Goal: Transaction & Acquisition: Obtain resource

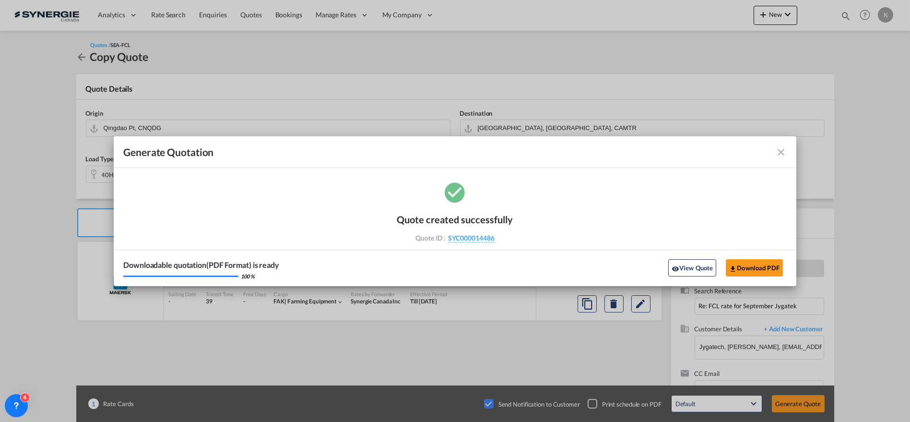
click at [785, 151] on md-icon "icon-close fg-AAA8AD cursor m-0" at bounding box center [781, 152] width 12 height 12
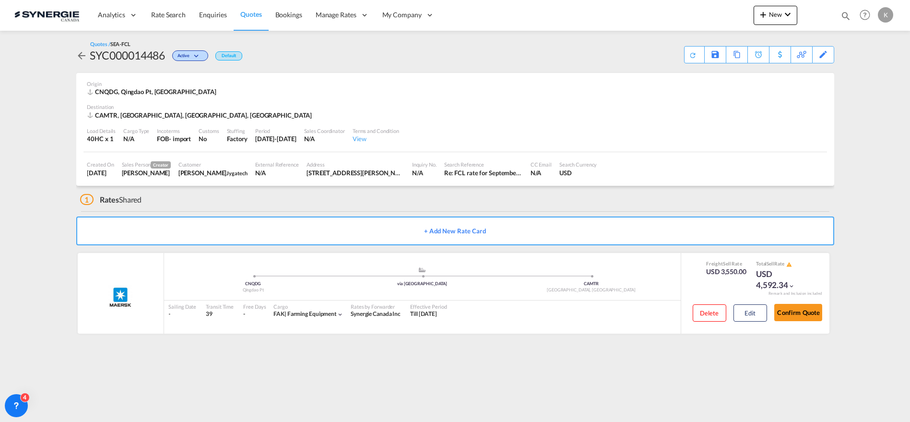
click at [252, 13] on span "Quotes" at bounding box center [250, 14] width 21 height 8
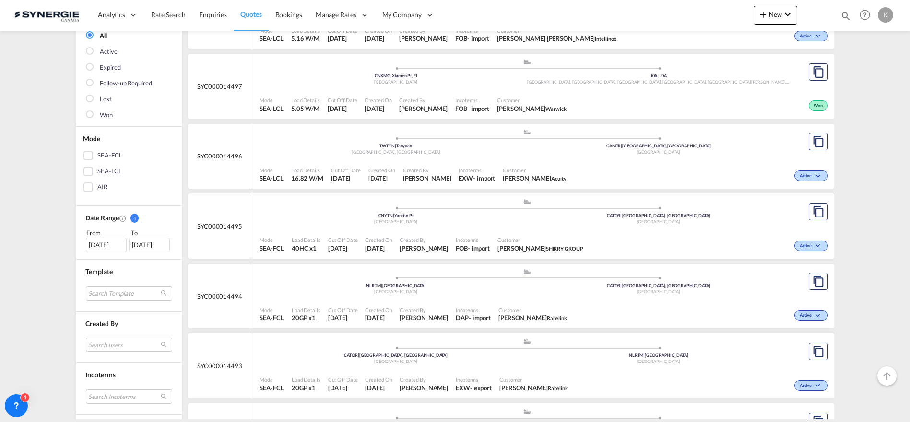
scroll to position [160, 0]
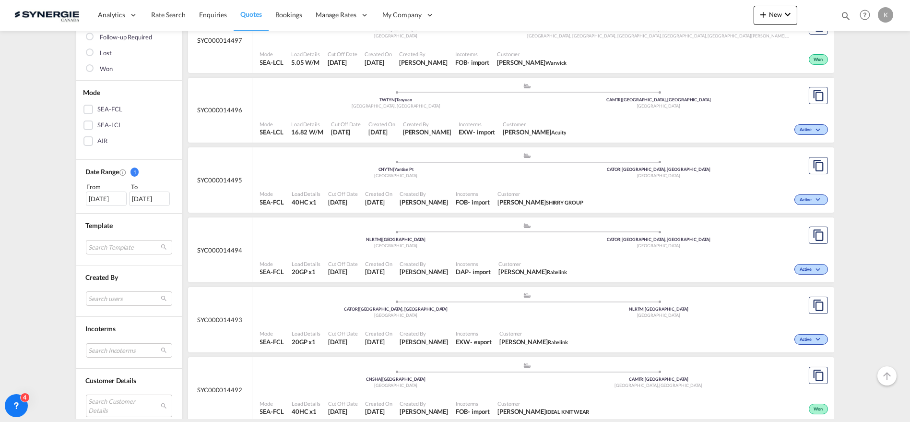
click at [122, 400] on md-select "Search Customer Details user name user [PERSON_NAME] [PERSON_NAME][EMAIL_ADDRES…" at bounding box center [129, 405] width 86 height 22
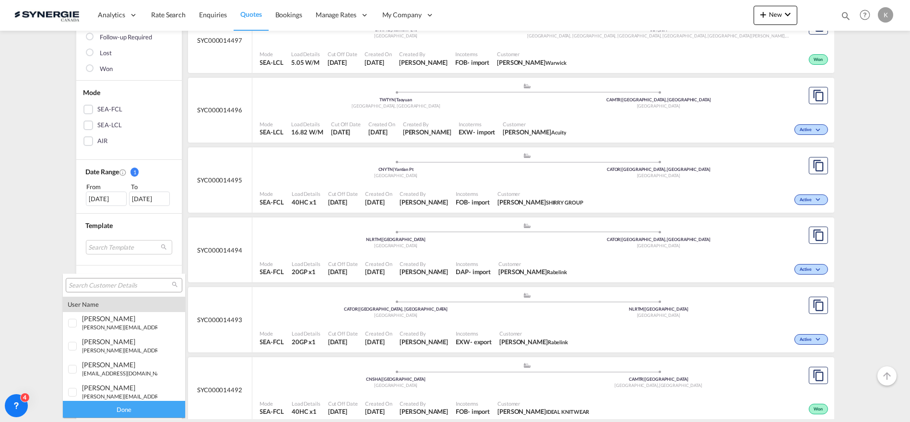
click at [124, 284] on input "search" at bounding box center [120, 285] width 103 height 9
type input "[PERSON_NAME]"
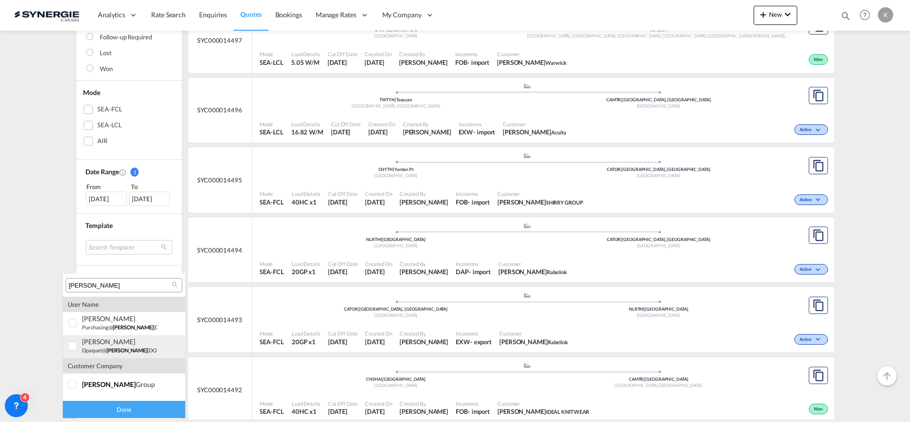
click at [93, 352] on small "dpaquet@ [PERSON_NAME] [DOMAIN_NAME]" at bounding box center [136, 350] width 108 height 6
click at [151, 409] on div "Done" at bounding box center [124, 409] width 122 height 17
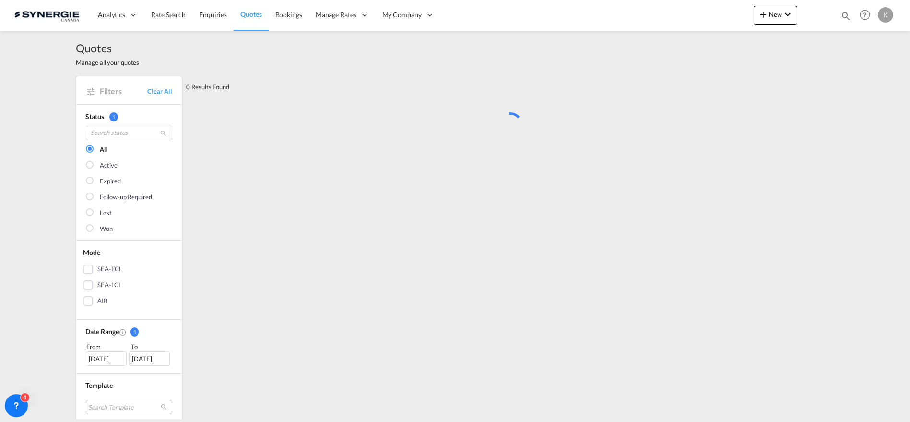
scroll to position [0, 0]
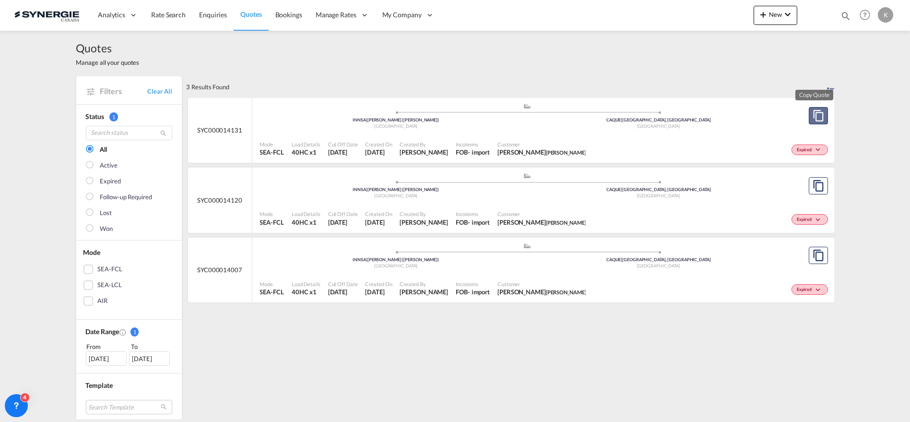
click at [816, 119] on md-icon "assets/icons/custom/copyQuote.svg" at bounding box center [819, 116] width 12 height 12
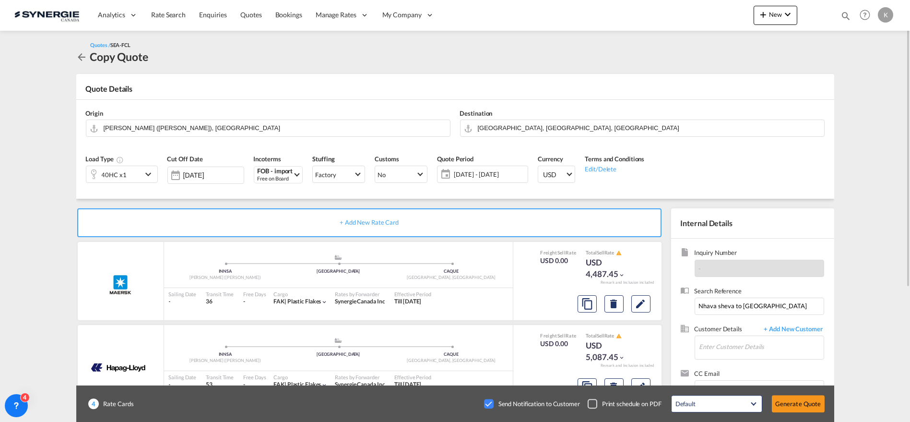
click at [477, 176] on span "[DATE] - [DATE]" at bounding box center [489, 174] width 71 height 9
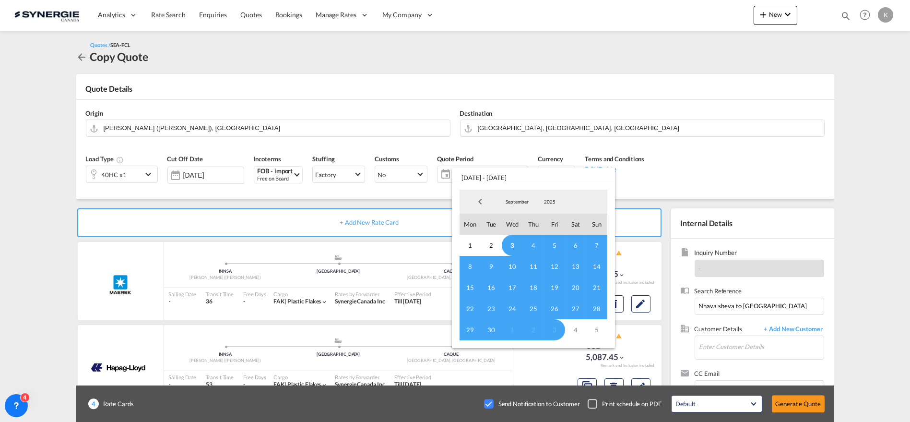
click at [506, 242] on span "3" at bounding box center [512, 245] width 21 height 21
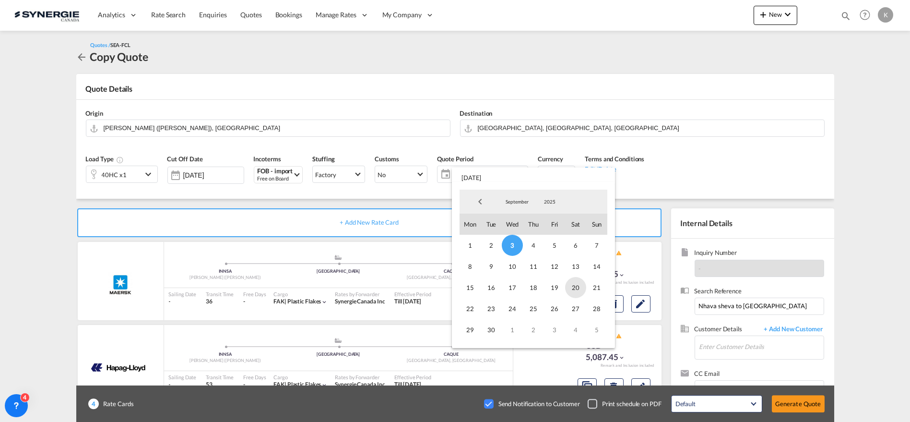
click at [580, 288] on span "20" at bounding box center [575, 287] width 21 height 21
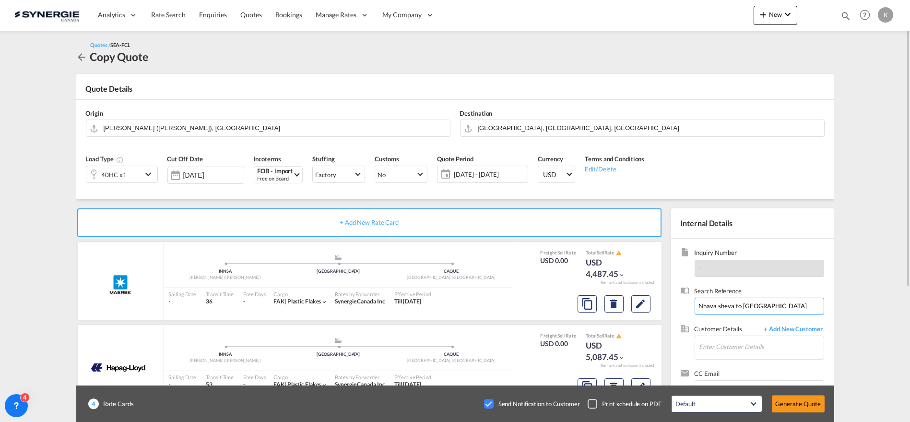
click at [770, 305] on input "Nhava sheva to [GEOGRAPHIC_DATA]" at bounding box center [760, 305] width 130 height 17
paste input "RE: Riviana September rate [GEOGRAPHIC_DATA] to [GEOGRAPHIC_DATA], [GEOGRAPHIC_…"
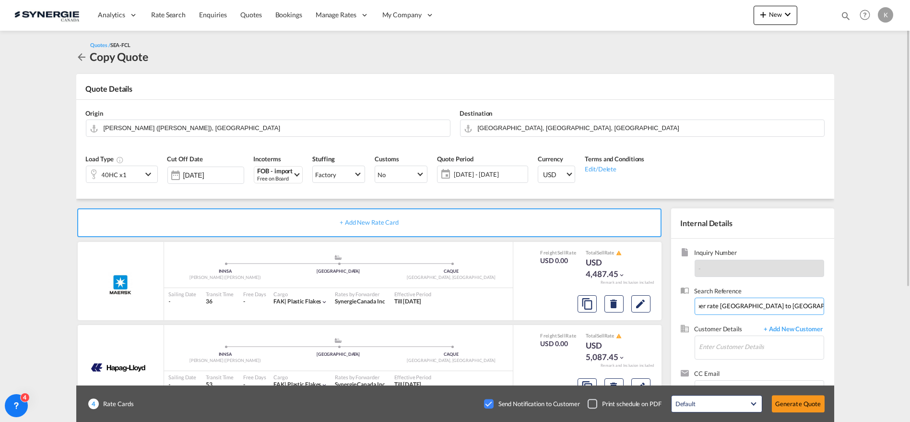
click at [743, 303] on input "RE: Riviana September rate [GEOGRAPHIC_DATA] to [GEOGRAPHIC_DATA], [GEOGRAPHIC_…" at bounding box center [760, 305] width 130 height 17
drag, startPoint x: 791, startPoint y: 305, endPoint x: 900, endPoint y: 320, distance: 110.4
click at [900, 320] on md-content "Analytics Reports Dashboard Rate Search Enquiries Quotes Bookings" at bounding box center [455, 211] width 910 height 422
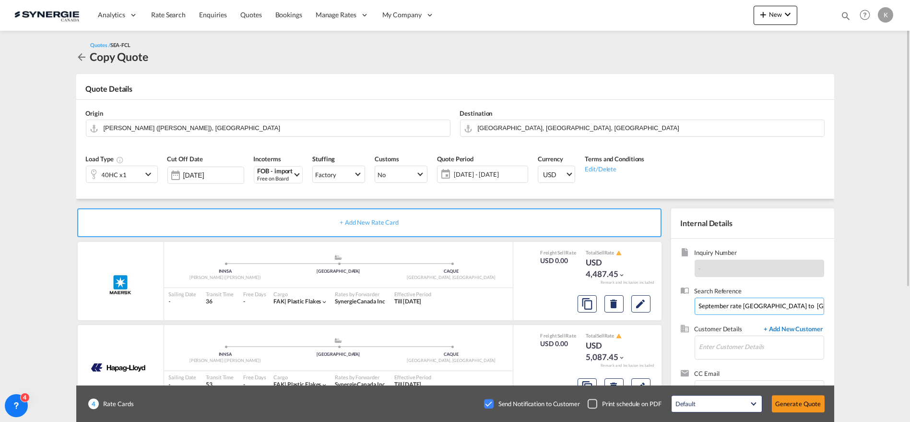
scroll to position [0, 0]
drag, startPoint x: 731, startPoint y: 306, endPoint x: 656, endPoint y: 307, distance: 74.8
click at [656, 307] on div "+ Add New Rate Card MAERSK LINE added by you .a{fill:#aaa8ad;} .a{fill:#aaa8ad;…" at bounding box center [455, 389] width 758 height 380
type input "September rate [GEOGRAPHIC_DATA] to [GEOGRAPHIC_DATA]"
click at [721, 349] on input "Enter Customer Details" at bounding box center [761, 347] width 124 height 22
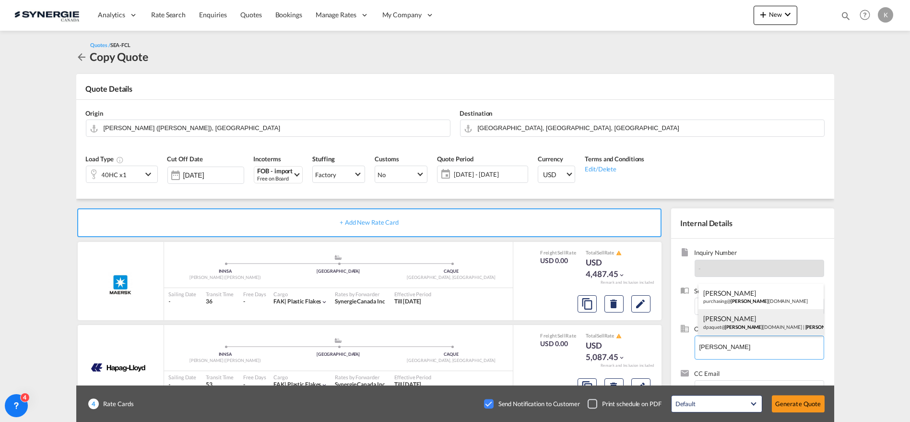
click at [725, 319] on div "[PERSON_NAME] dpaquet@ [PERSON_NAME] [DOMAIN_NAME] | [PERSON_NAME]" at bounding box center [760, 322] width 125 height 26
type input "[PERSON_NAME], [PERSON_NAME], [EMAIL_ADDRESS][DOMAIN_NAME]"
click at [640, 299] on md-icon "Edit" at bounding box center [641, 304] width 12 height 12
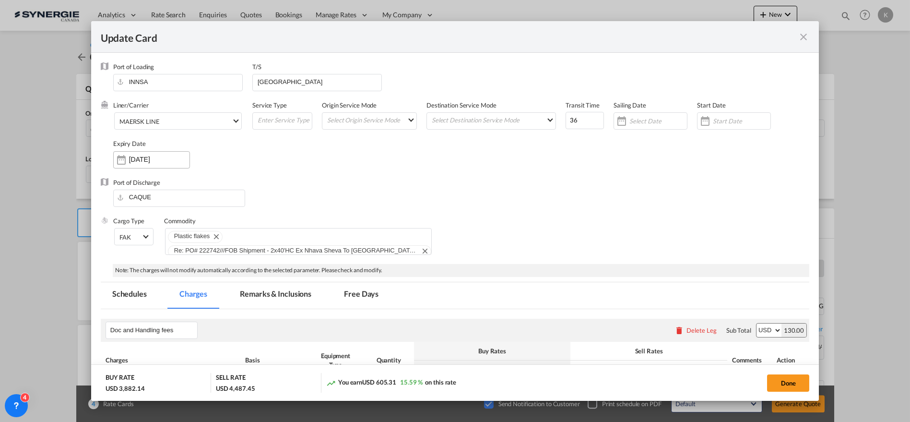
click at [130, 161] on input "[DATE]" at bounding box center [159, 159] width 60 height 8
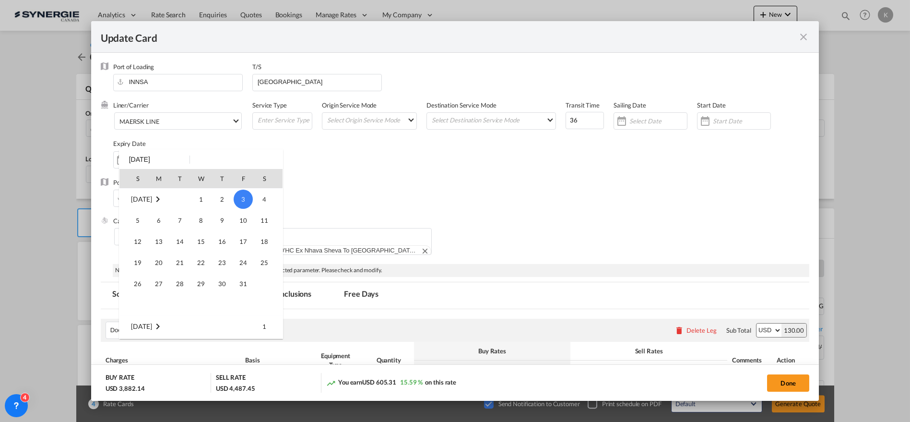
scroll to position [222208, 0]
drag, startPoint x: 264, startPoint y: 260, endPoint x: 526, endPoint y: 221, distance: 264.4
click at [264, 261] on span "20" at bounding box center [264, 262] width 19 height 19
type input "[DATE]"
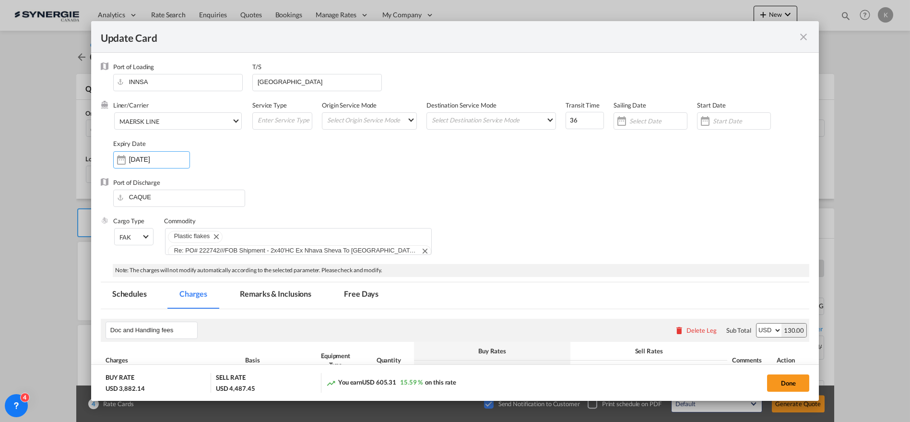
scroll to position [160, 0]
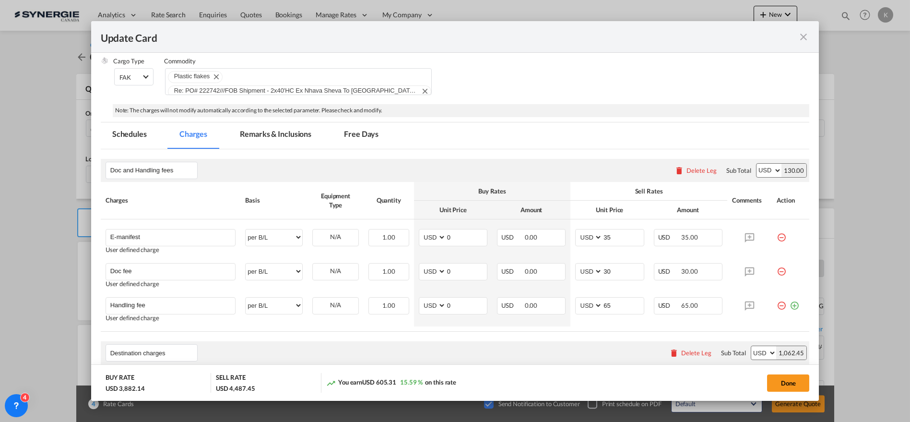
click at [817, 143] on div "Update Card Port of [GEOGRAPHIC_DATA] [GEOGRAPHIC_DATA] T/S [GEOGRAPHIC_DATA] L…" at bounding box center [455, 211] width 910 height 422
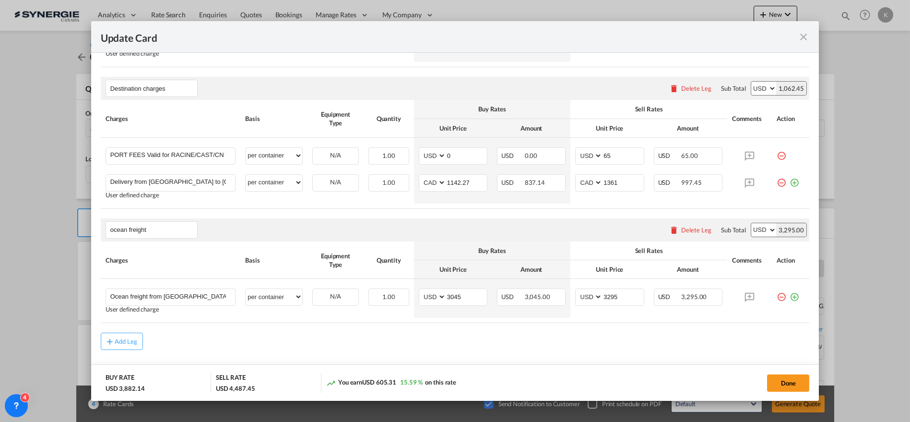
scroll to position [444, 0]
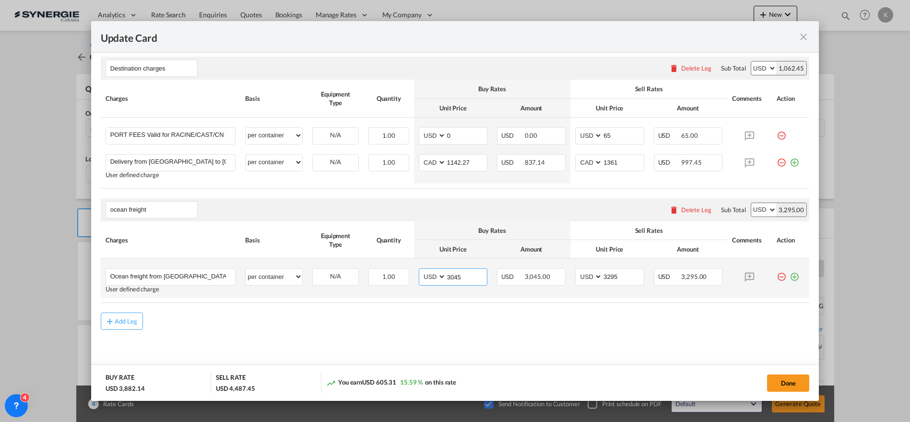
drag, startPoint x: 440, startPoint y: 275, endPoint x: 433, endPoint y: 275, distance: 7.2
click at [433, 275] on md-input-container "AED AFN ALL AMD ANG AOA ARS AUD AWG AZN BAM BBD BDT BGN BHD BIF BMD BND [PERSON…" at bounding box center [453, 276] width 69 height 17
type input "3045"
type input "3295"
click at [787, 389] on button "Done" at bounding box center [788, 382] width 42 height 17
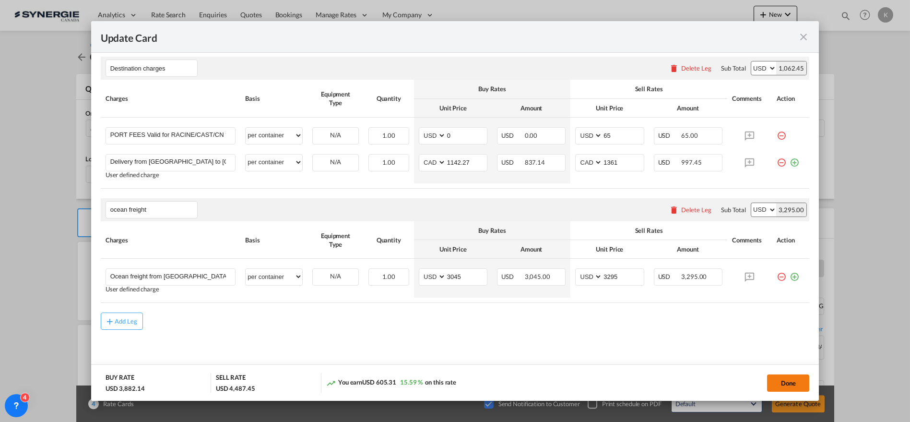
type input "[DATE]"
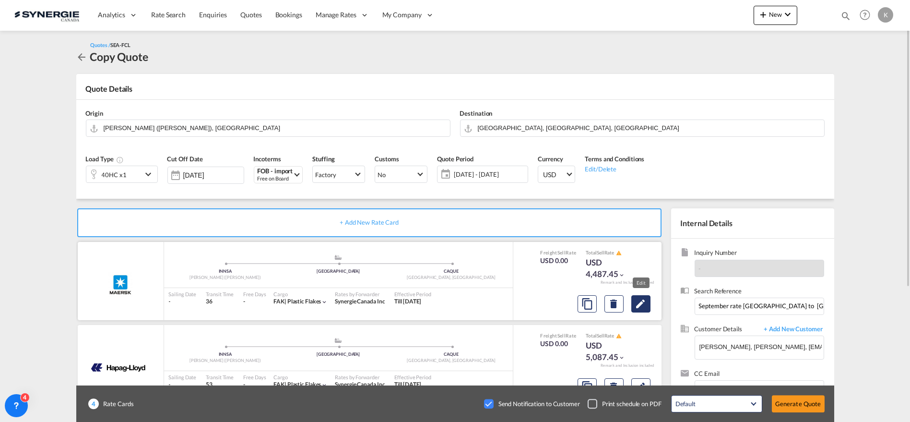
click at [639, 302] on md-icon "Edit" at bounding box center [641, 304] width 12 height 12
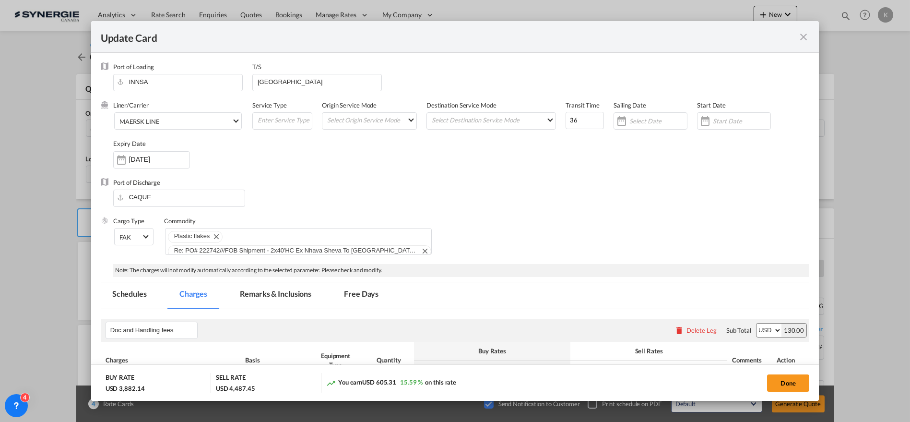
click at [257, 293] on md-tab-item "Remarks & Inclusions" at bounding box center [275, 295] width 95 height 26
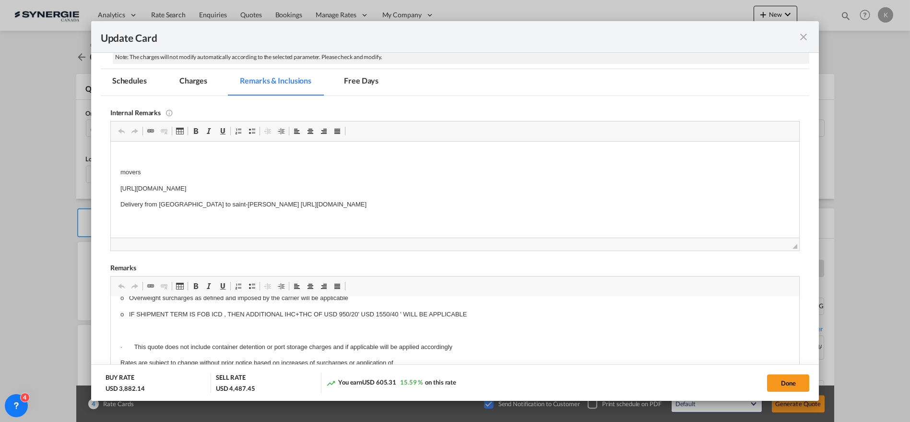
scroll to position [160, 0]
click at [218, 186] on p "[URL][DOMAIN_NAME]" at bounding box center [455, 188] width 670 height 10
drag, startPoint x: 788, startPoint y: 379, endPoint x: 616, endPoint y: 347, distance: 174.7
click at [787, 379] on button "Done" at bounding box center [788, 382] width 42 height 17
type input "[DATE]"
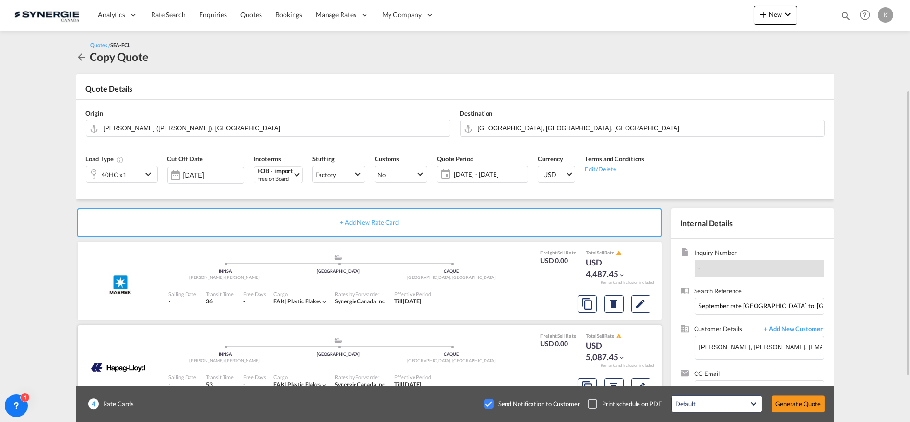
scroll to position [53, 0]
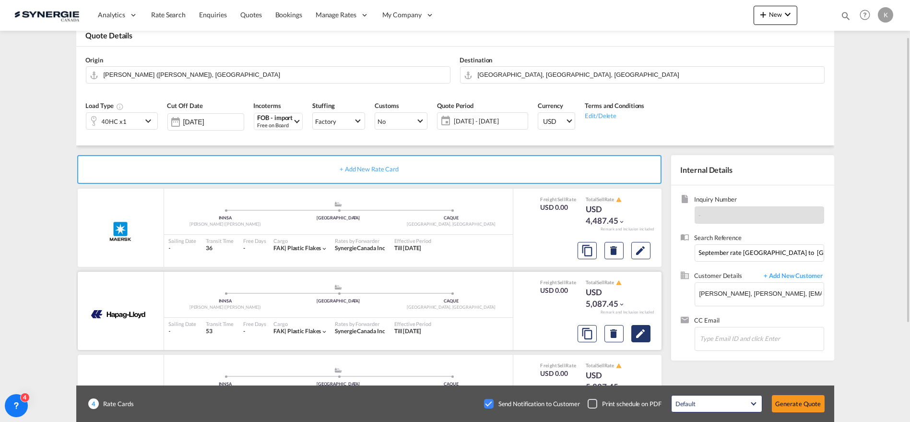
click at [640, 334] on md-icon "Edit" at bounding box center [641, 334] width 12 height 12
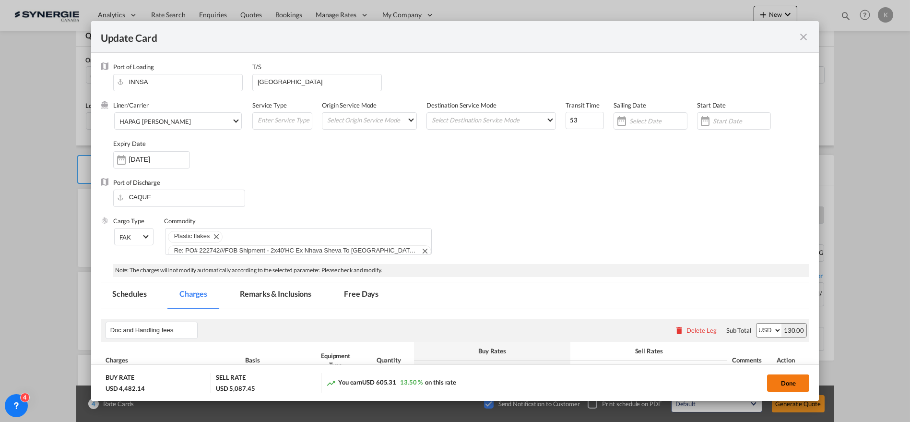
drag, startPoint x: 797, startPoint y: 385, endPoint x: 781, endPoint y: 384, distance: 15.4
click at [797, 385] on button "Done" at bounding box center [788, 382] width 42 height 17
type input "[DATE]"
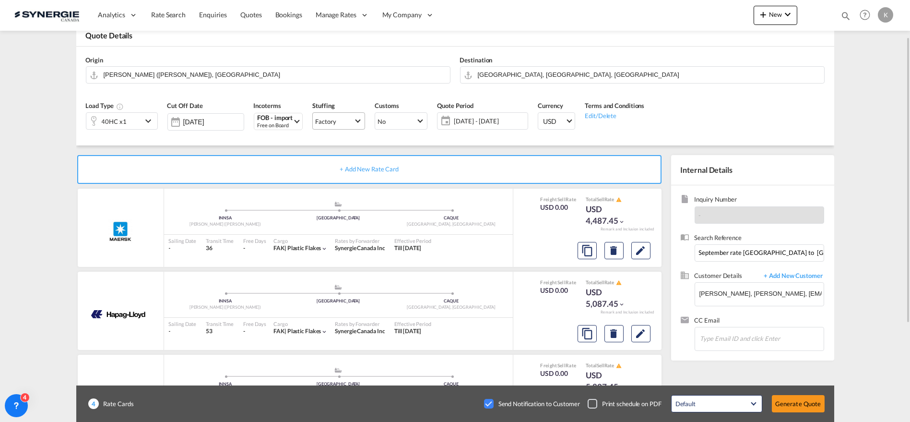
scroll to position [0, 0]
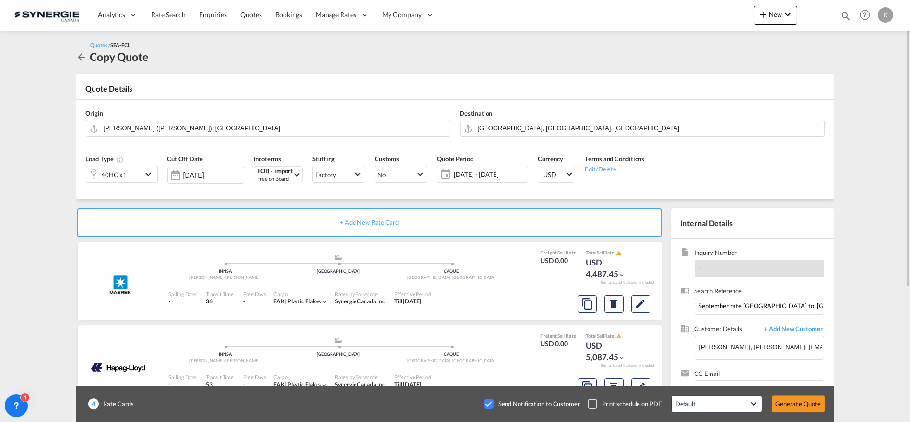
click at [78, 57] on md-icon "icon-arrow-left" at bounding box center [82, 57] width 12 height 12
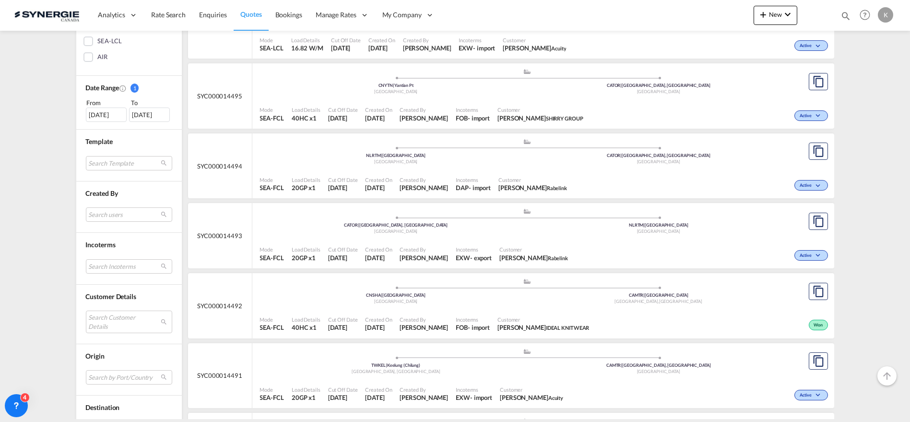
scroll to position [273, 0]
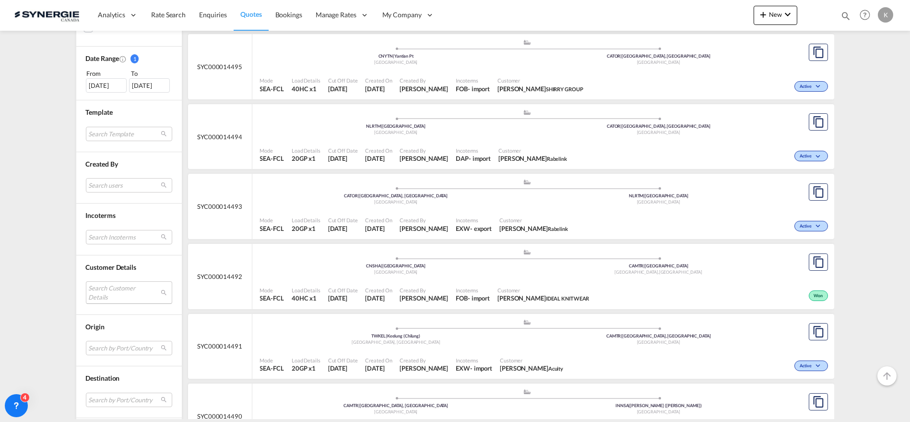
click at [106, 282] on md-select "Search Customer Details user name user [PERSON_NAME] [PERSON_NAME][EMAIL_ADDRES…" at bounding box center [129, 292] width 86 height 22
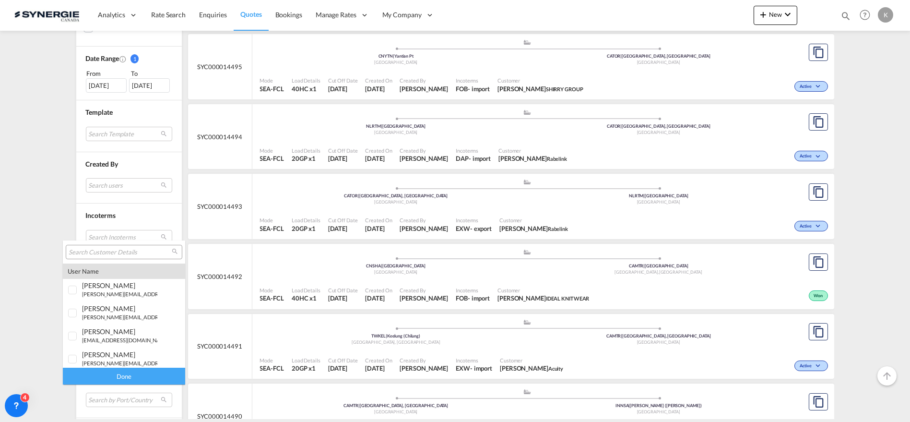
drag, startPoint x: 847, startPoint y: 18, endPoint x: 823, endPoint y: 14, distance: 23.9
click at [847, 18] on md-backdrop at bounding box center [455, 211] width 910 height 422
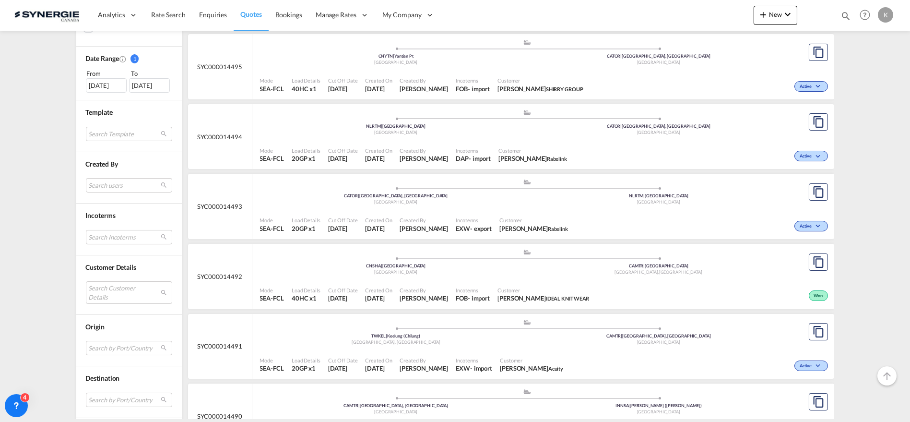
click at [843, 14] on md-icon "icon-magnify" at bounding box center [845, 16] width 11 height 11
click at [714, 16] on select "Bookings Quotes Enquiries" at bounding box center [693, 15] width 46 height 17
click at [730, 15] on input at bounding box center [773, 15] width 119 height 17
click at [733, 15] on input at bounding box center [773, 15] width 119 height 17
type input "13610"
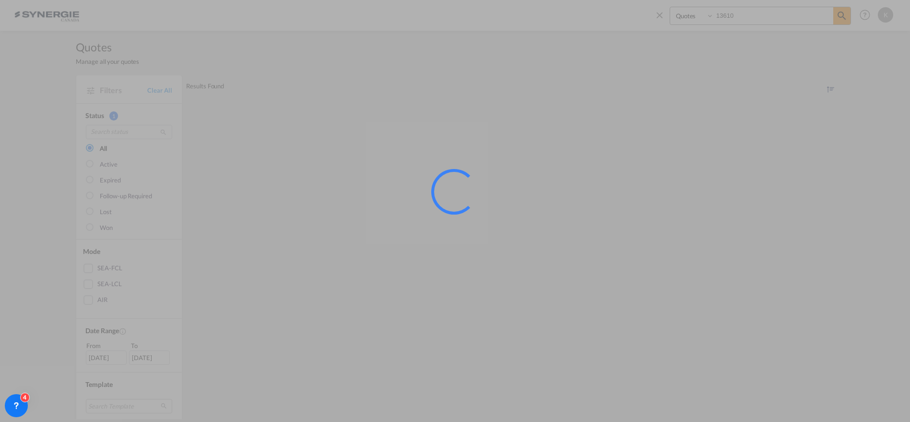
scroll to position [0, 0]
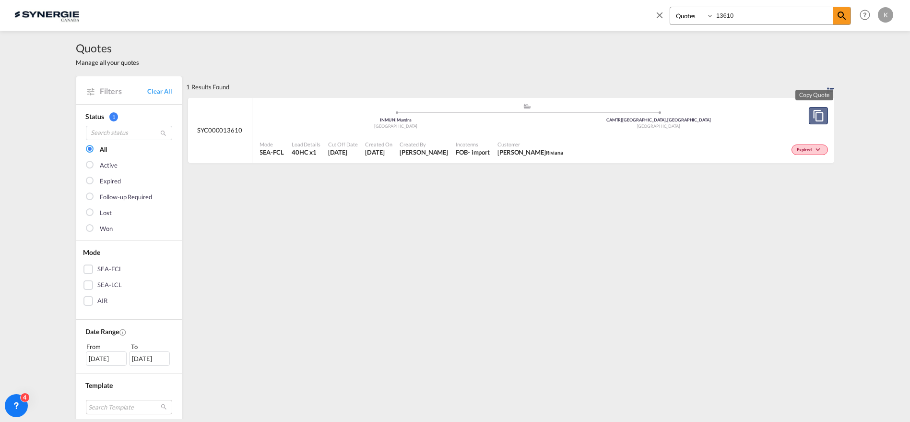
click at [815, 111] on md-icon "assets/icons/custom/copyQuote.svg" at bounding box center [819, 116] width 12 height 12
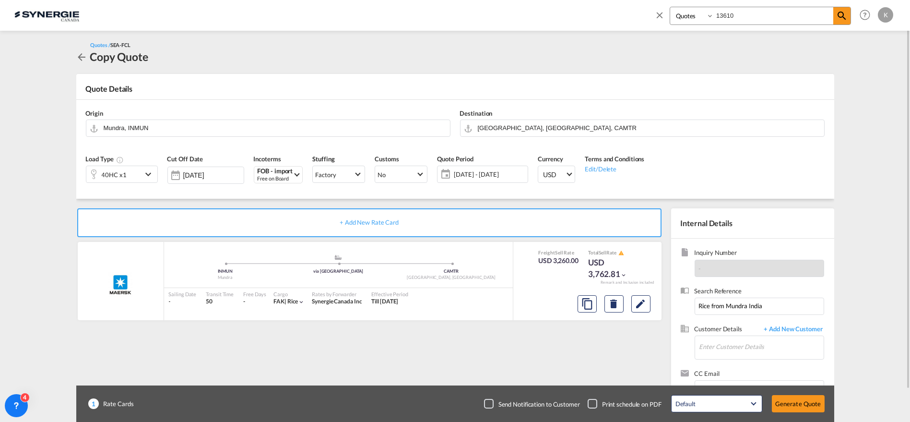
click at [473, 176] on span "[DATE] - [DATE]" at bounding box center [489, 174] width 71 height 9
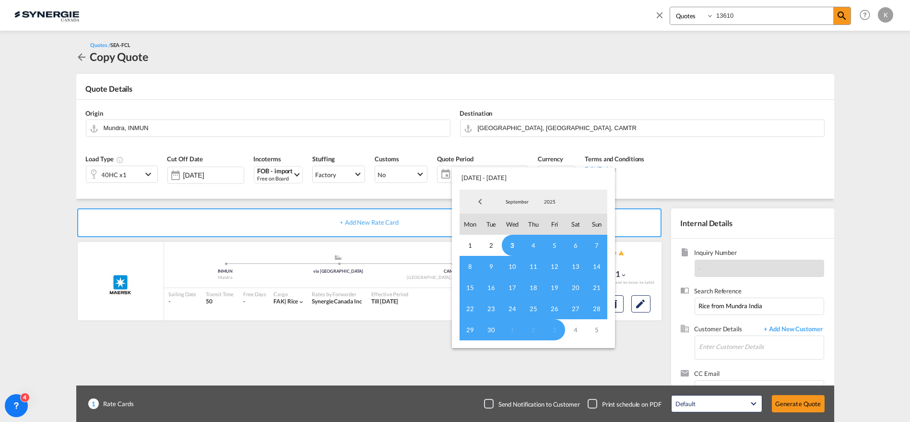
click at [512, 240] on span "3" at bounding box center [512, 245] width 21 height 21
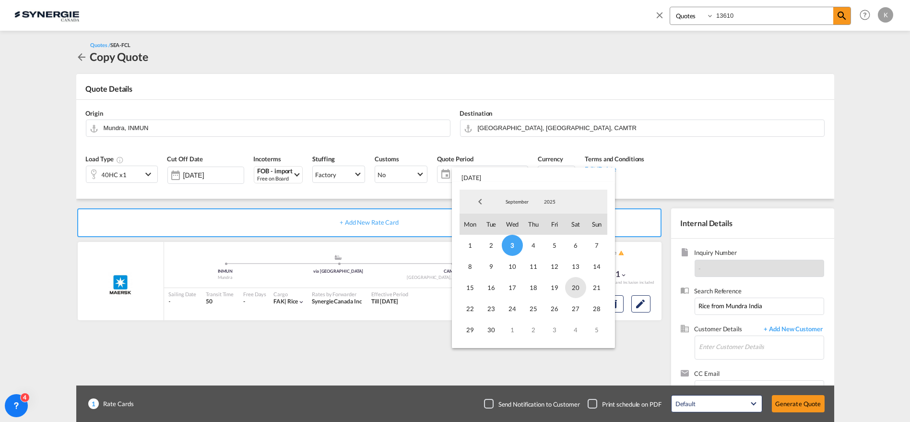
click at [577, 286] on span "20" at bounding box center [575, 287] width 21 height 21
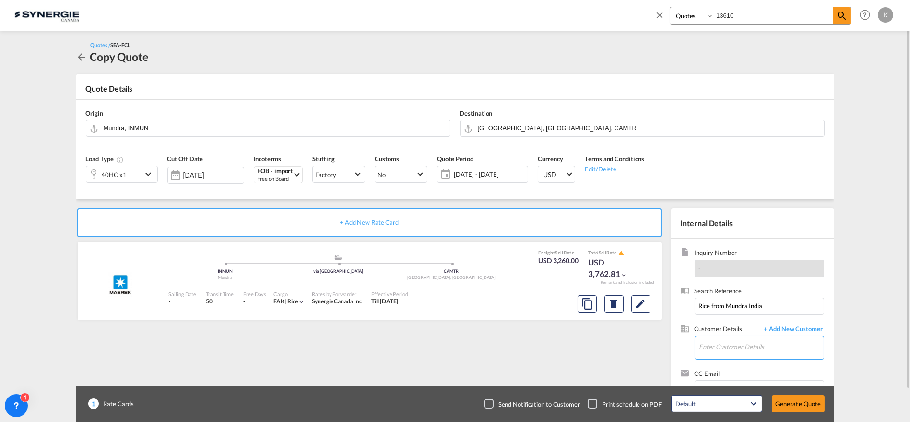
click at [725, 343] on input "Enter Customer Details" at bounding box center [761, 347] width 124 height 22
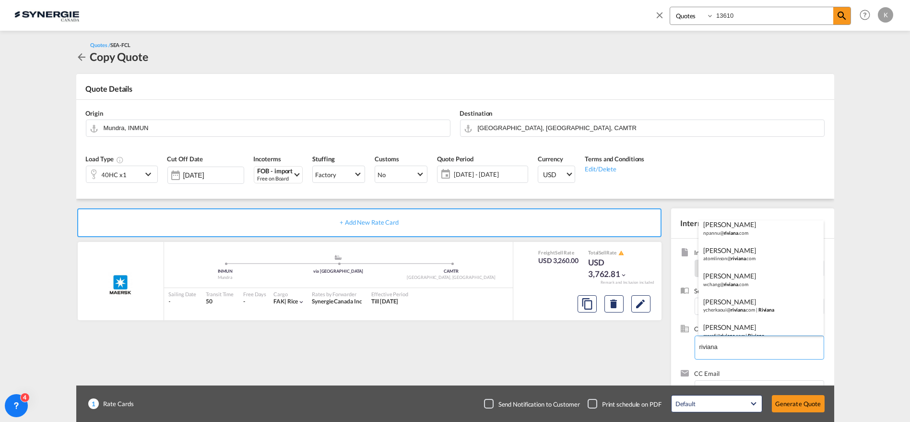
scroll to position [66, 0]
click at [732, 319] on div "[PERSON_NAME] mzrafi@ riviana .com | Riviana" at bounding box center [760, 321] width 125 height 26
type input "[PERSON_NAME], [PERSON_NAME], [EMAIL_ADDRESS][DOMAIN_NAME]"
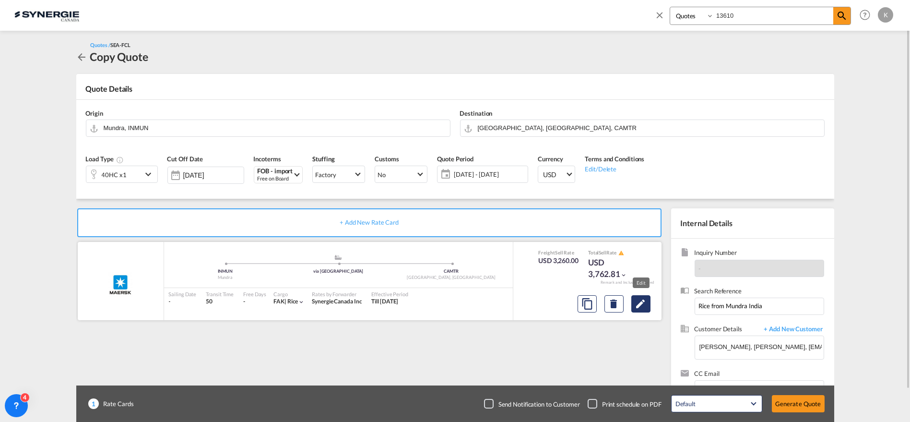
click at [644, 305] on md-icon "Edit" at bounding box center [641, 304] width 12 height 12
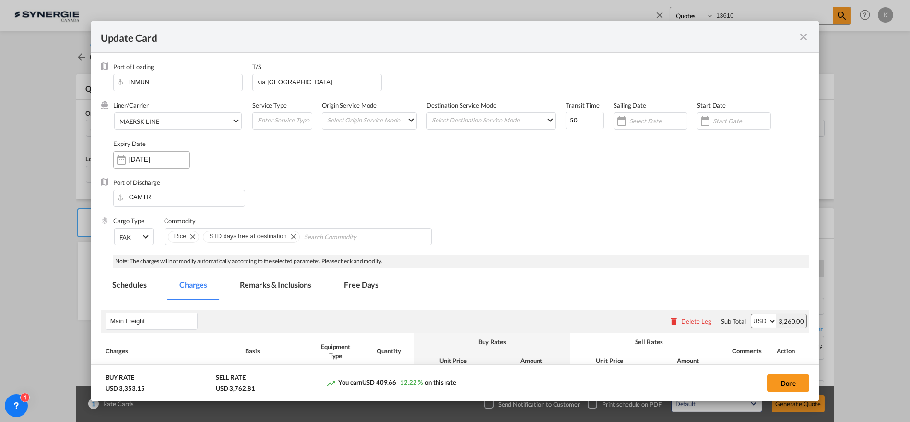
click at [170, 166] on div "[DATE]" at bounding box center [151, 159] width 77 height 17
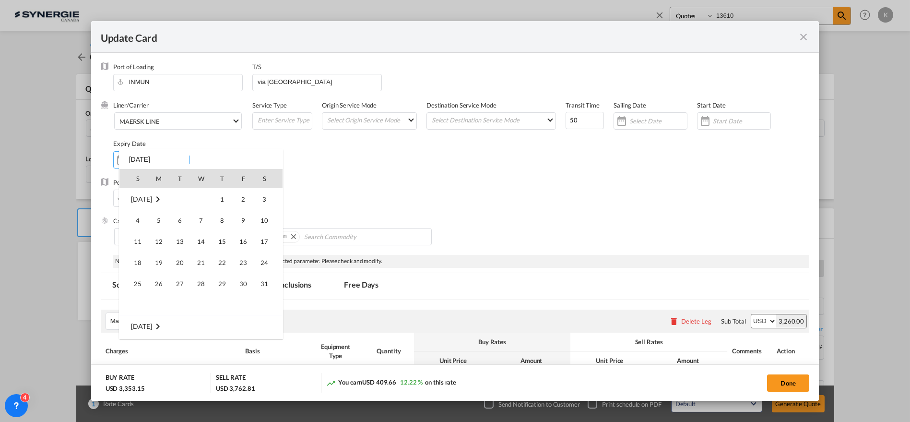
click at [159, 154] on div at bounding box center [455, 211] width 910 height 422
click at [148, 162] on div at bounding box center [455, 211] width 910 height 422
click at [264, 259] on span "20" at bounding box center [264, 262] width 19 height 19
type input "[DATE]"
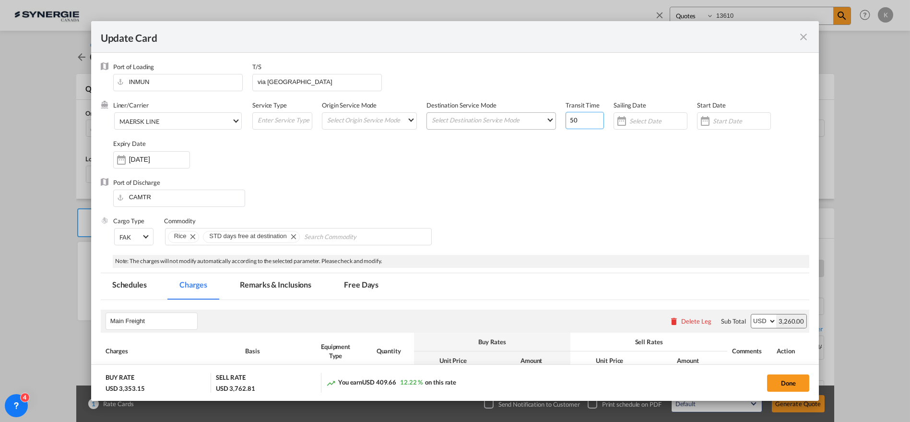
drag, startPoint x: 579, startPoint y: 119, endPoint x: 550, endPoint y: 123, distance: 29.0
click at [550, 123] on div "Liner/Carrier MAERSK LINE 2HM LOGISTICS D.O.O AAXL GLOBAL SHIPPING LINES LLC [P…" at bounding box center [461, 139] width 697 height 77
type input "48"
click at [277, 85] on input "via [GEOGRAPHIC_DATA]" at bounding box center [319, 81] width 125 height 14
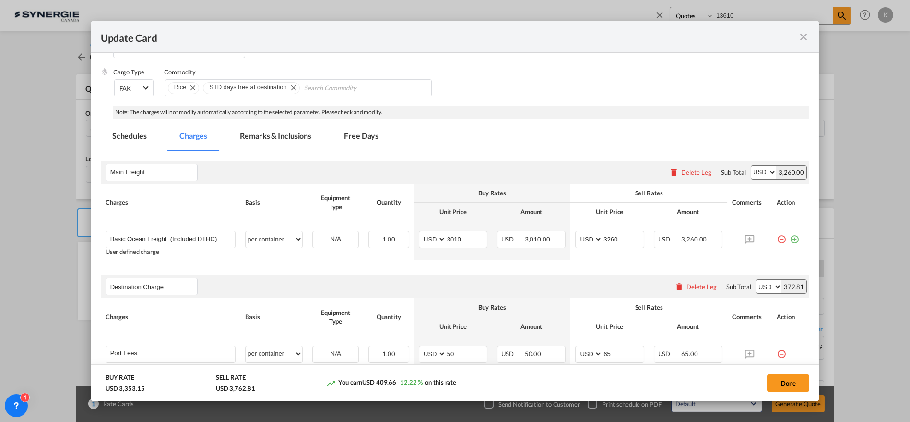
scroll to position [160, 0]
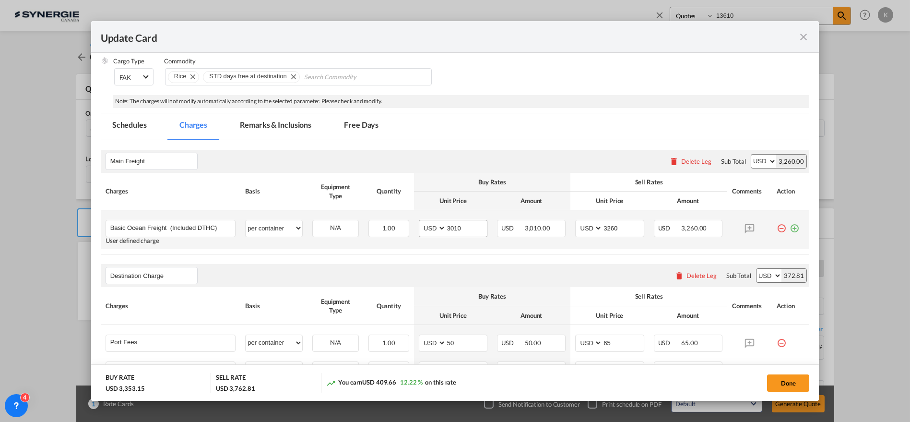
type input "via [GEOGRAPHIC_DATA]"
drag, startPoint x: 442, startPoint y: 225, endPoint x: 432, endPoint y: 225, distance: 10.6
click at [432, 225] on md-input-container "AED AFN ALL AMD ANG AOA ARS AUD AWG AZN BAM BBD BDT BGN BHD BIF BMD BND [PERSON…" at bounding box center [453, 228] width 69 height 17
type input "2850"
click at [258, 230] on select "per equipment per container per B/L per shipping bill per shipment % on freight…" at bounding box center [274, 227] width 57 height 15
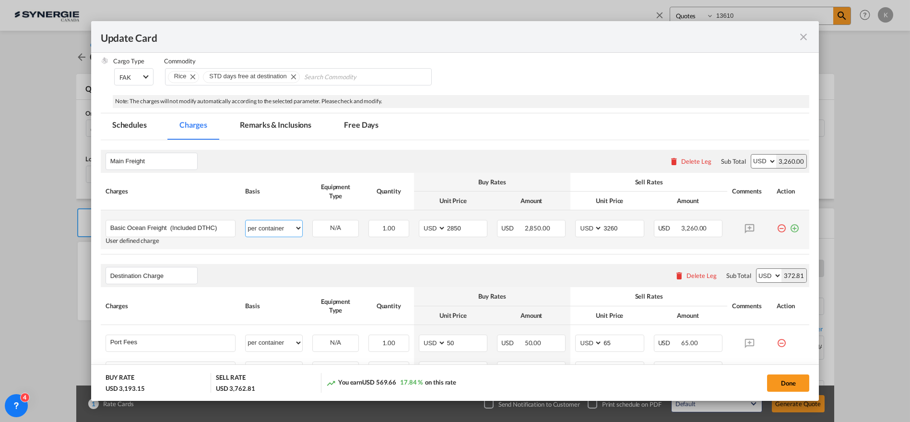
select select "per equipment"
click at [246, 220] on select "per equipment per container per B/L per shipping bill per shipment % on freight…" at bounding box center [274, 227] width 57 height 15
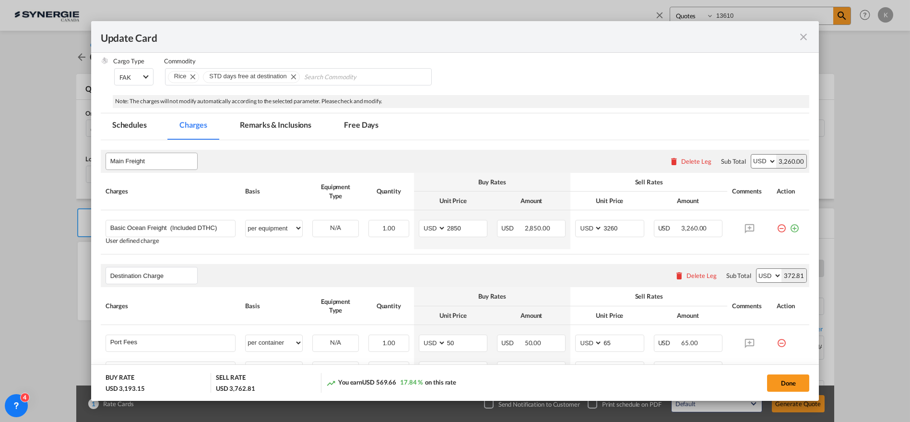
click at [788, 385] on button "Done" at bounding box center [788, 382] width 42 height 17
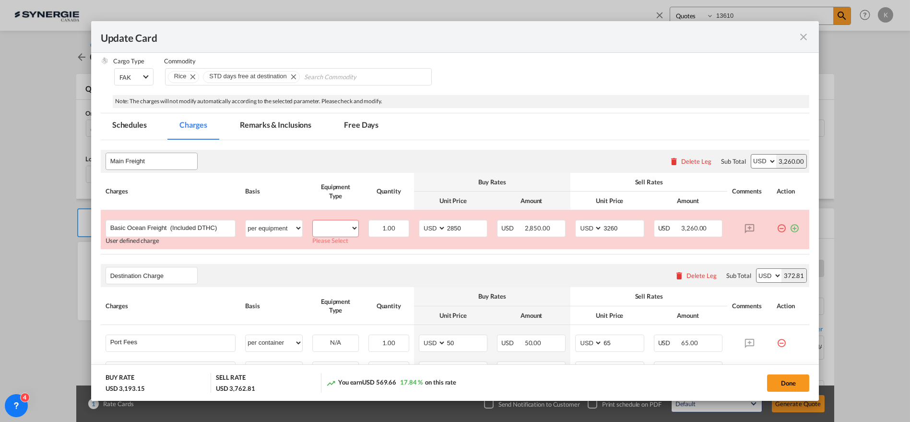
scroll to position [161, 0]
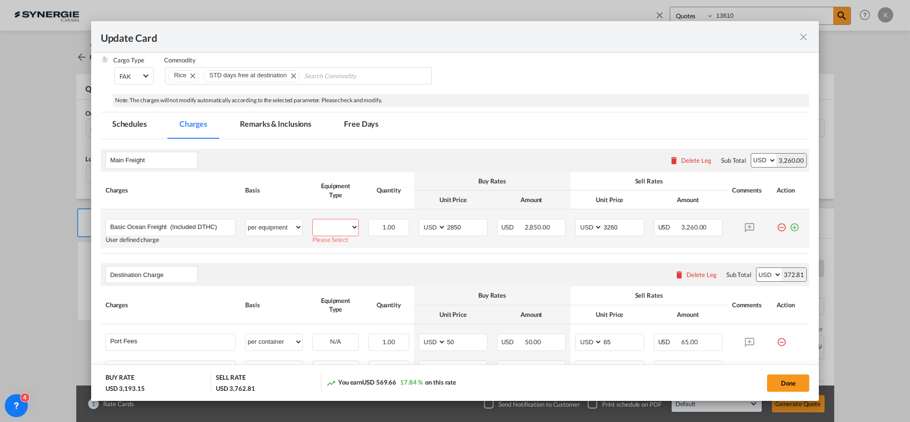
click at [337, 232] on select "40HC" at bounding box center [336, 227] width 46 height 13
select select "40HC"
click at [313, 221] on select "40HC" at bounding box center [336, 227] width 46 height 13
click at [790, 378] on button "Done" at bounding box center [788, 382] width 42 height 17
type input "[DATE]"
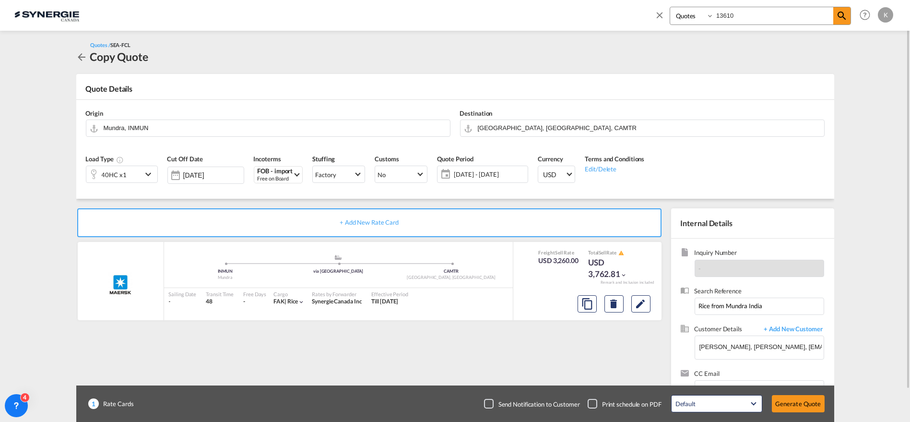
click at [151, 170] on md-icon "icon-chevron-down" at bounding box center [149, 174] width 14 height 12
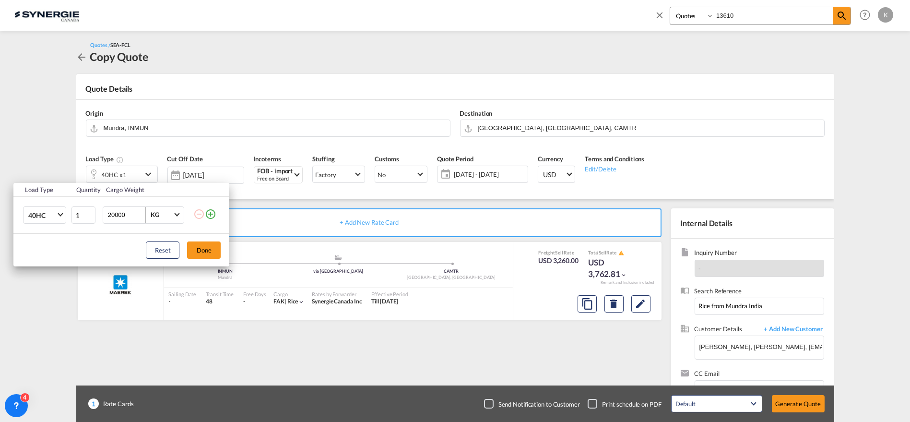
click at [213, 213] on md-icon "icon-plus-circle-outline" at bounding box center [211, 214] width 12 height 12
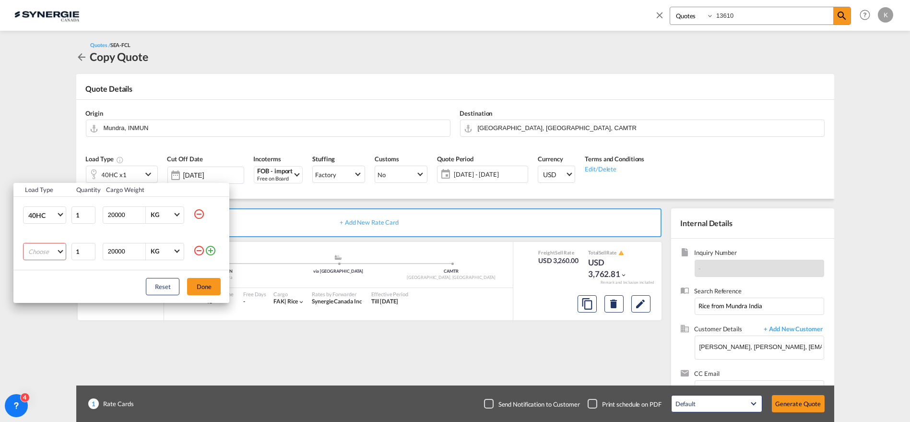
click at [56, 256] on md-select "Choose 20GP 40GP 40HC 45HC 20RE 40RE 40HR 20OT 40OT 20FR 40FR 40NR 20NR 45S 20T…" at bounding box center [44, 251] width 43 height 17
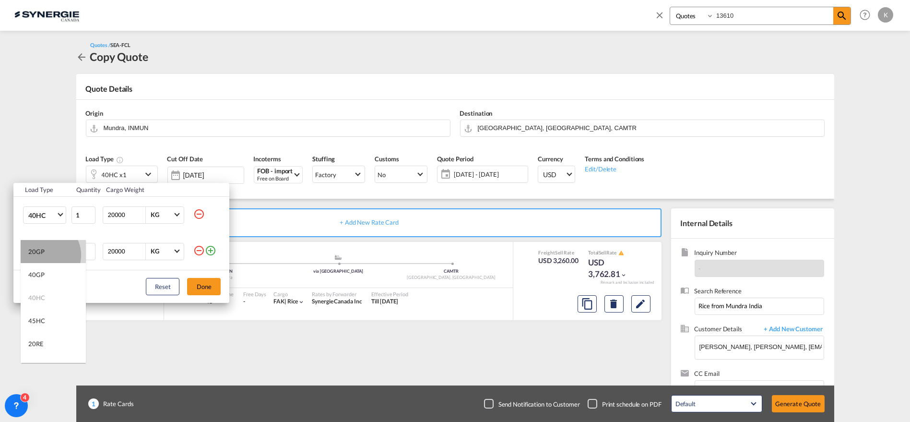
click at [45, 254] on md-option "20GP" at bounding box center [53, 251] width 65 height 23
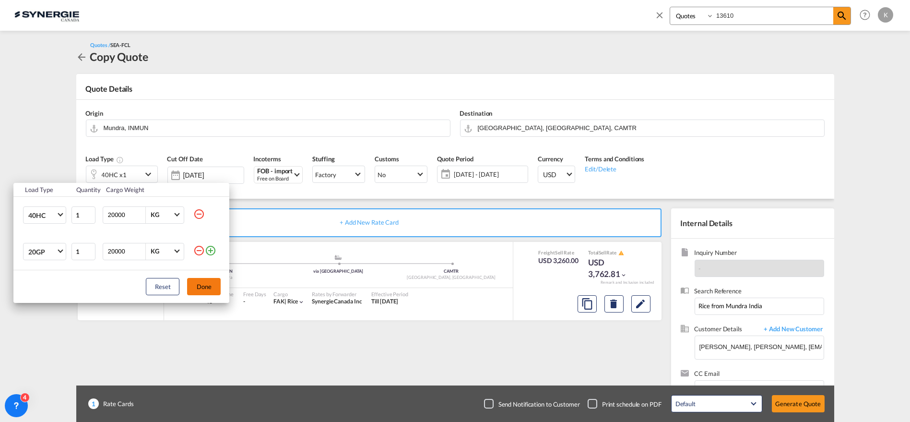
click at [209, 285] on button "Done" at bounding box center [204, 286] width 34 height 17
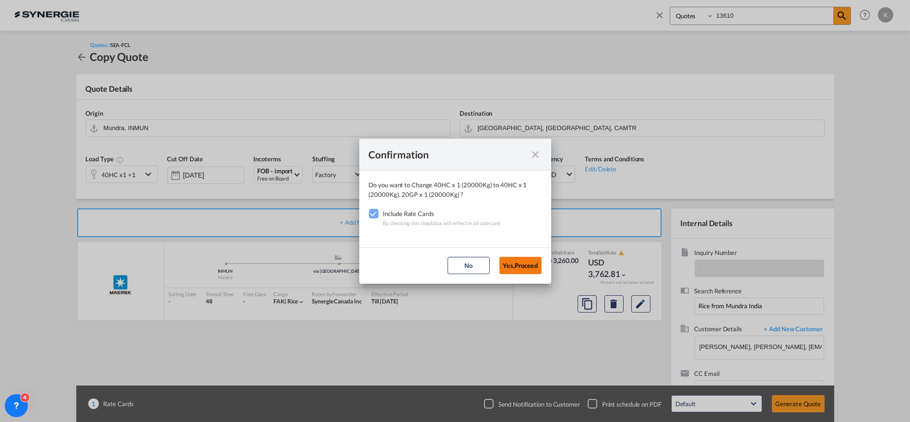
click at [511, 267] on button "Yes,Proceed" at bounding box center [520, 265] width 42 height 17
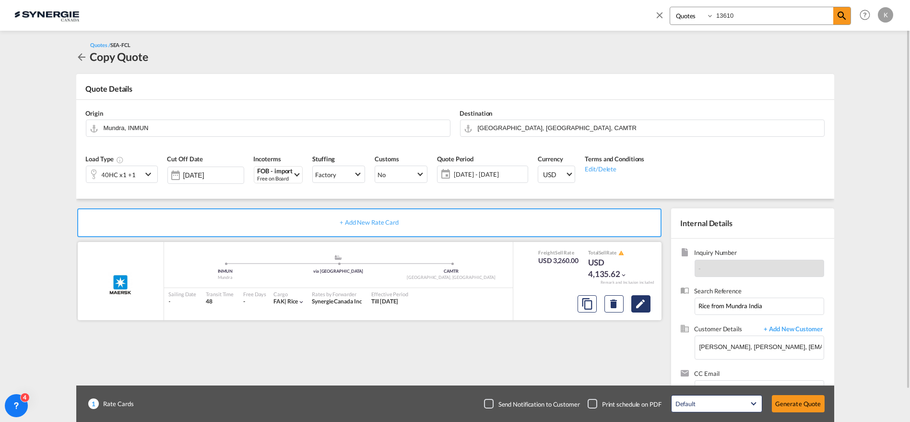
click at [642, 299] on md-icon "Edit" at bounding box center [641, 304] width 12 height 12
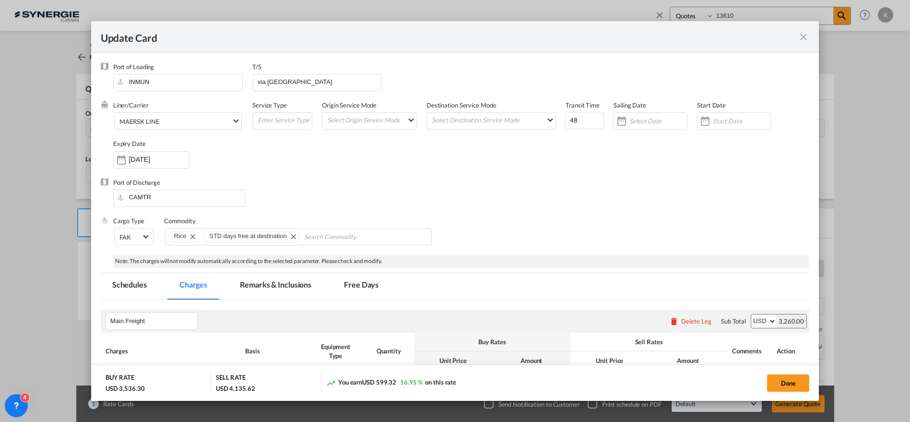
scroll to position [213, 0]
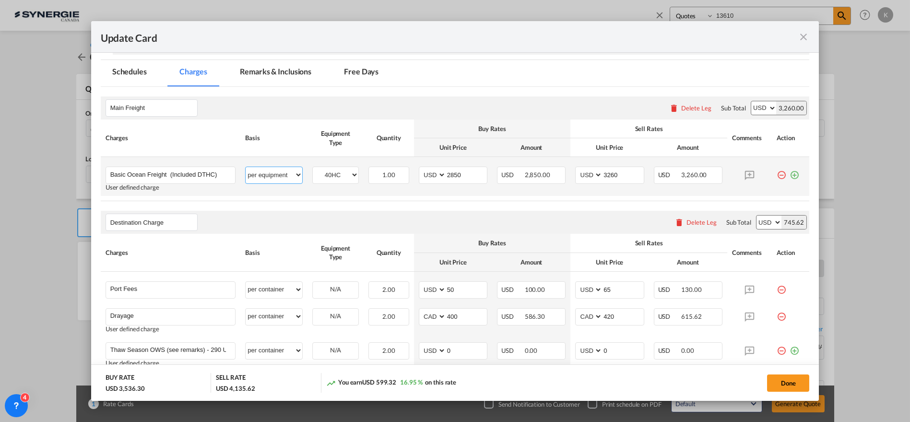
click at [265, 172] on select "per equipment per container per B/L per shipping bill per shipment % on freight…" at bounding box center [274, 174] width 57 height 15
click at [342, 177] on select "40HC 20GP" at bounding box center [336, 174] width 46 height 13
click at [351, 174] on select "40HC 20GP" at bounding box center [336, 174] width 46 height 13
click at [340, 175] on select "40HC 20GP" at bounding box center [336, 174] width 46 height 13
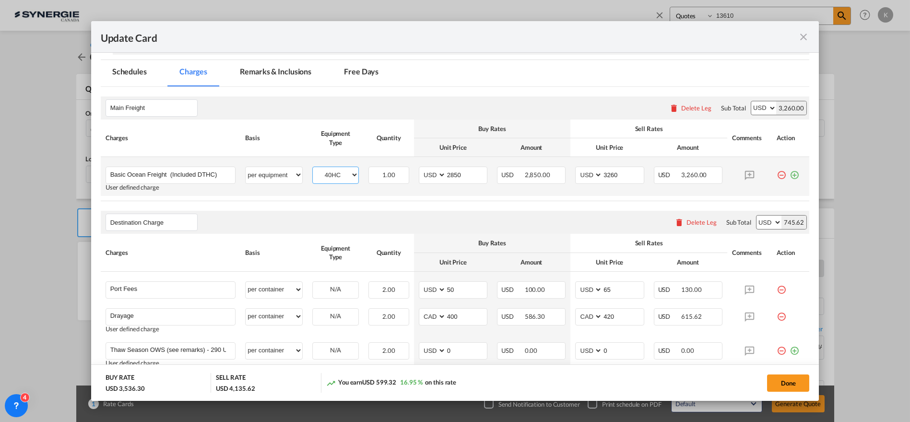
click at [340, 176] on select "40HC 20GP" at bounding box center [336, 174] width 46 height 13
select select "20GP"
click at [313, 168] on select "40HC 20GP" at bounding box center [336, 174] width 46 height 13
click at [429, 177] on md-input-container "AED AFN ALL AMD ANG AOA ARS AUD AWG AZN BAM BBD BDT BGN BHD BIF BMD BND [PERSON…" at bounding box center [453, 174] width 69 height 17
click at [604, 173] on input "3260" at bounding box center [623, 174] width 41 height 14
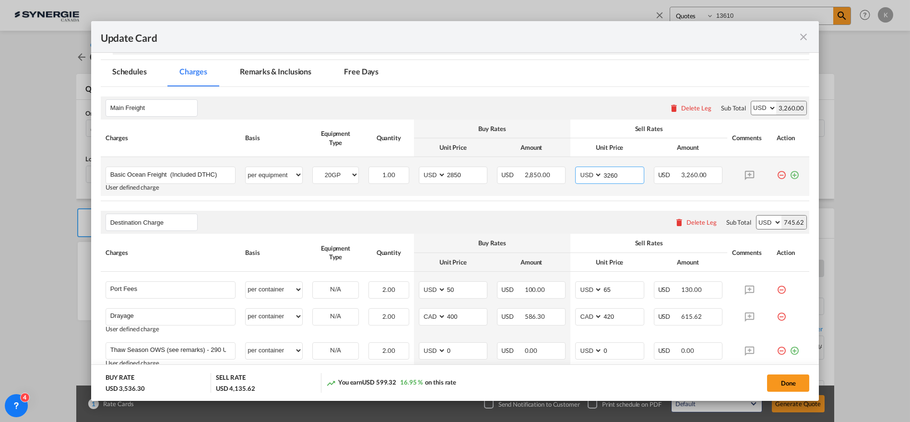
click at [604, 173] on input "3260" at bounding box center [623, 174] width 41 height 14
type input "3100"
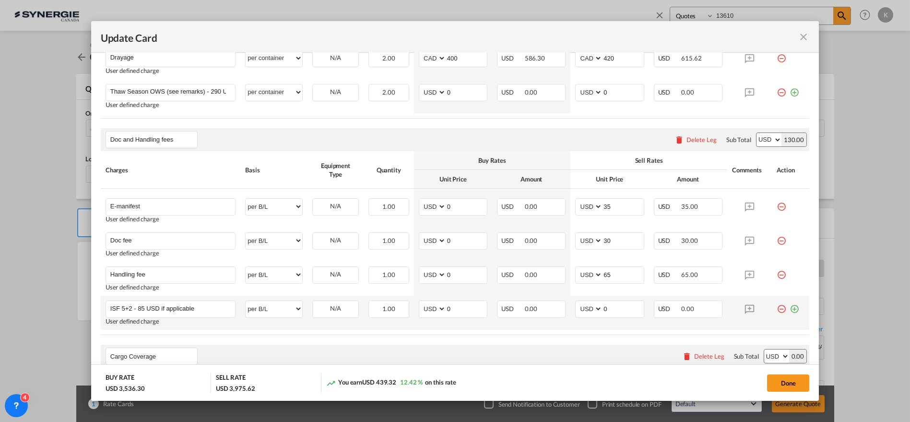
scroll to position [484, 0]
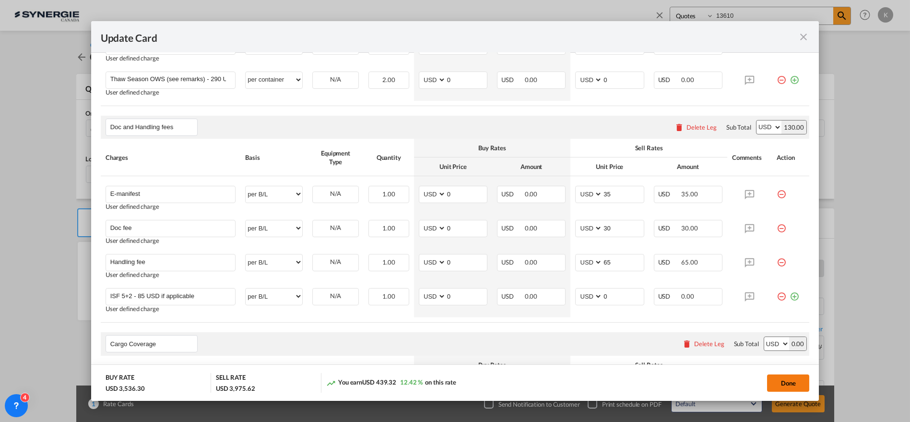
click at [787, 377] on button "Done" at bounding box center [788, 382] width 42 height 17
type input "[DATE]"
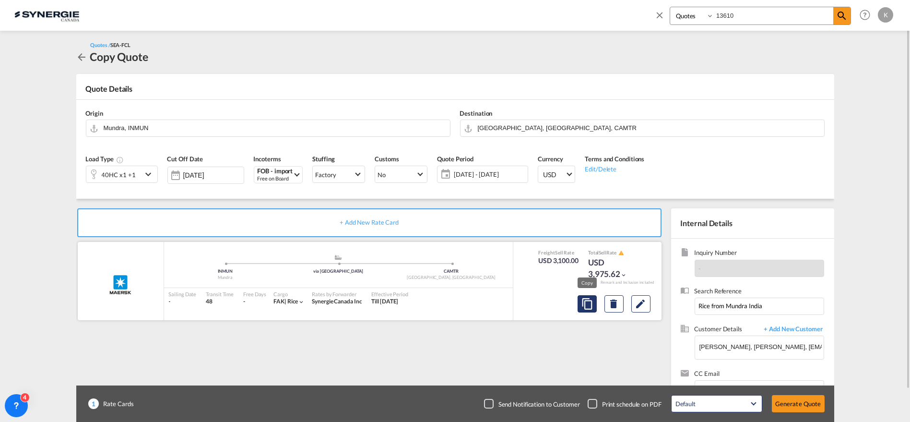
click at [591, 306] on md-icon "assets/icons/custom/copyQuote.svg" at bounding box center [587, 304] width 12 height 12
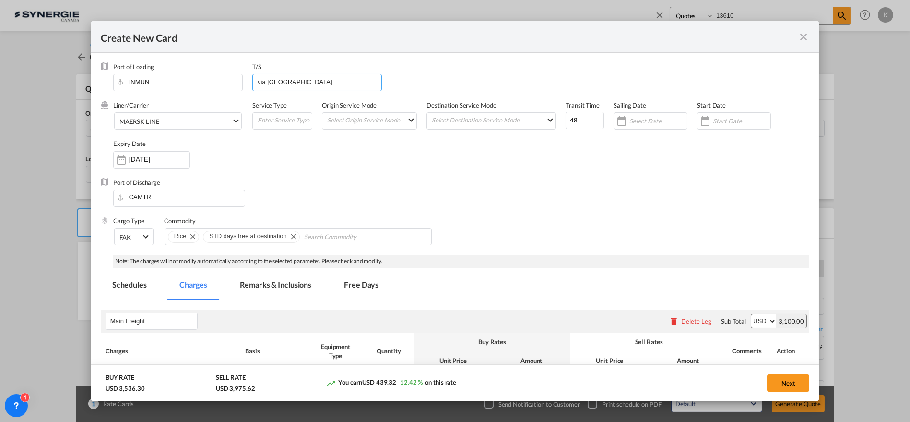
click at [274, 79] on input "via [GEOGRAPHIC_DATA]" at bounding box center [319, 81] width 125 height 14
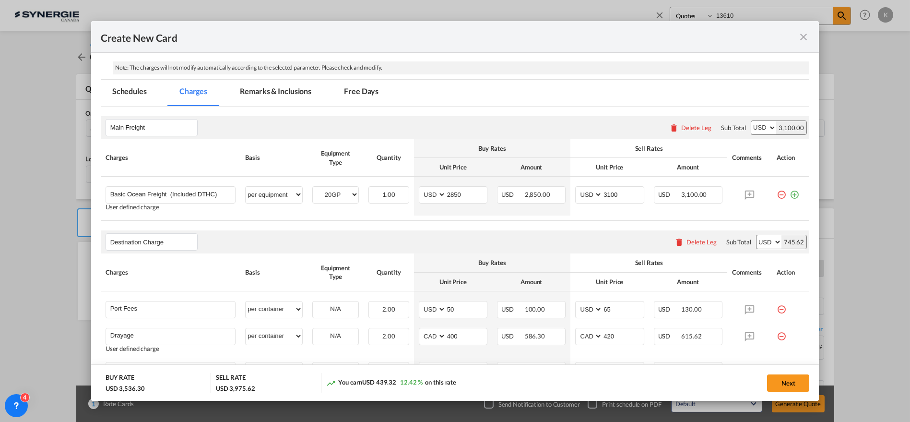
scroll to position [212, 0]
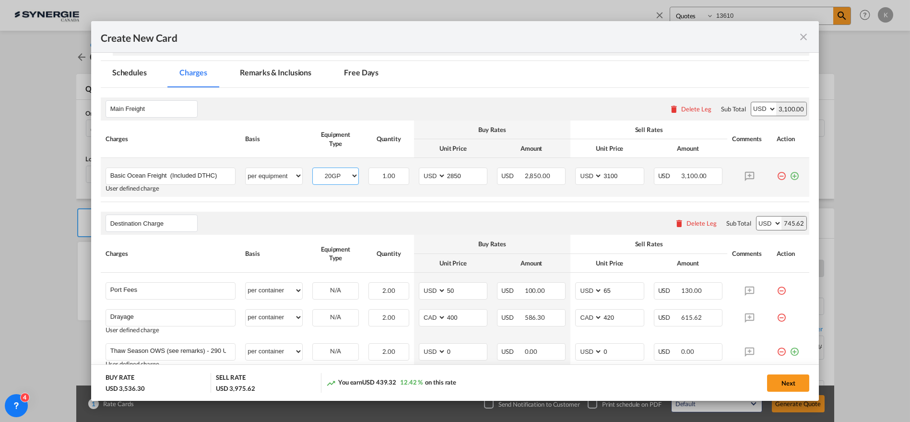
click at [334, 175] on select "40HC 20GP" at bounding box center [336, 175] width 46 height 13
select select "40HC"
click at [313, 169] on select "40HC 20GP" at bounding box center [336, 175] width 46 height 13
drag, startPoint x: 452, startPoint y: 177, endPoint x: 436, endPoint y: 180, distance: 17.1
click at [436, 180] on md-input-container "AED AFN ALL AMD ANG AOA ARS AUD AWG AZN BAM BBD BDT BGN BHD BIF BMD BND [PERSON…" at bounding box center [453, 175] width 69 height 17
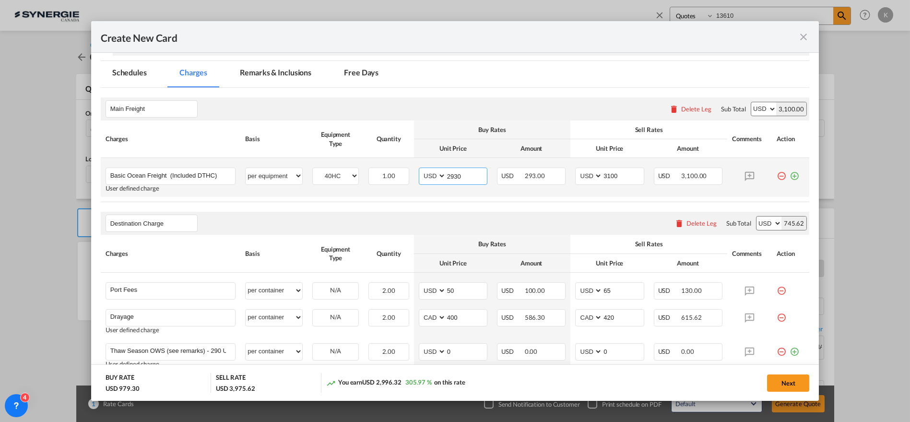
type input "2930"
type input "3180"
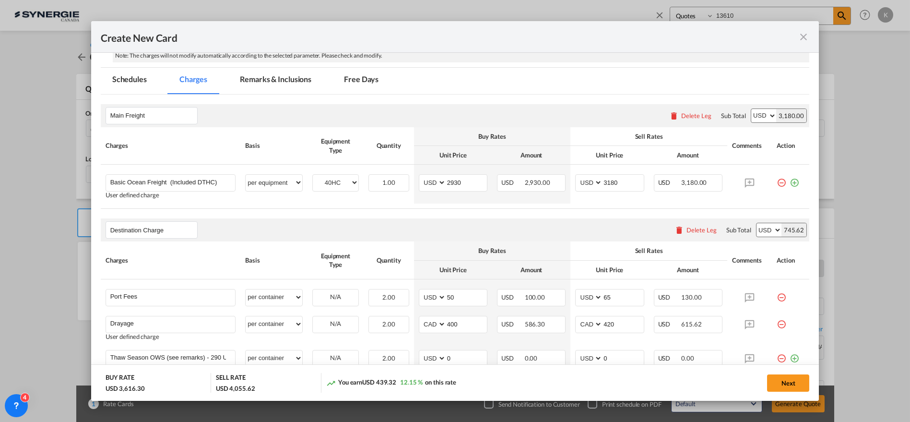
scroll to position [173, 0]
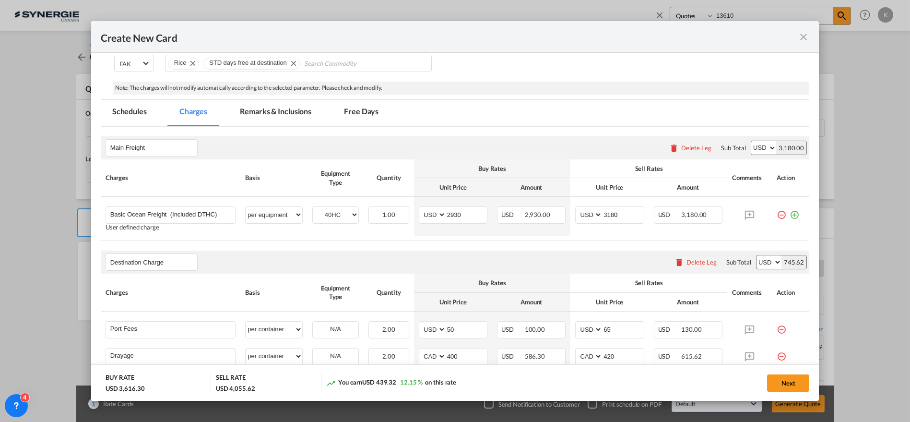
click at [277, 109] on md-tab-item "Remarks & Inclusions" at bounding box center [275, 113] width 95 height 26
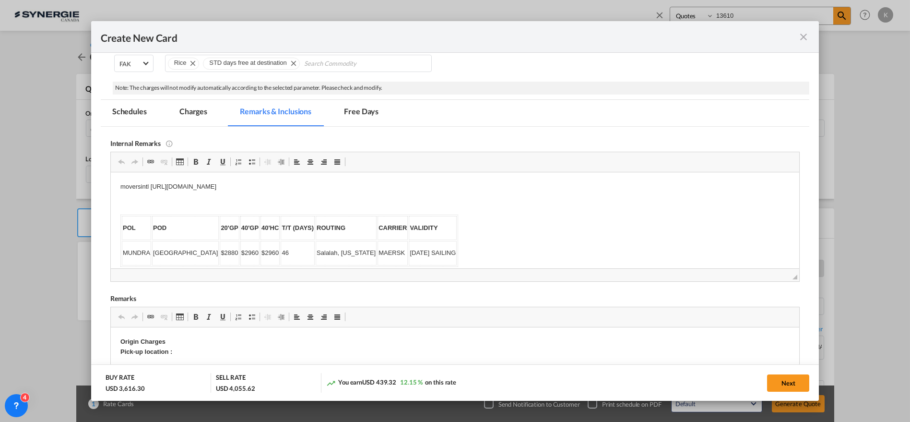
scroll to position [0, 0]
drag, startPoint x: 434, startPoint y: 250, endPoint x: 47, endPoint y: 165, distance: 396.3
click at [110, 172] on html "moversintl [URL][DOMAIN_NAME] POL POD 20'GP 40'GP 40'HC T/T (DAYS) ROUTING CARR…" at bounding box center [454, 224] width 689 height 104
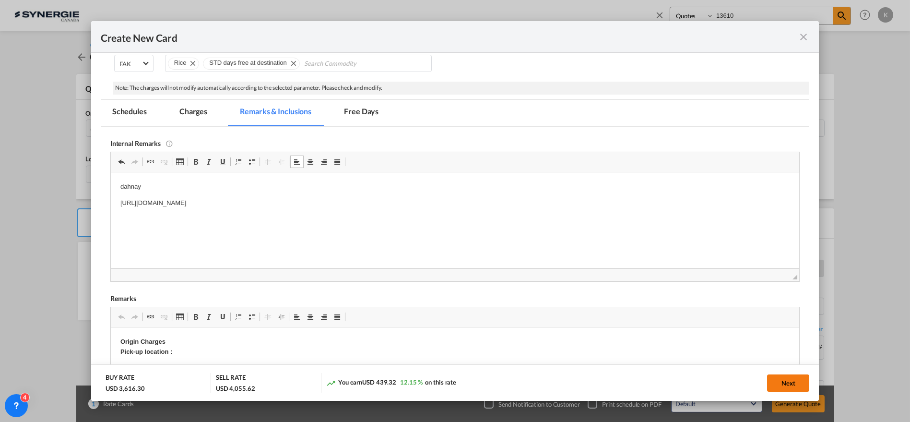
click at [794, 384] on button "Next" at bounding box center [788, 382] width 42 height 17
type input "[DATE]"
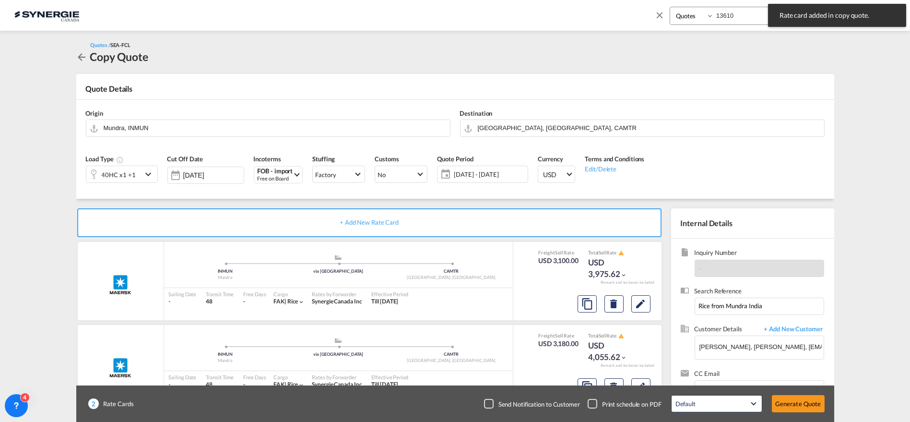
scroll to position [122, 0]
click at [484, 406] on div "Checkbox No Ink" at bounding box center [489, 404] width 10 height 10
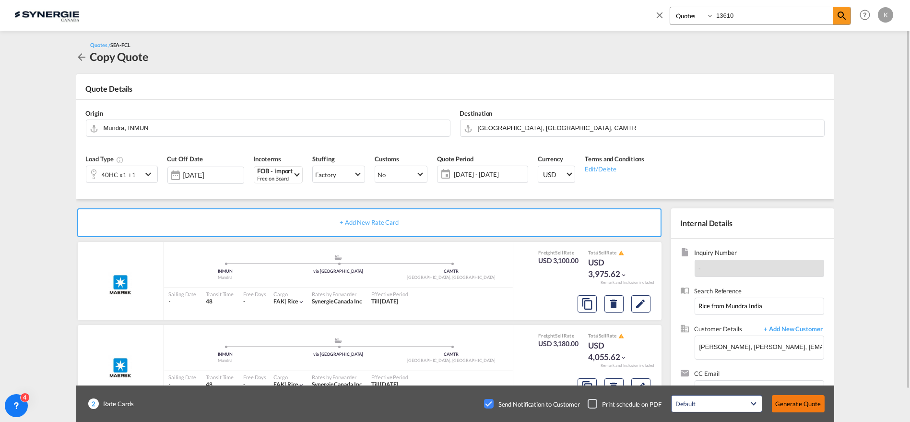
click at [796, 399] on button "Generate Quote" at bounding box center [798, 403] width 53 height 17
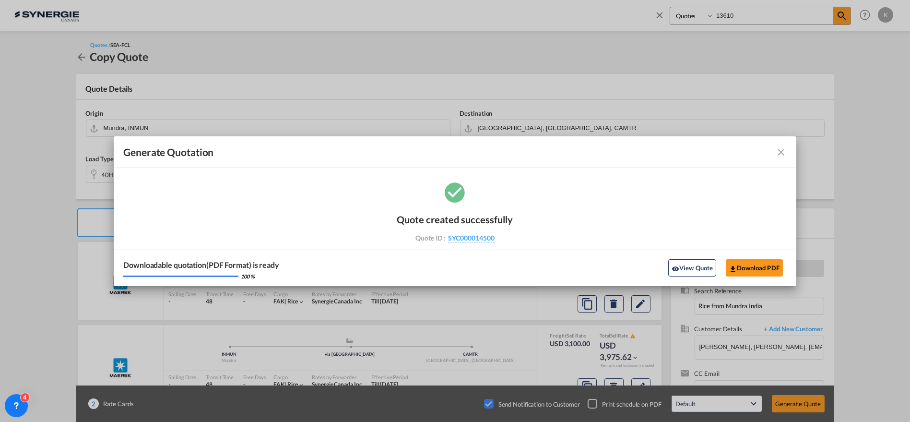
click at [785, 153] on md-icon "icon-close fg-AAA8AD cursor m-0" at bounding box center [781, 152] width 12 height 12
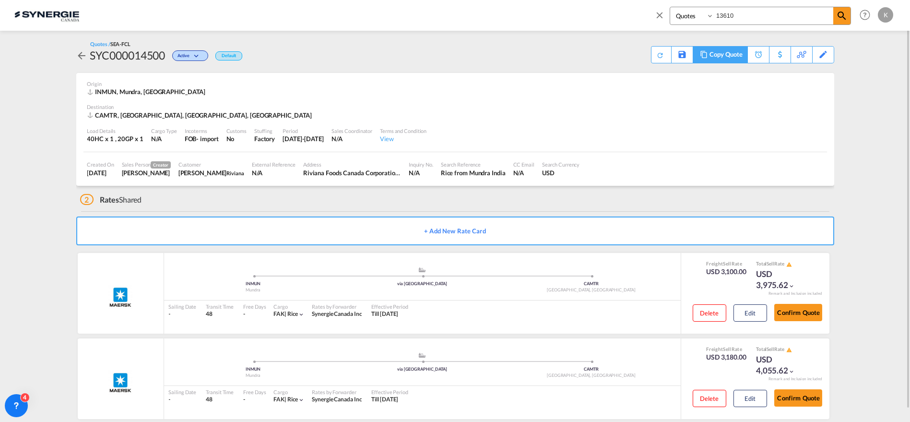
click at [734, 53] on div "Copy Quote" at bounding box center [725, 55] width 33 height 16
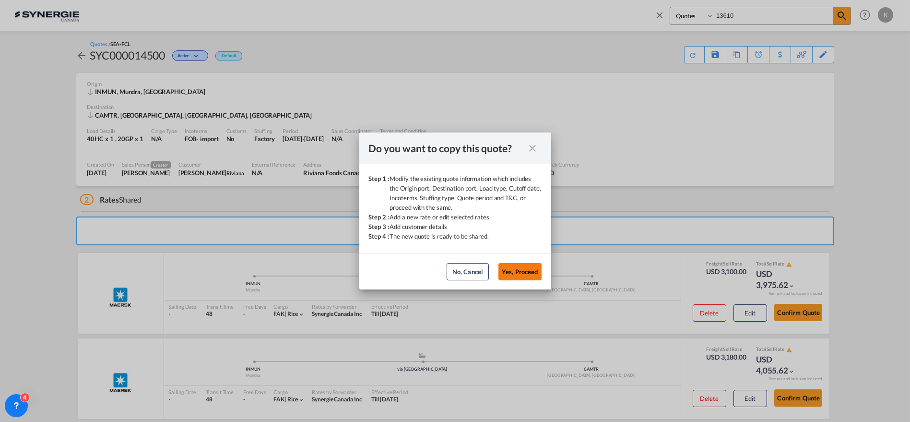
click at [530, 276] on button "Yes, Proceed" at bounding box center [519, 271] width 43 height 17
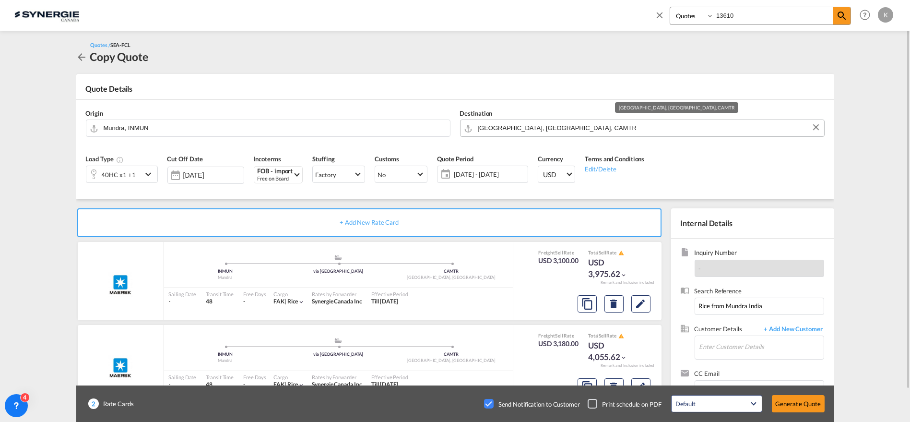
click at [581, 128] on input "[GEOGRAPHIC_DATA], [GEOGRAPHIC_DATA], CAMTR" at bounding box center [649, 127] width 342 height 17
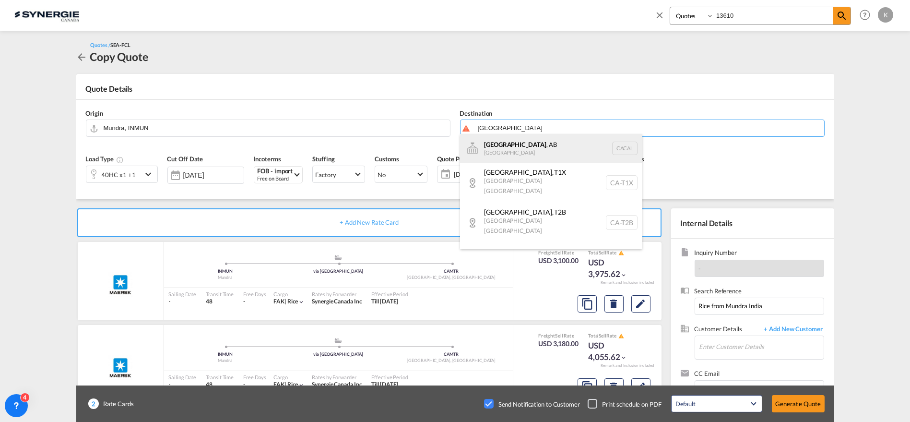
click at [509, 150] on div "[GEOGRAPHIC_DATA] , AB [GEOGRAPHIC_DATA] [PERSON_NAME]" at bounding box center [551, 148] width 182 height 29
type input "[GEOGRAPHIC_DATA], [GEOGRAPHIC_DATA], [GEOGRAPHIC_DATA]"
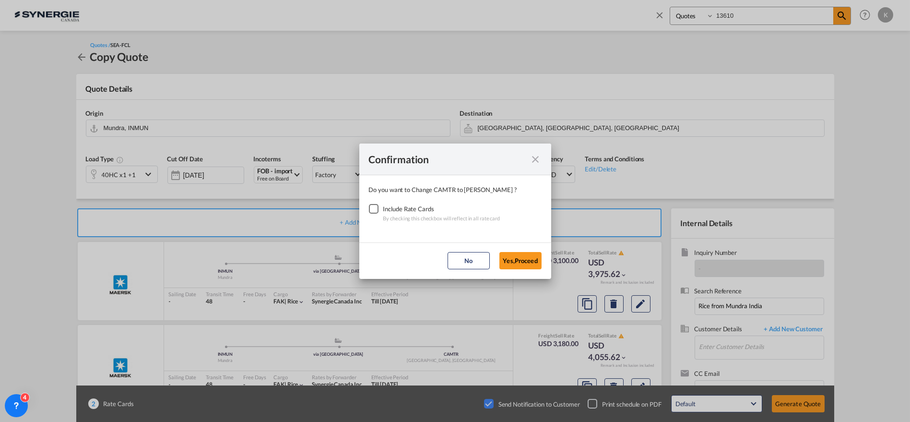
click at [371, 208] on div "Checkbox No Ink" at bounding box center [374, 209] width 10 height 10
click at [519, 260] on button "Yes,Proceed" at bounding box center [520, 260] width 42 height 17
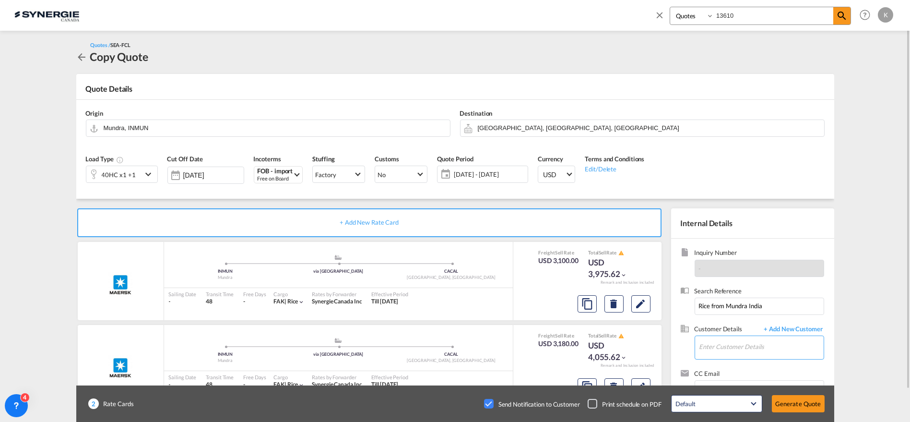
click at [733, 350] on input "Enter Customer Details" at bounding box center [761, 347] width 124 height 22
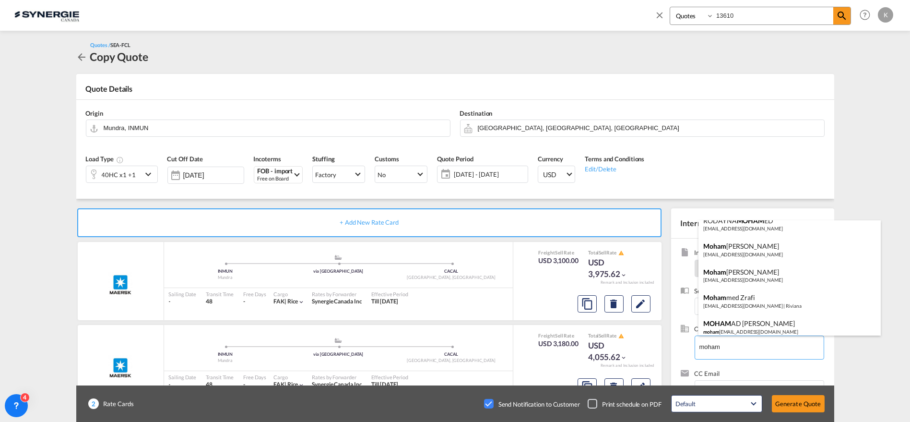
scroll to position [130, 0]
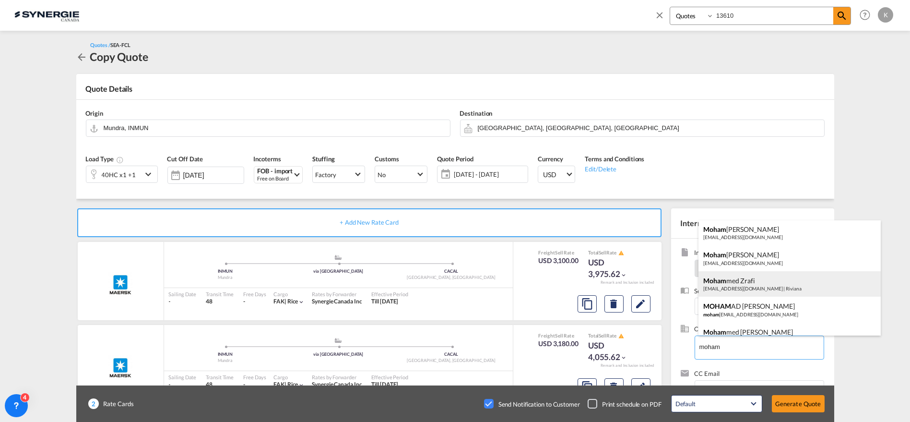
click at [767, 289] on div "Moham med Zrafi [EMAIL_ADDRESS][DOMAIN_NAME] | Riviana" at bounding box center [789, 284] width 182 height 26
type input "[PERSON_NAME], [PERSON_NAME], [EMAIL_ADDRESS][DOMAIN_NAME]"
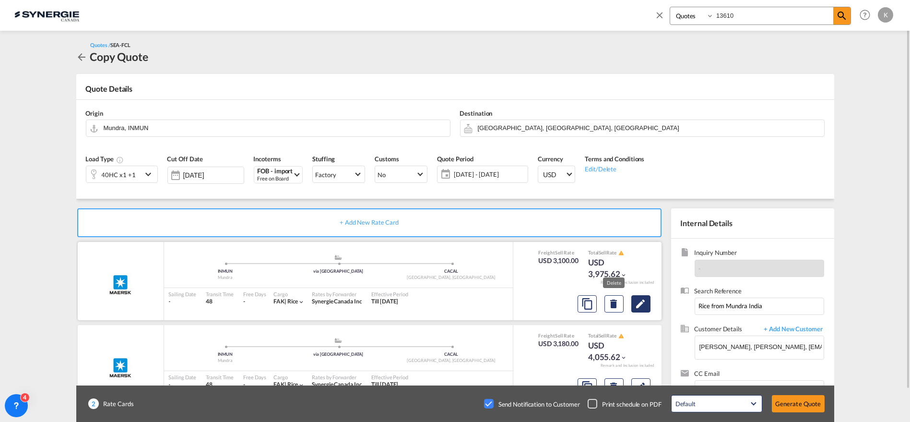
click at [640, 306] on md-icon "Edit" at bounding box center [641, 304] width 12 height 12
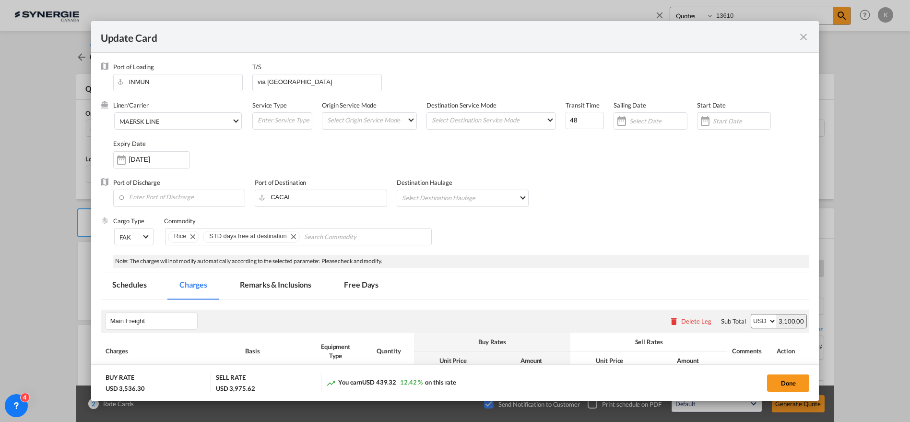
scroll to position [160, 0]
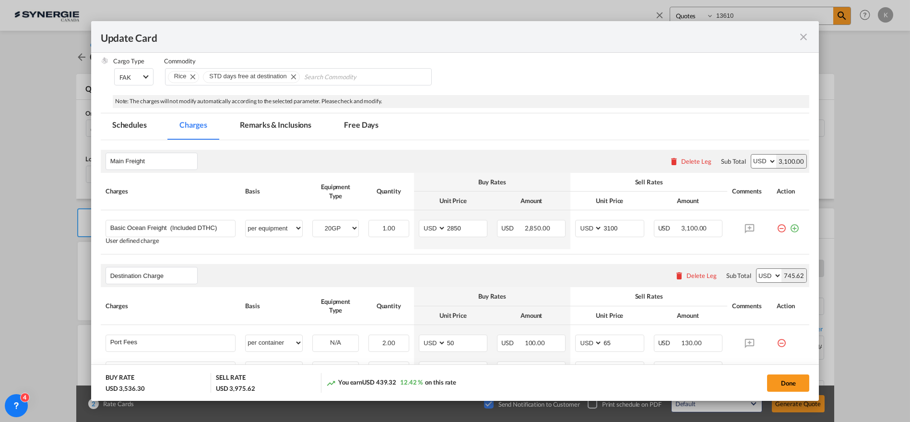
click at [804, 37] on md-icon "icon-close fg-AAA8AD m-0 pointer" at bounding box center [804, 37] width 12 height 12
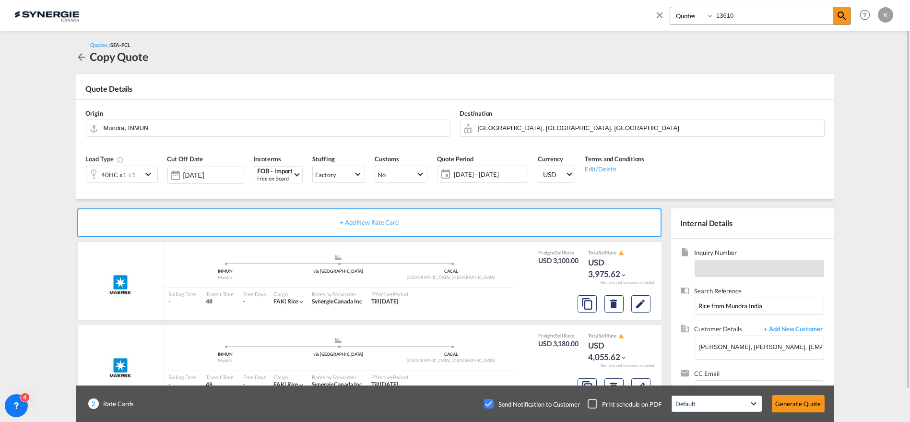
drag, startPoint x: 723, startPoint y: 13, endPoint x: 698, endPoint y: 14, distance: 25.4
click at [698, 14] on div "Bookings Quotes Enquiries 13610" at bounding box center [760, 16] width 181 height 18
click at [739, 14] on input "13610" at bounding box center [773, 15] width 119 height 17
type input "13611"
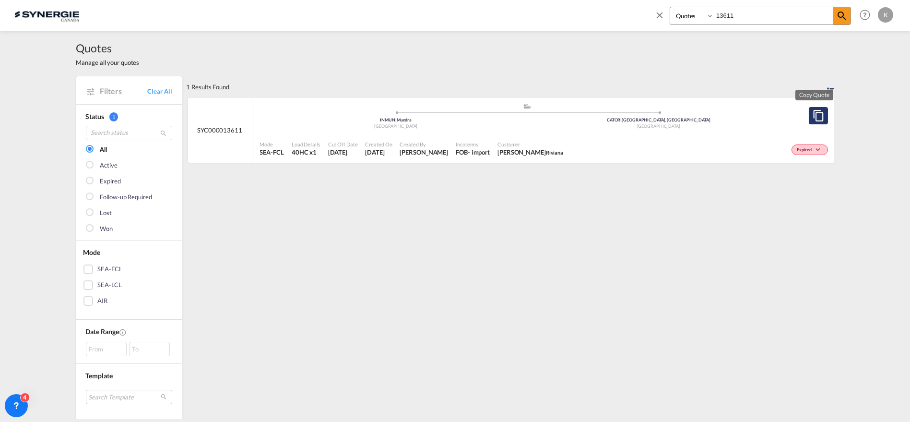
click at [815, 116] on md-icon "assets/icons/custom/copyQuote.svg" at bounding box center [819, 116] width 12 height 12
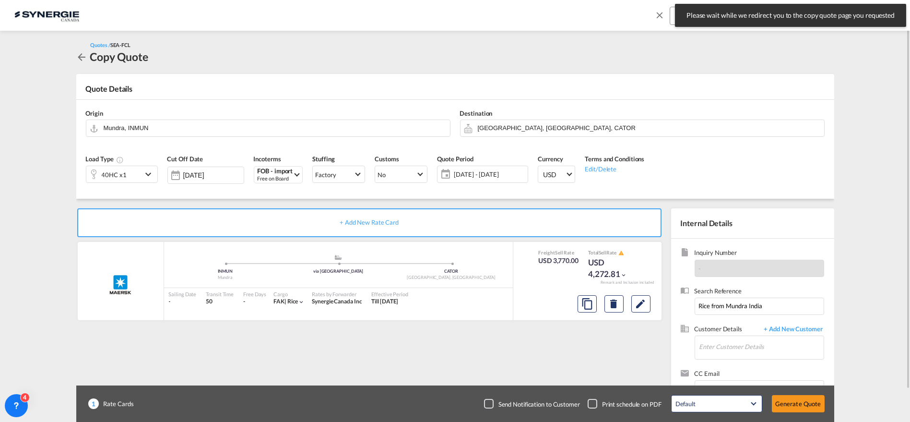
click at [151, 173] on md-icon "icon-chevron-down" at bounding box center [149, 174] width 14 height 12
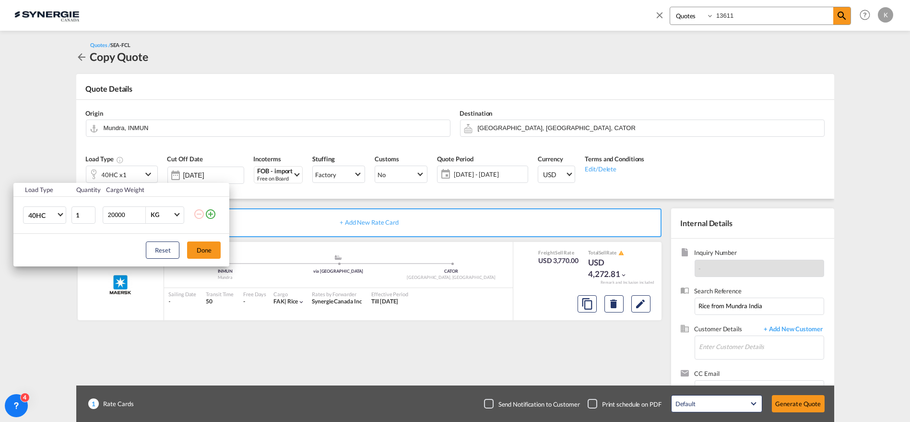
click at [212, 215] on md-icon "icon-plus-circle-outline" at bounding box center [211, 214] width 12 height 12
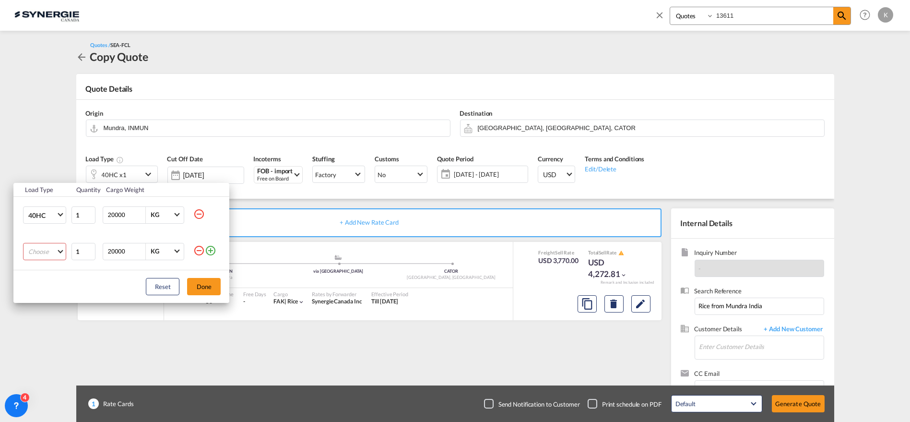
click at [53, 252] on md-select "Choose 20GP 40GP 40HC 45HC 20RE 40RE 40HR 20OT 40OT 20FR 40FR 40NR 20NR 45S 20T…" at bounding box center [44, 251] width 43 height 17
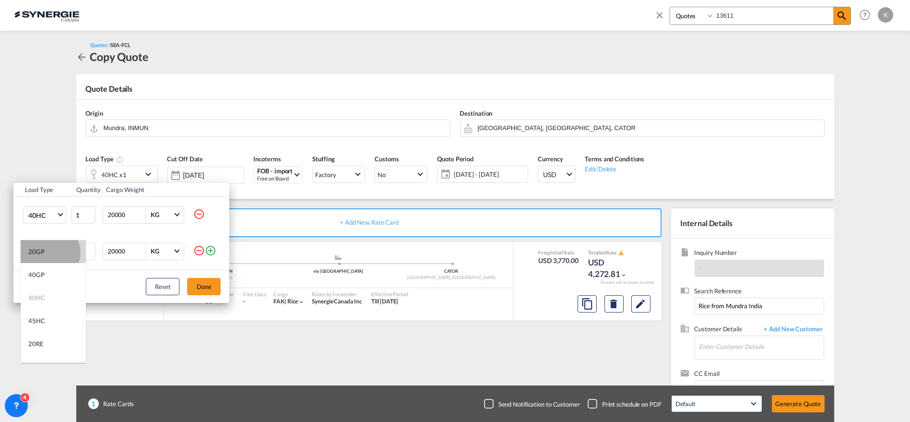
click at [48, 252] on md-option "20GP" at bounding box center [53, 251] width 65 height 23
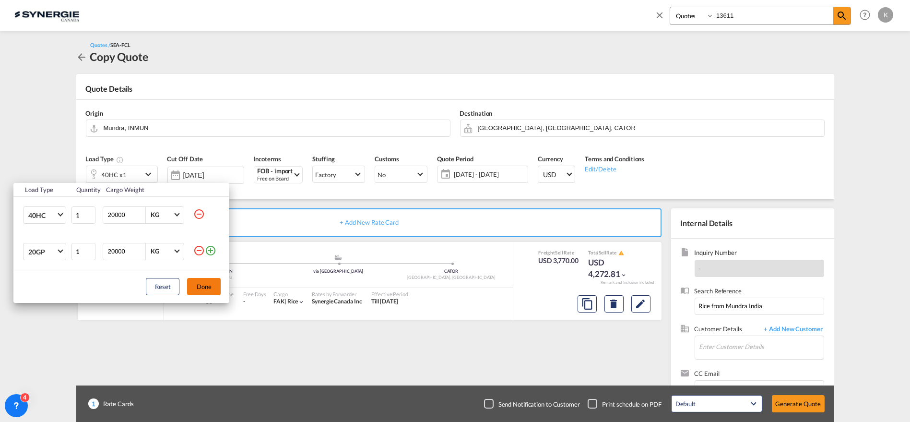
click at [202, 288] on button "Done" at bounding box center [204, 286] width 34 height 17
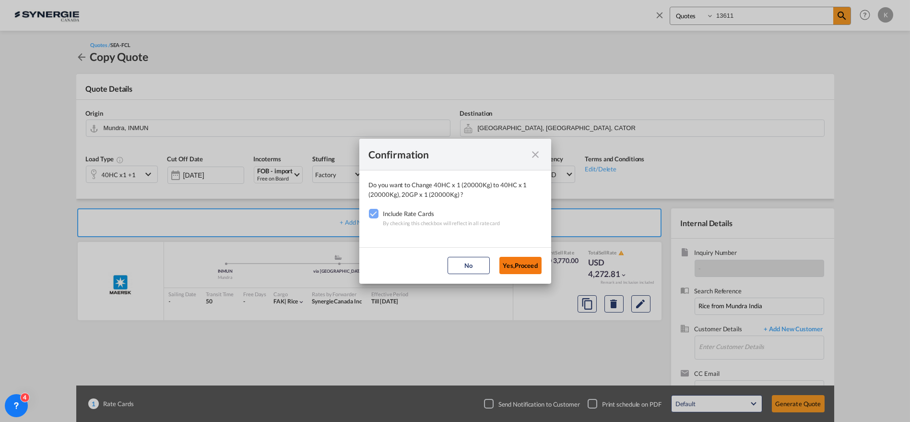
click at [518, 268] on button "Yes,Proceed" at bounding box center [520, 265] width 42 height 17
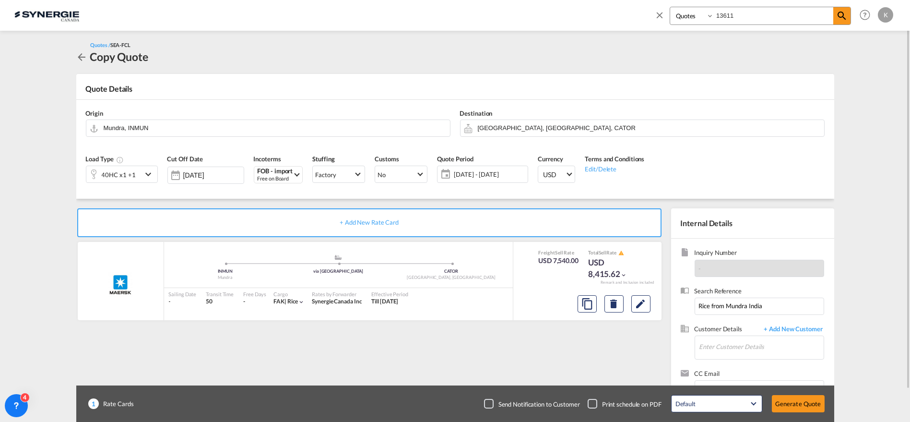
click at [488, 175] on span "[DATE] - [DATE]" at bounding box center [489, 174] width 71 height 9
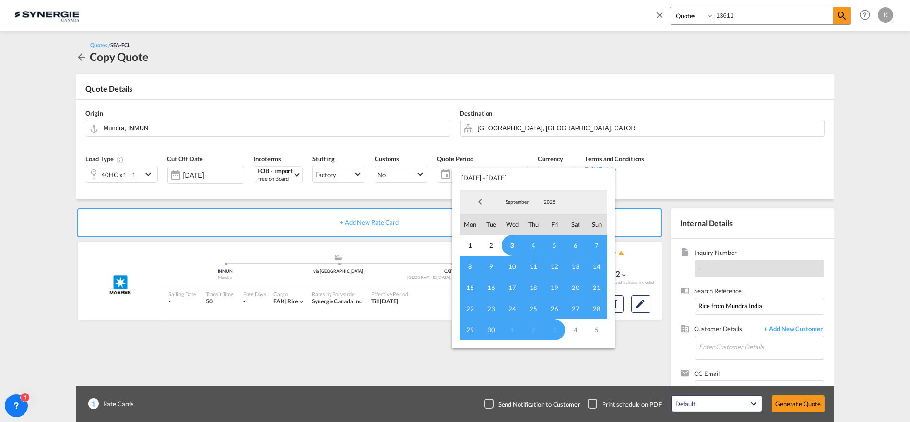
click at [508, 248] on span "3" at bounding box center [512, 245] width 21 height 21
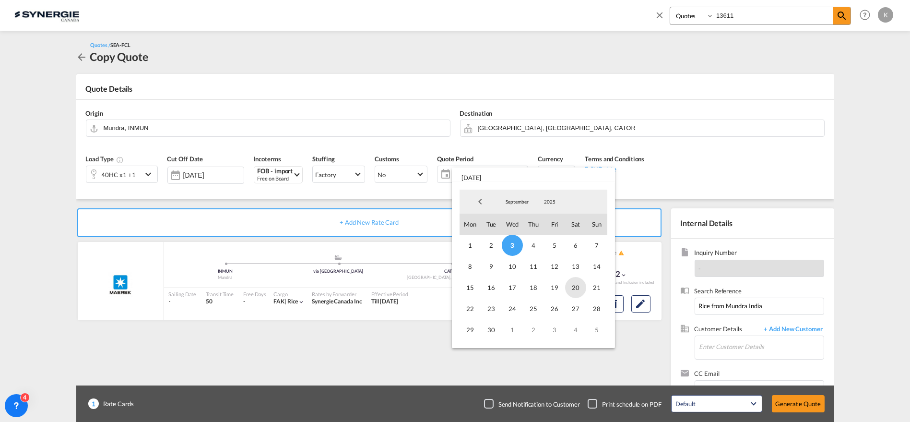
click at [572, 287] on span "20" at bounding box center [575, 287] width 21 height 21
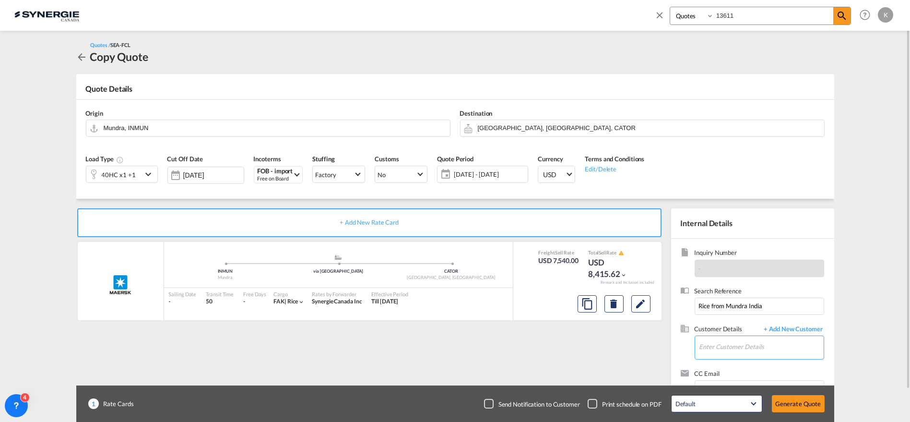
click at [750, 353] on input "Enter Customer Details" at bounding box center [761, 347] width 124 height 22
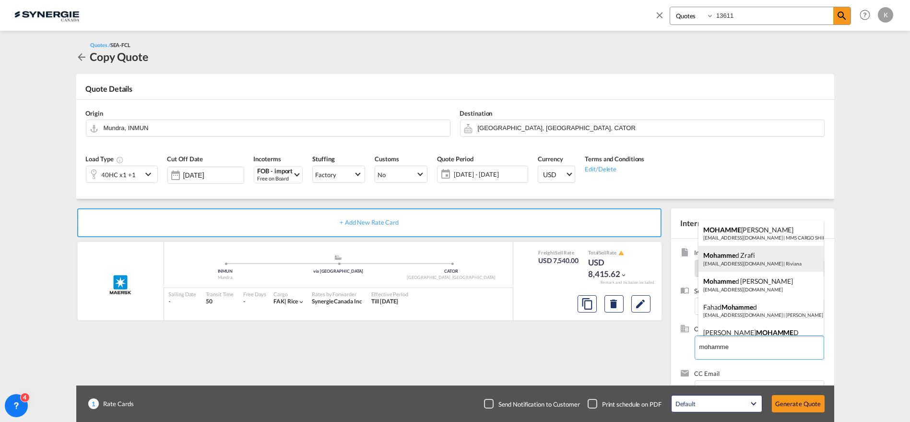
click at [773, 263] on div "[PERSON_NAME] [EMAIL_ADDRESS][DOMAIN_NAME] | Riviana" at bounding box center [760, 259] width 125 height 26
type input "[PERSON_NAME], [PERSON_NAME], [EMAIL_ADDRESS][DOMAIN_NAME]"
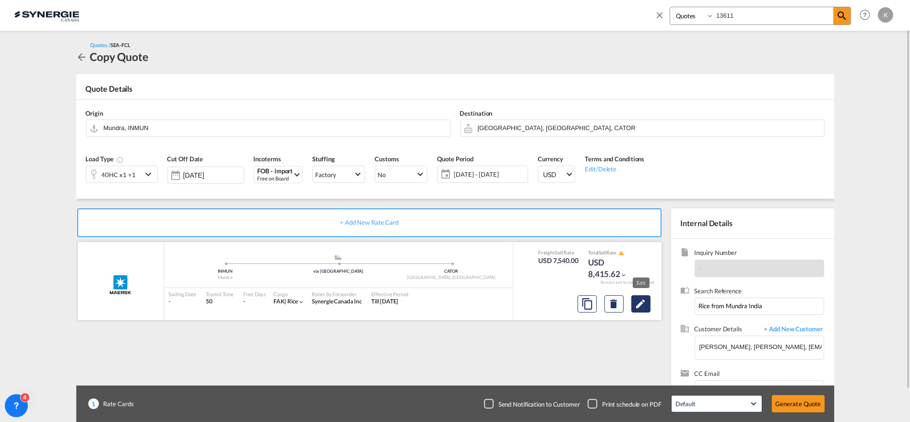
click at [635, 303] on md-icon "Edit" at bounding box center [641, 304] width 12 height 12
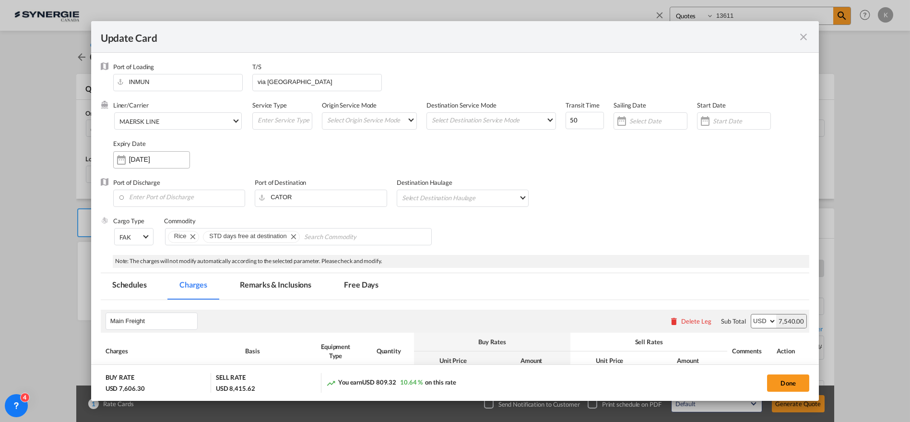
click at [134, 164] on div "[DATE]" at bounding box center [151, 159] width 77 height 17
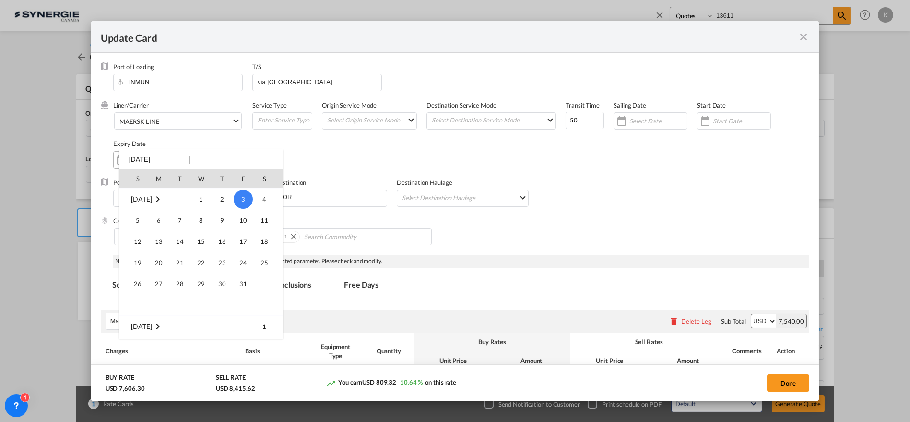
scroll to position [222208, 0]
click at [262, 264] on span "20" at bounding box center [264, 262] width 19 height 19
type input "[DATE]"
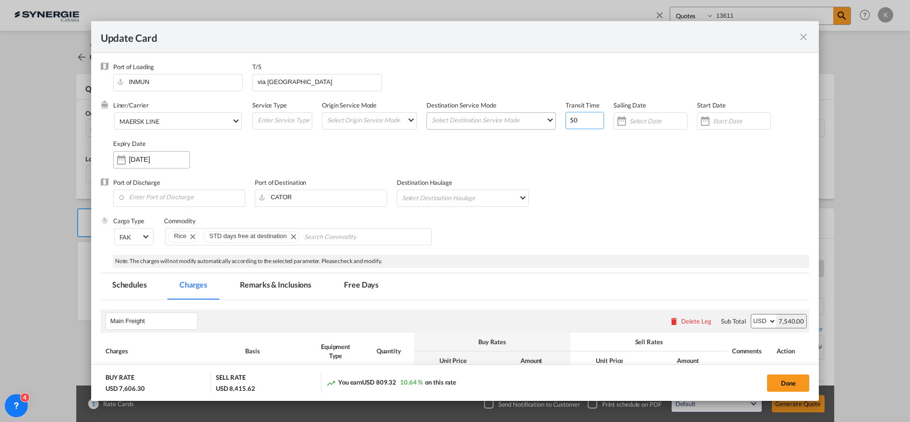
drag, startPoint x: 570, startPoint y: 121, endPoint x: 548, endPoint y: 123, distance: 21.7
click at [548, 123] on div "Liner/Carrier MAERSK LINE 2HM LOGISTICS D.O.O AAXL GLOBAL SHIPPING LINES LLC [P…" at bounding box center [461, 139] width 697 height 77
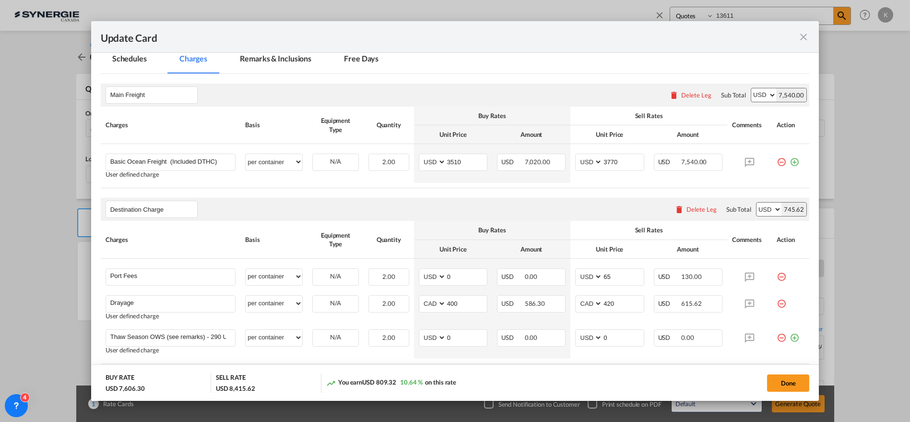
scroll to position [227, 0]
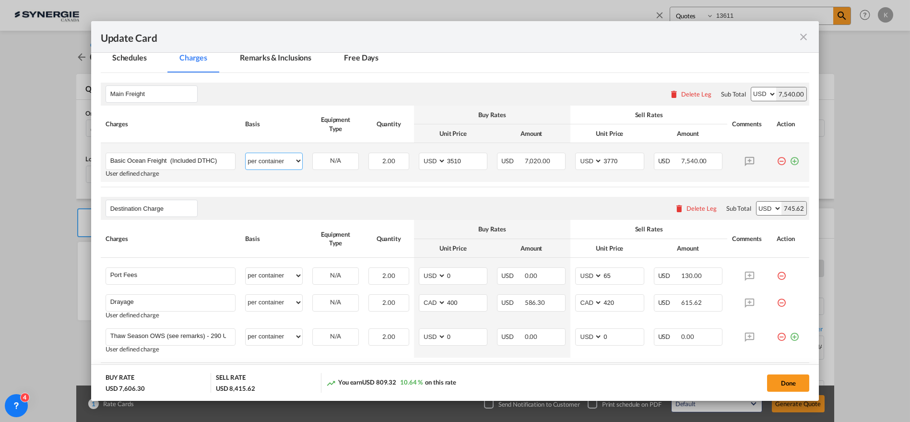
click at [264, 161] on select "per equipment per container per B/L per shipping bill per shipment % on freight…" at bounding box center [274, 160] width 57 height 15
select select "per equipment"
click at [246, 153] on select "per equipment per container per B/L per shipping bill per shipment % on freight…" at bounding box center [274, 160] width 57 height 15
drag, startPoint x: 263, startPoint y: 166, endPoint x: 335, endPoint y: 161, distance: 72.2
click at [335, 161] on select "40HC 20GP" at bounding box center [336, 160] width 46 height 13
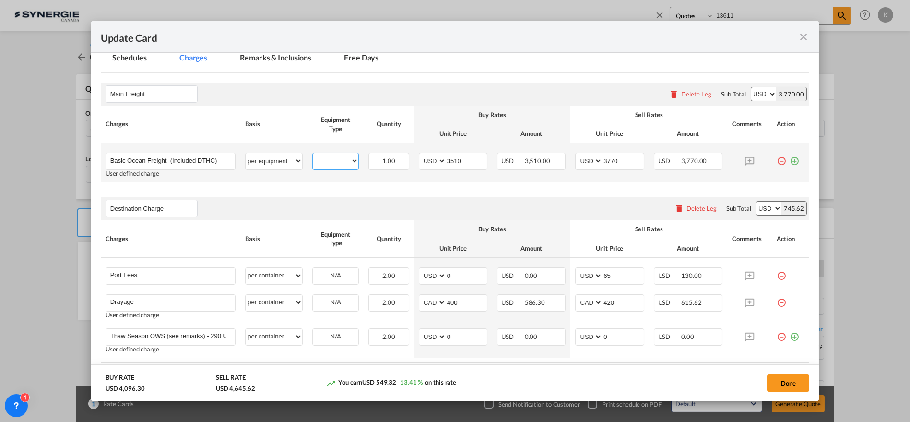
select select "20GP"
click at [313, 154] on select "40HC 20GP" at bounding box center [336, 160] width 46 height 13
drag, startPoint x: 464, startPoint y: 156, endPoint x: 427, endPoint y: 159, distance: 36.6
click at [427, 159] on md-input-container "AED AFN ALL AMD ANG AOA ARS AUD AWG AZN BAM BBD BDT BGN BHD BIF BMD BND [PERSON…" at bounding box center [453, 161] width 69 height 17
type input "3210"
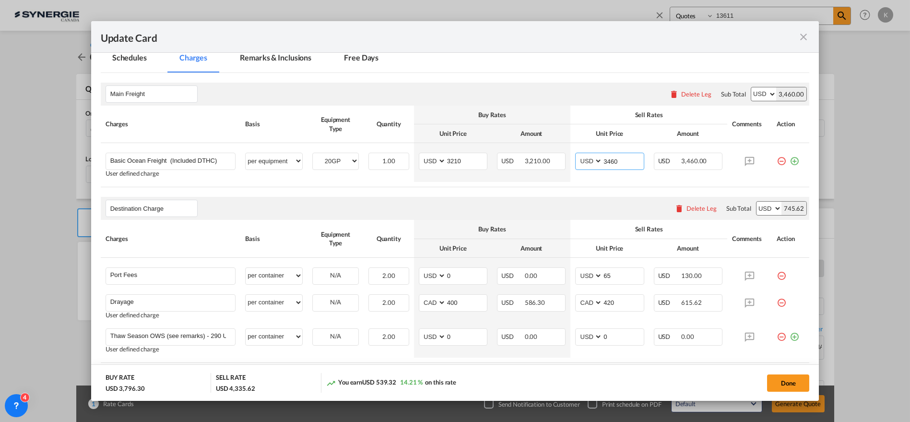
type input "3460"
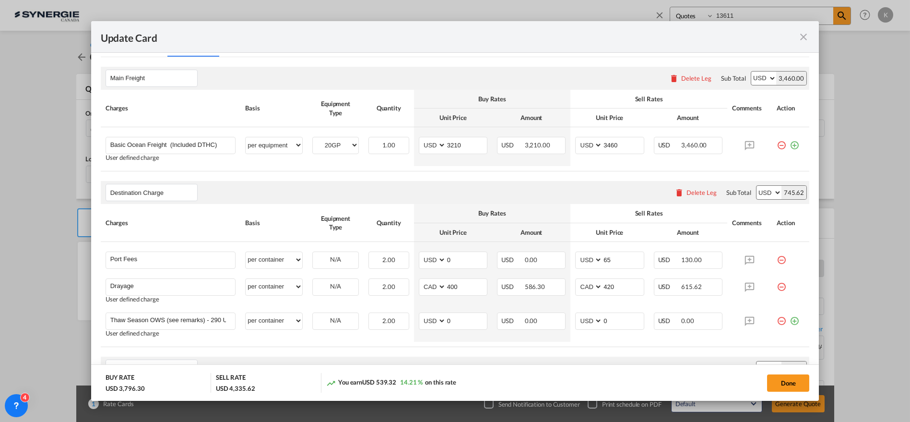
scroll to position [211, 0]
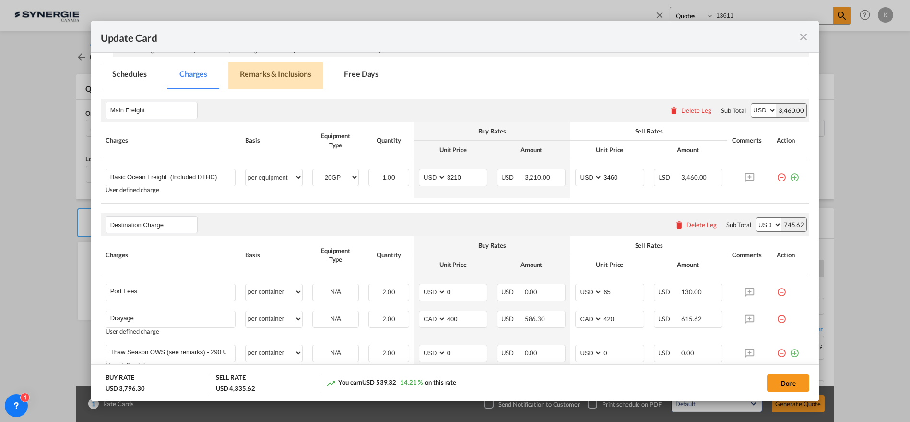
click at [275, 73] on md-tab-item "Remarks & Inclusions" at bounding box center [275, 75] width 95 height 26
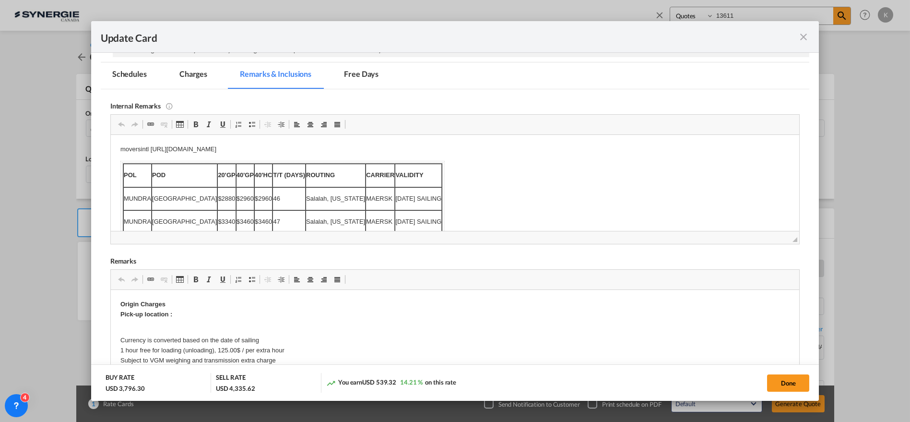
scroll to position [0, 0]
drag, startPoint x: 425, startPoint y: 223, endPoint x: 84, endPoint y: 135, distance: 352.3
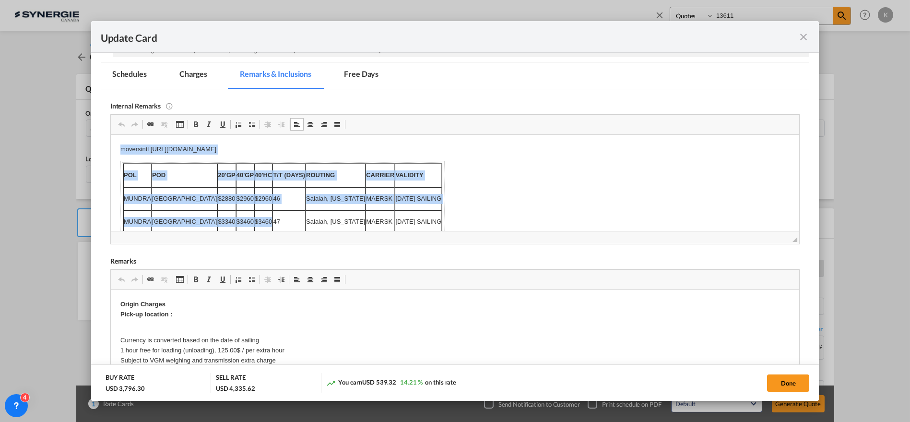
scroll to position [13, 0]
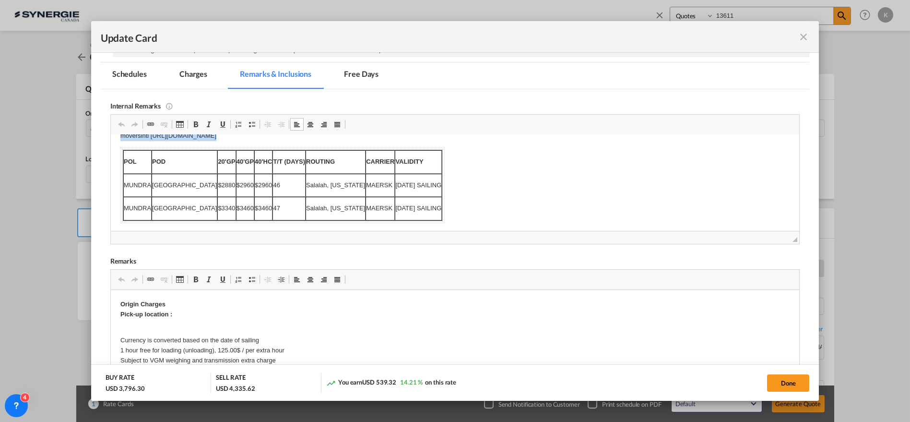
drag, startPoint x: 118, startPoint y: 145, endPoint x: 575, endPoint y: 329, distance: 492.1
click at [575, 232] on html "moversintl [URL][DOMAIN_NAME] POL POD 20'GP 40'GP 40'HC T/T (DAYS) ROUTING CARR…" at bounding box center [454, 176] width 689 height 111
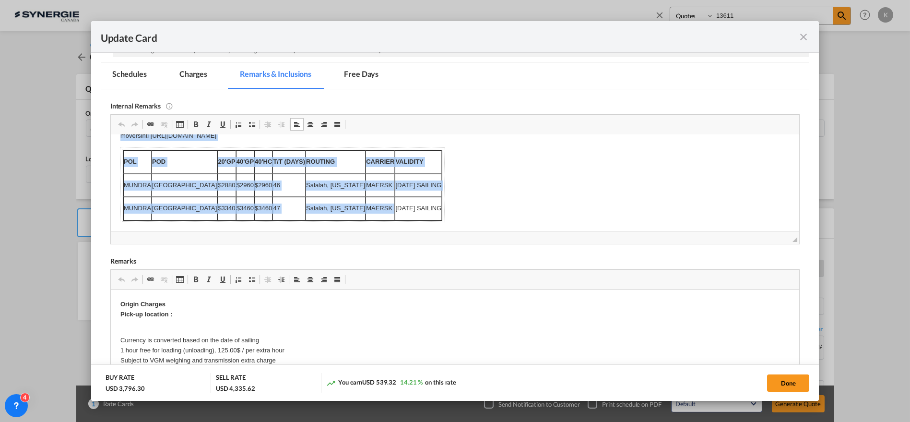
scroll to position [0, 0]
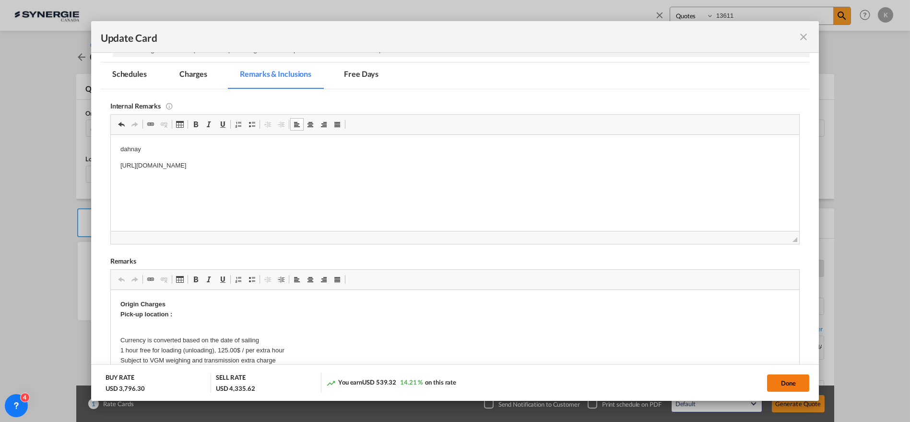
click at [787, 380] on button "Done" at bounding box center [788, 382] width 42 height 17
type input "[DATE]"
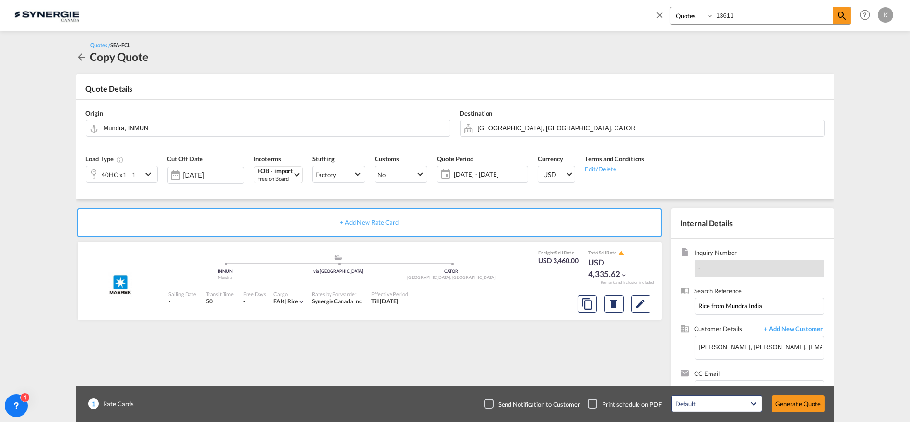
scroll to position [122, 0]
click at [582, 303] on md-icon "assets/icons/custom/copyQuote.svg" at bounding box center [587, 304] width 12 height 12
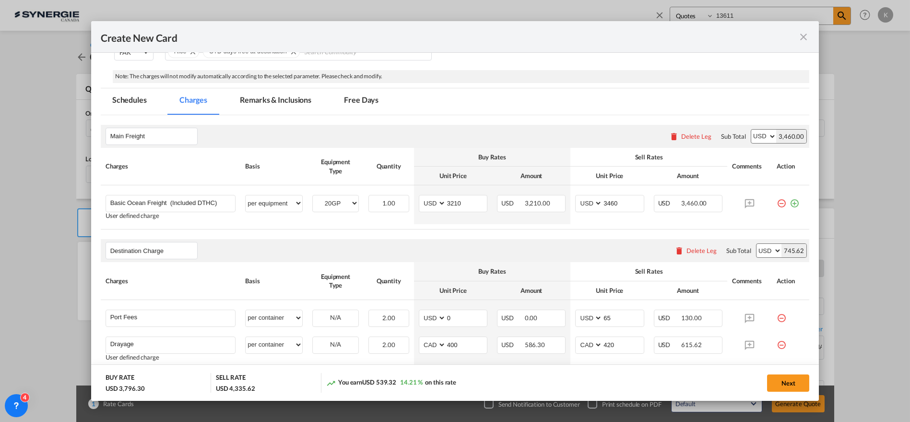
scroll to position [204, 0]
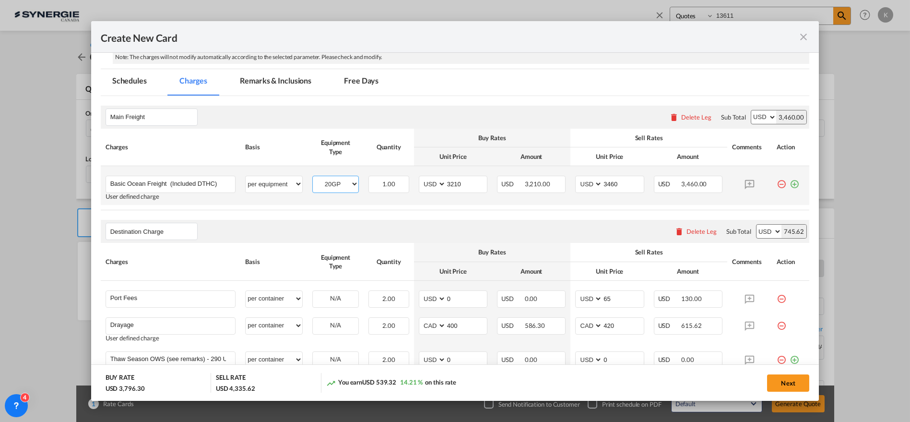
click at [328, 184] on select "40HC 20GP" at bounding box center [336, 183] width 46 height 13
select select "40HC"
click at [313, 177] on select "40HC 20GP" at bounding box center [336, 183] width 46 height 13
click at [451, 187] on input "3210" at bounding box center [466, 183] width 41 height 14
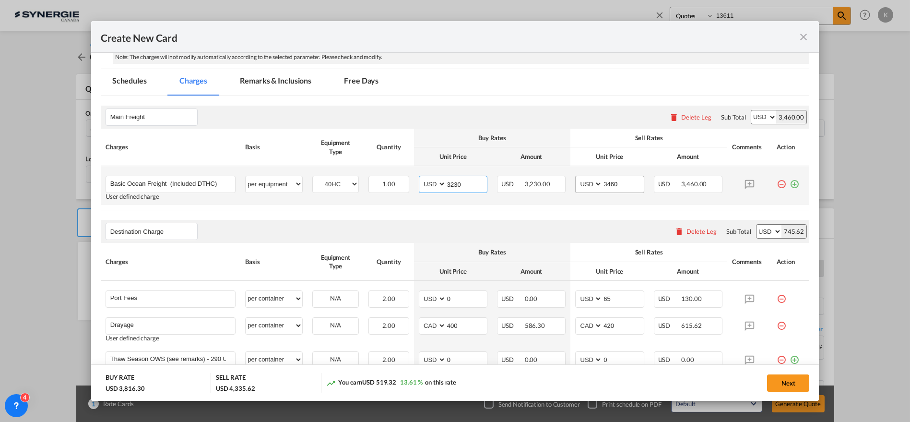
type input "3230"
drag, startPoint x: 617, startPoint y: 178, endPoint x: 595, endPoint y: 178, distance: 21.6
click at [595, 178] on md-input-container "AED AFN ALL AMD ANG AOA ARS AUD AWG AZN BAM BBD BDT BGN BHD BIF BMD BND [PERSON…" at bounding box center [609, 184] width 69 height 17
type input "3480"
click at [289, 85] on md-tab-item "Remarks & Inclusions" at bounding box center [275, 82] width 95 height 26
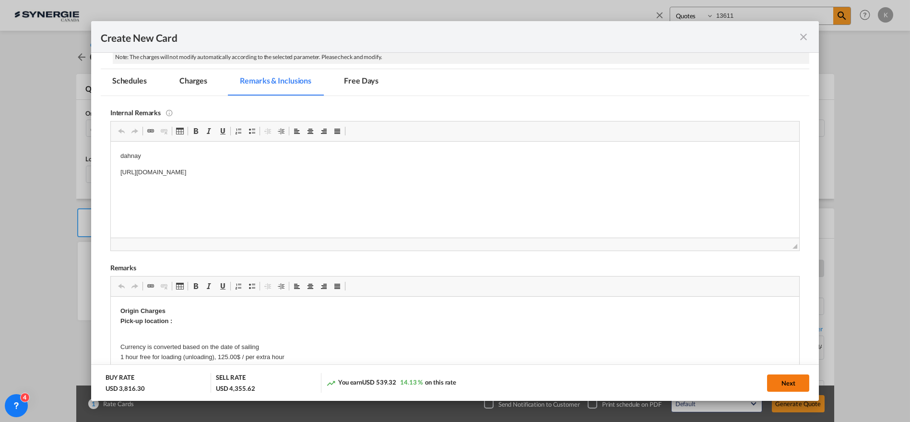
scroll to position [0, 0]
click at [792, 382] on button "Next" at bounding box center [788, 382] width 42 height 17
type input "[DATE]"
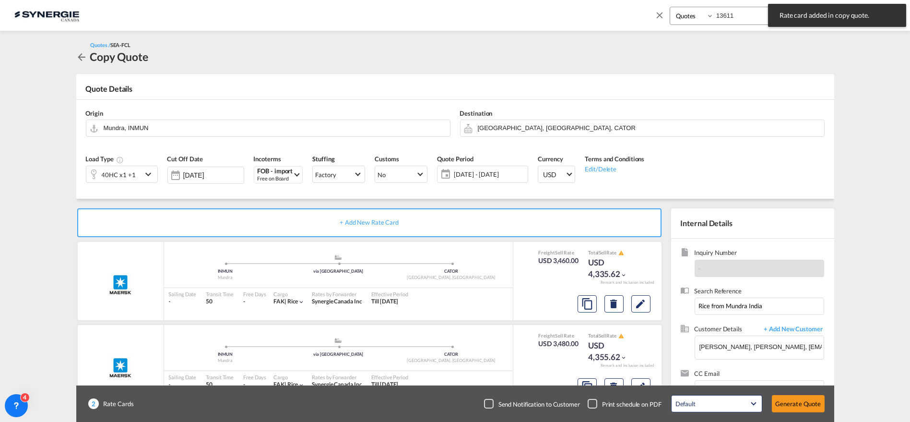
scroll to position [122, 0]
click at [485, 401] on div "Checkbox No Ink" at bounding box center [489, 404] width 10 height 10
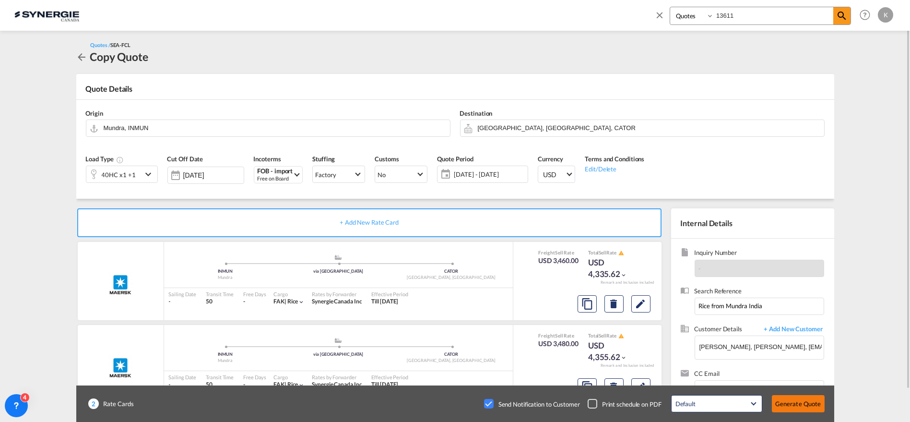
click at [806, 399] on button "Generate Quote" at bounding box center [798, 403] width 53 height 17
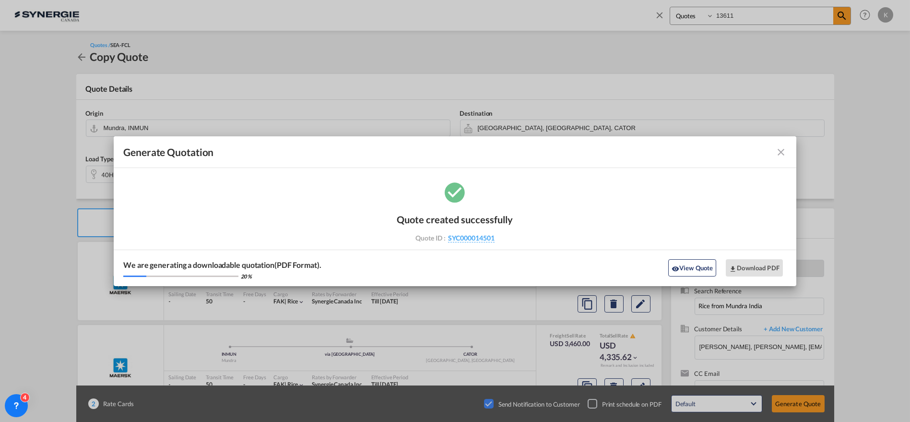
click at [779, 150] on md-icon "icon-close fg-AAA8AD cursor m-0" at bounding box center [781, 152] width 12 height 12
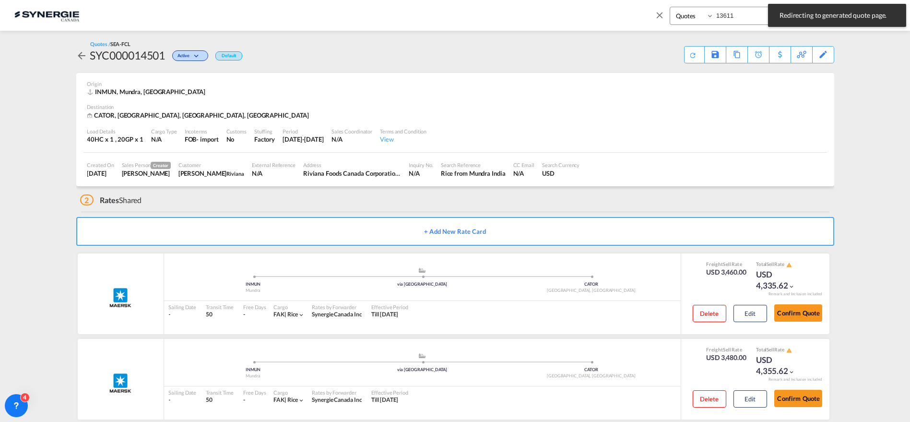
click at [749, 16] on input "13611" at bounding box center [773, 15] width 119 height 17
drag, startPoint x: 726, startPoint y: 15, endPoint x: 712, endPoint y: 15, distance: 13.9
click at [712, 15] on div "Bookings Quotes Enquiries 13611" at bounding box center [760, 16] width 181 height 18
type input "13611"
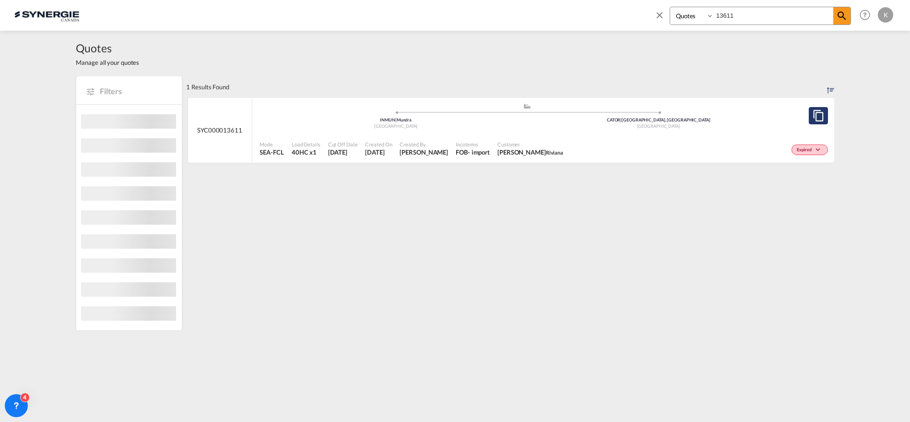
click at [823, 113] on md-icon "assets/icons/custom/copyQuote.svg" at bounding box center [819, 116] width 12 height 12
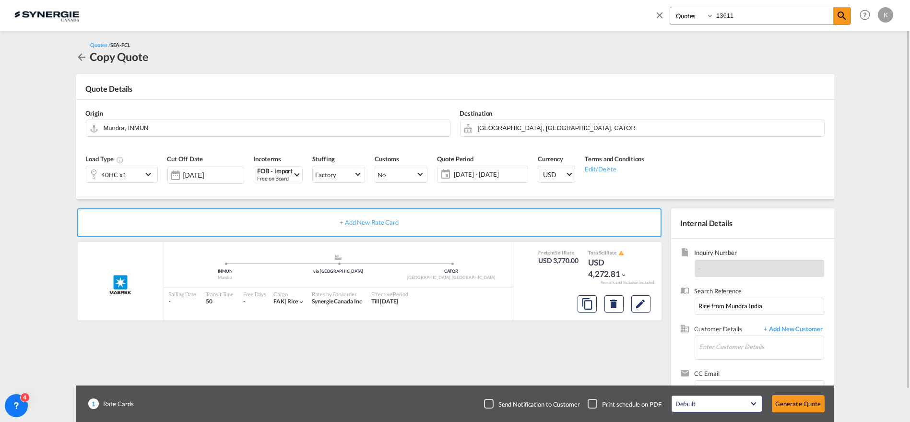
click at [472, 166] on div "[DATE] - [DATE] [DATE] - [DATE] September January February March April May June…" at bounding box center [482, 173] width 91 height 17
click at [474, 171] on span "[DATE] - [DATE]" at bounding box center [489, 174] width 71 height 9
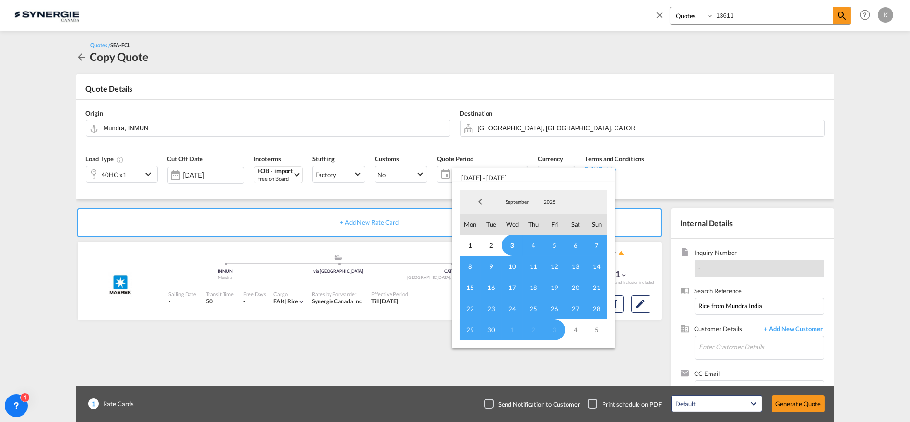
click at [512, 244] on span "3" at bounding box center [512, 245] width 21 height 21
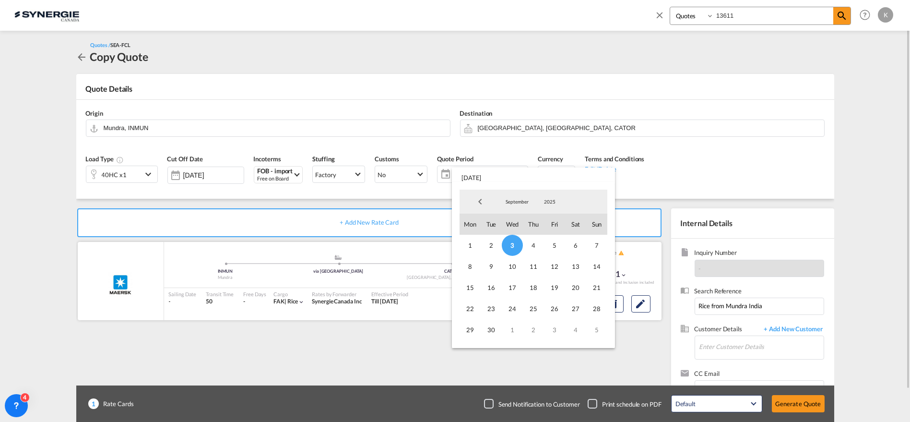
click at [585, 286] on span "20" at bounding box center [575, 287] width 21 height 21
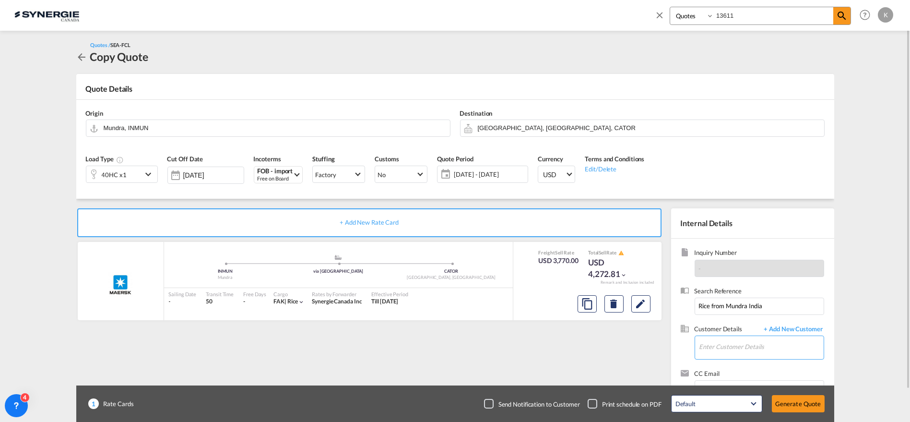
click at [733, 348] on input "Enter Customer Details" at bounding box center [761, 347] width 124 height 22
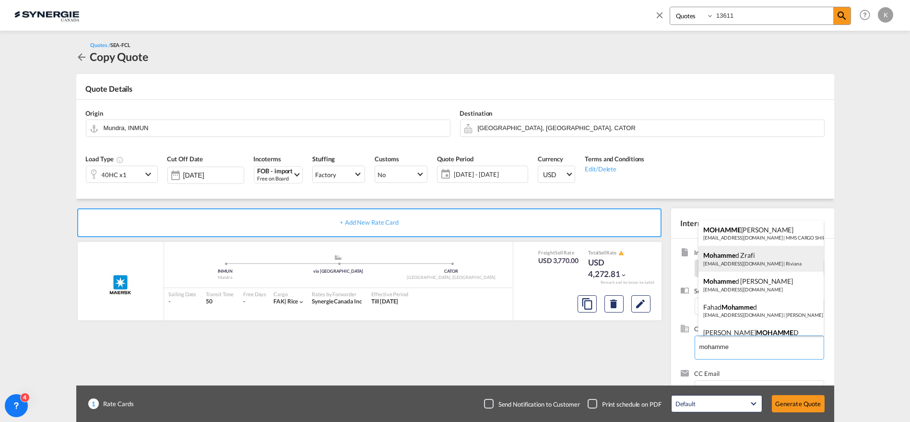
click at [762, 259] on div "[PERSON_NAME] [EMAIL_ADDRESS][DOMAIN_NAME] | Riviana" at bounding box center [760, 259] width 125 height 26
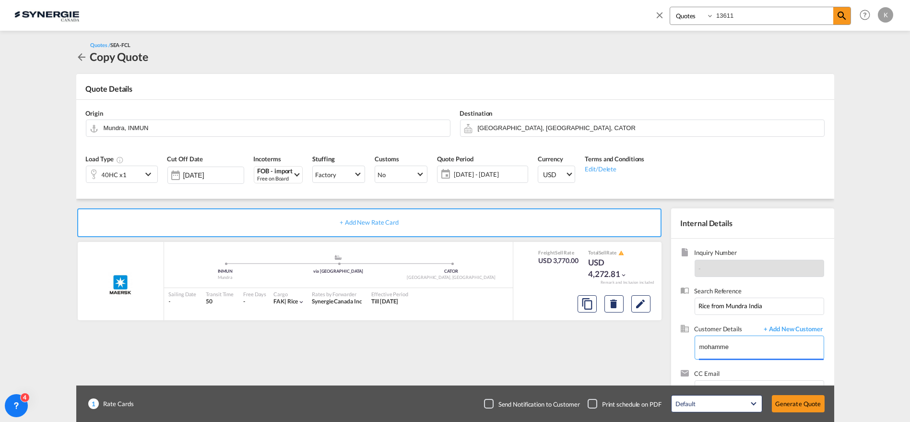
type input "[PERSON_NAME], [PERSON_NAME], [EMAIL_ADDRESS][DOMAIN_NAME]"
click at [637, 306] on md-icon "Edit" at bounding box center [641, 304] width 12 height 12
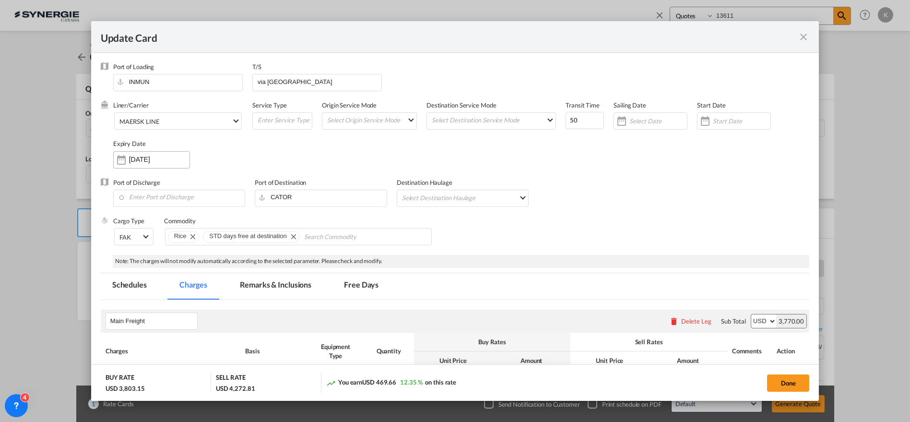
click at [159, 164] on div "[DATE]" at bounding box center [159, 159] width 60 height 9
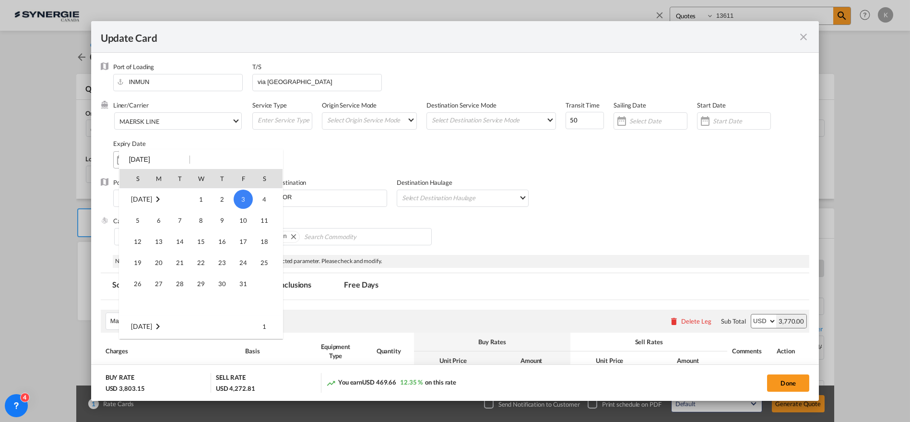
scroll to position [222208, 0]
click at [258, 258] on span "20" at bounding box center [264, 262] width 19 height 19
type input "[DATE]"
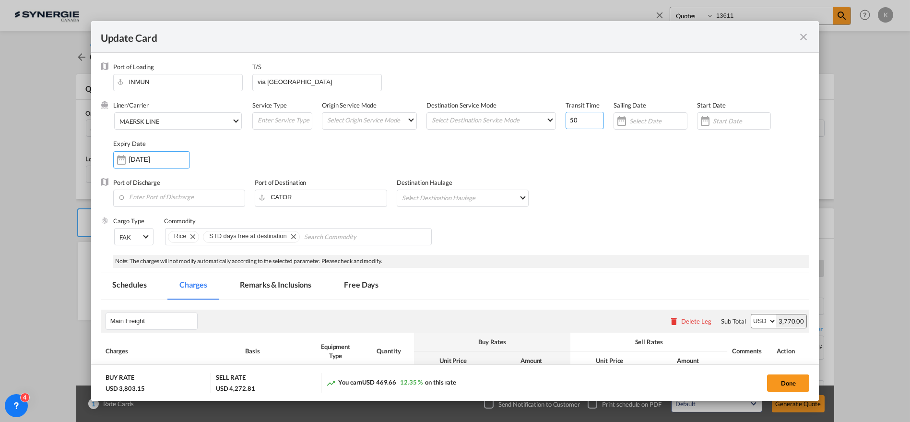
click at [585, 120] on input "50" at bounding box center [585, 120] width 38 height 17
type input "5"
type input "48"
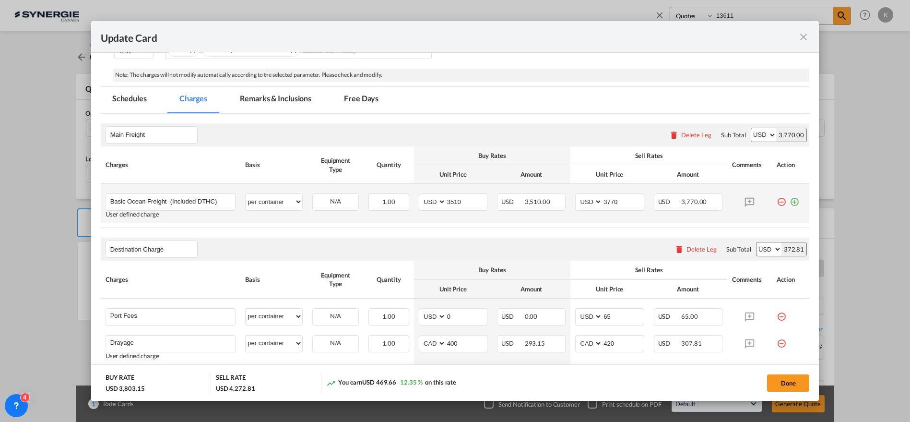
scroll to position [200, 0]
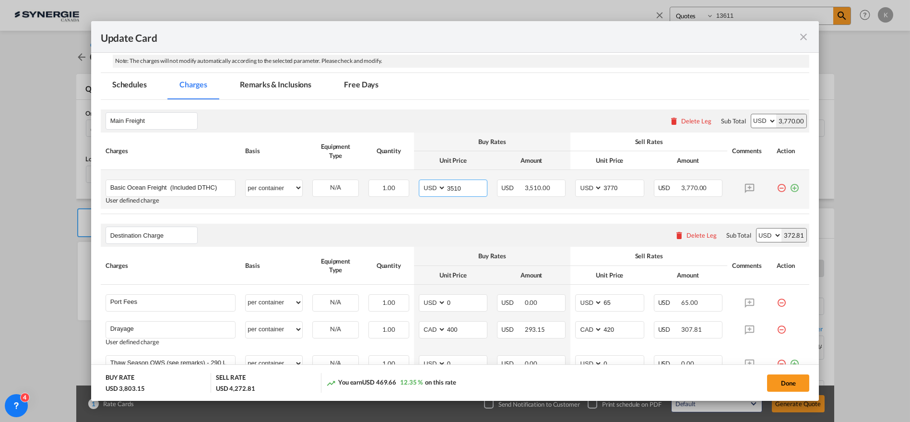
drag, startPoint x: 463, startPoint y: 188, endPoint x: 416, endPoint y: 189, distance: 46.6
click at [419, 189] on md-input-container "AED AFN ALL AMD ANG AOA ARS AUD AWG AZN BAM BBD BDT BGN BHD BIF BMD BND [PERSON…" at bounding box center [453, 187] width 69 height 17
type input "2850"
click at [277, 184] on select "per equipment per container per B/L per shipping bill per shipment % on freight…" at bounding box center [274, 187] width 57 height 15
select select "per equipment"
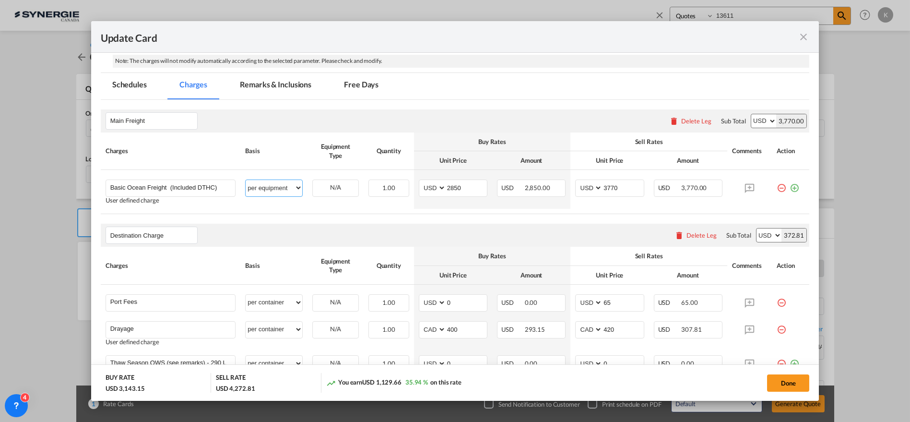
click at [246, 180] on select "per equipment per container per B/L per shipping bill per shipment % on freight…" at bounding box center [274, 187] width 57 height 15
click at [804, 38] on md-icon "icon-close fg-AAA8AD m-0 pointer" at bounding box center [804, 37] width 12 height 12
click at [144, 178] on md-dialog "Update Card Port of [GEOGRAPHIC_DATA] INMUN T/S via [GEOGRAPHIC_DATA] Liner/Car…" at bounding box center [455, 210] width 728 height 379
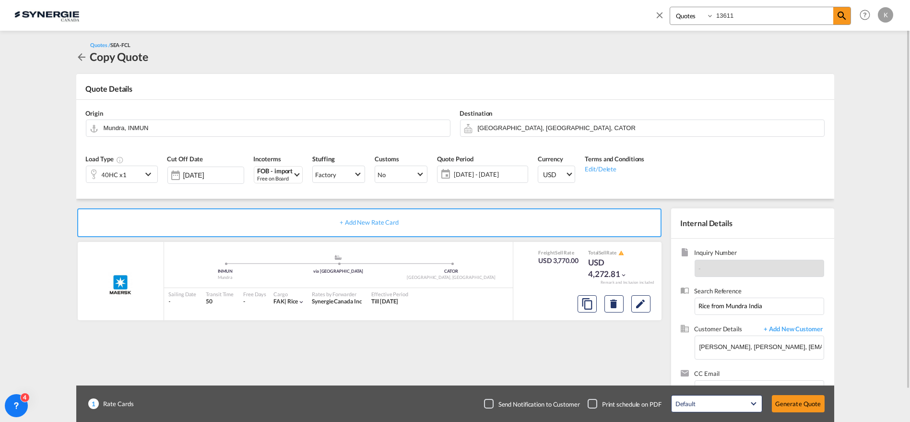
click at [145, 174] on md-icon "icon-chevron-down" at bounding box center [149, 174] width 14 height 12
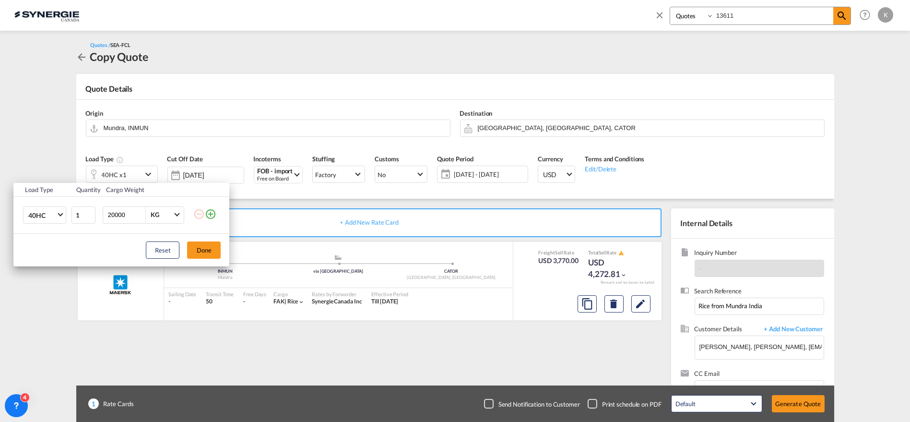
click at [208, 213] on md-icon "icon-plus-circle-outline" at bounding box center [211, 214] width 12 height 12
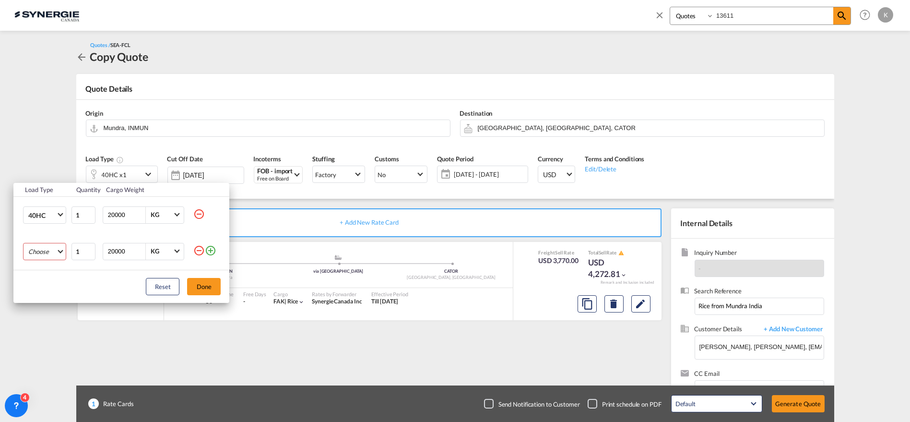
click at [47, 258] on md-select "Choose 20GP 40GP 40HC 45HC 20RE 40RE 40HR 20OT 40OT 20FR 40FR 40NR 20NR 45S 20T…" at bounding box center [44, 251] width 43 height 17
click at [44, 252] on div "20GP" at bounding box center [36, 251] width 16 height 9
click at [210, 285] on button "Done" at bounding box center [204, 286] width 34 height 17
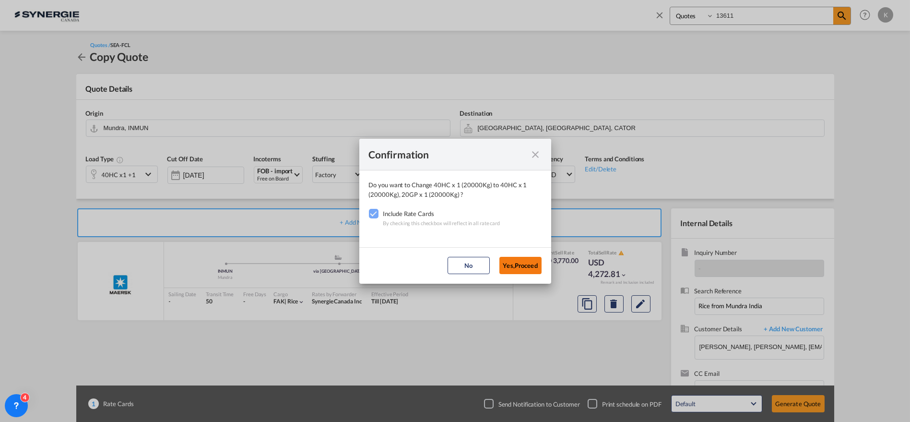
click at [522, 267] on button "Yes,Proceed" at bounding box center [520, 265] width 42 height 17
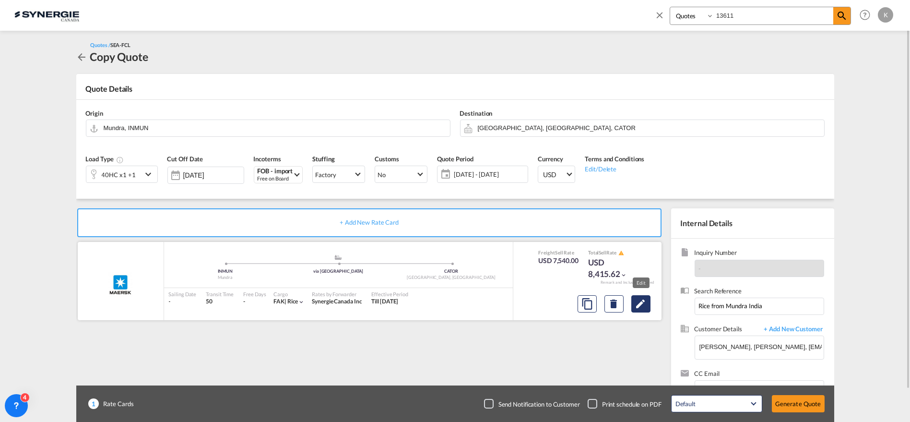
click at [643, 299] on md-icon "Edit" at bounding box center [641, 304] width 12 height 12
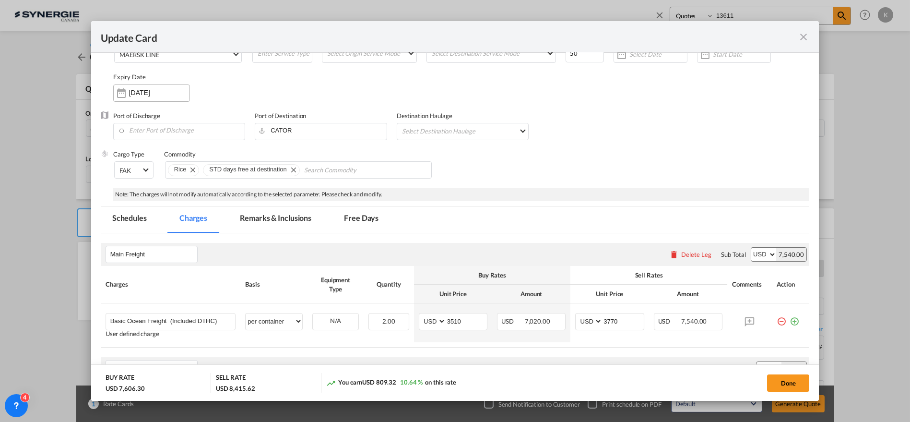
scroll to position [53, 0]
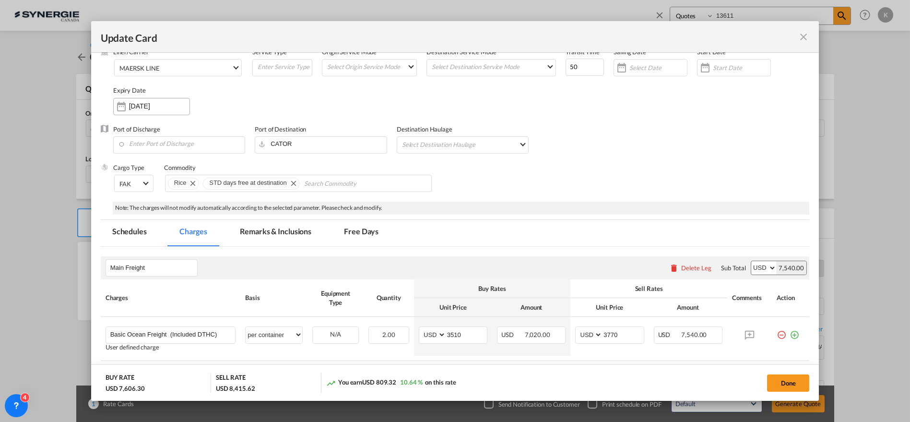
click at [151, 106] on input "[DATE]" at bounding box center [159, 106] width 60 height 8
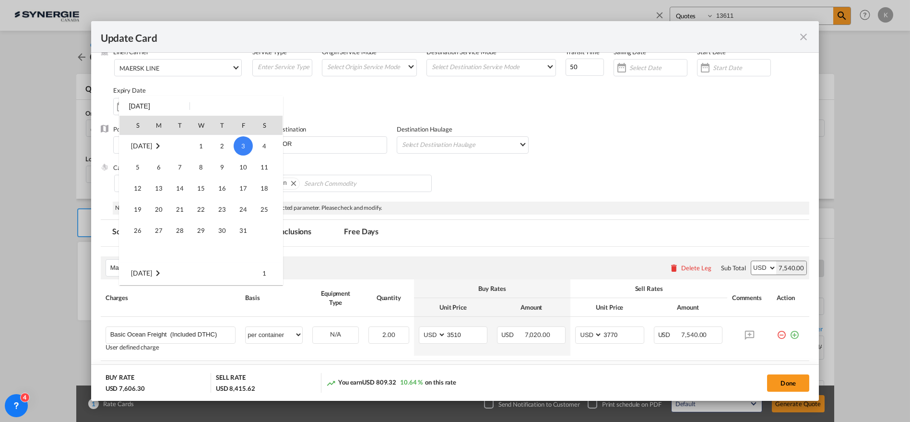
scroll to position [222208, 0]
drag, startPoint x: 262, startPoint y: 212, endPoint x: 641, endPoint y: 113, distance: 391.6
click at [262, 212] on span "20" at bounding box center [264, 209] width 19 height 19
type input "[DATE]"
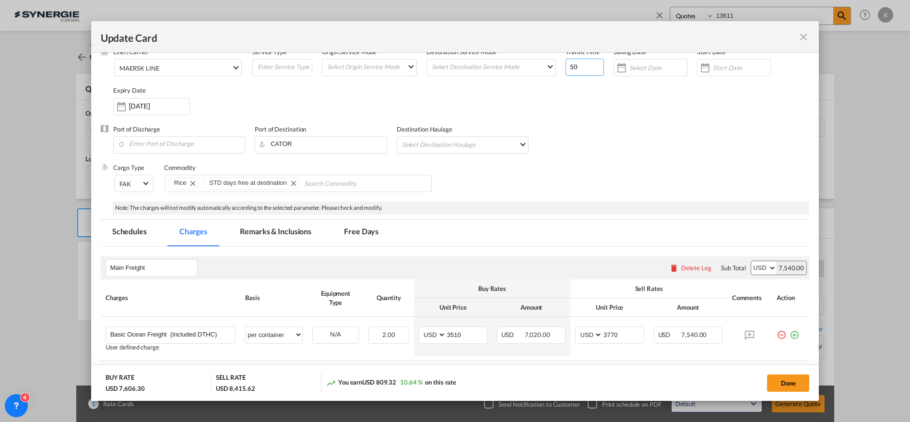
drag, startPoint x: 576, startPoint y: 69, endPoint x: 555, endPoint y: 69, distance: 21.1
click at [555, 69] on div "Liner/Carrier MAERSK LINE 2HM LOGISTICS D.O.O AAXL GLOBAL SHIPPING LINES LLC [P…" at bounding box center [461, 85] width 697 height 77
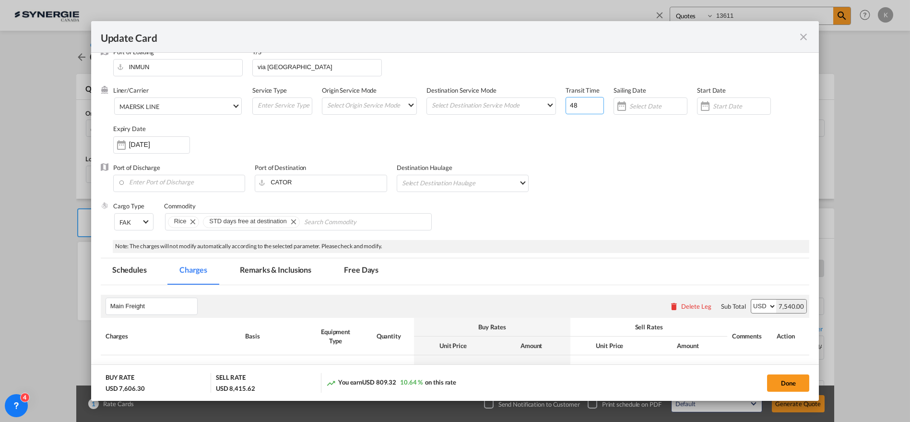
scroll to position [0, 0]
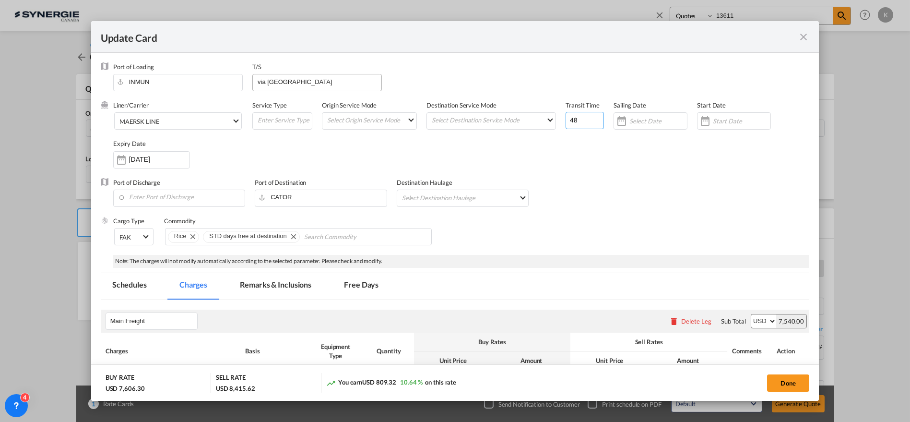
type input "48"
click at [278, 80] on input "via [GEOGRAPHIC_DATA]" at bounding box center [319, 81] width 125 height 14
click at [275, 82] on input "via [GEOGRAPHIC_DATA]" at bounding box center [319, 81] width 125 height 14
type input "via [GEOGRAPHIC_DATA]"
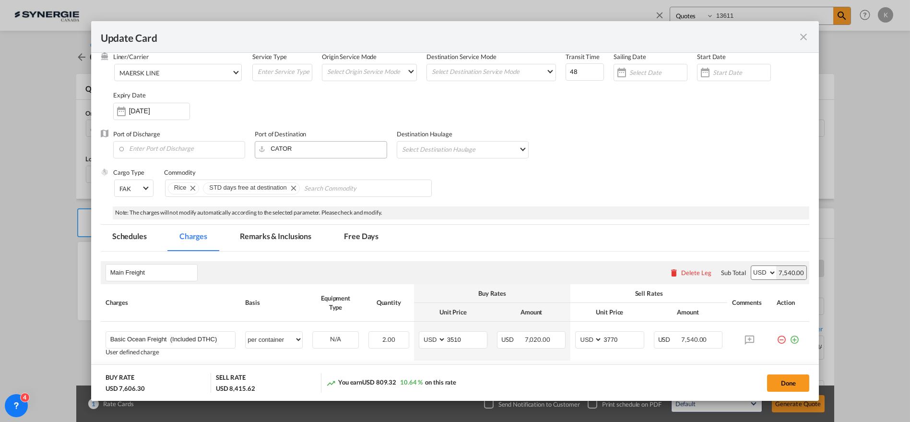
scroll to position [50, 0]
click at [175, 143] on input "Enter Port of Discharge" at bounding box center [181, 147] width 127 height 14
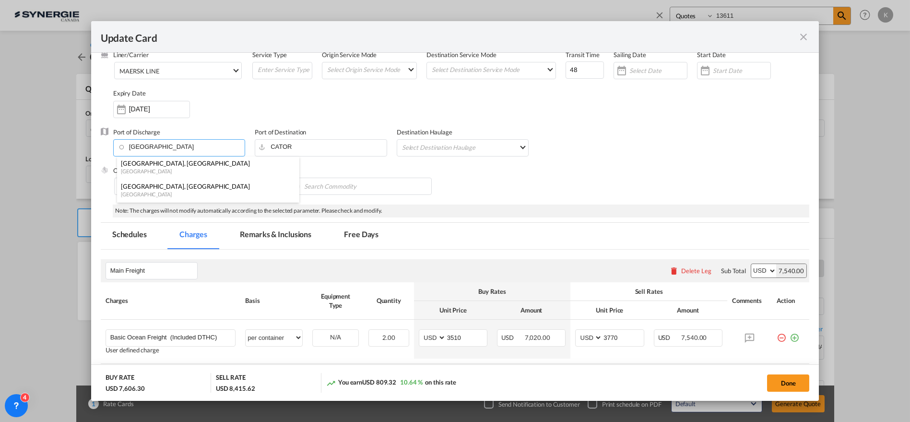
click at [142, 189] on div "[GEOGRAPHIC_DATA], [GEOGRAPHIC_DATA]" at bounding box center [205, 186] width 169 height 9
type input "[GEOGRAPHIC_DATA], [GEOGRAPHIC_DATA], CAMTR"
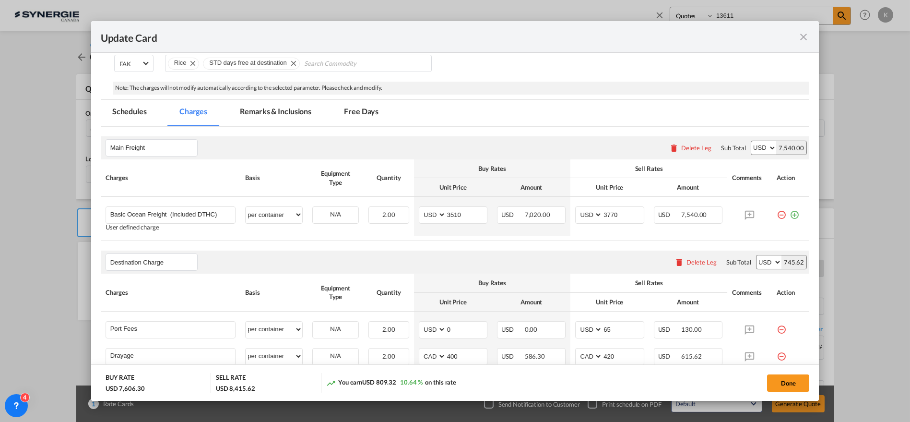
scroll to position [211, 0]
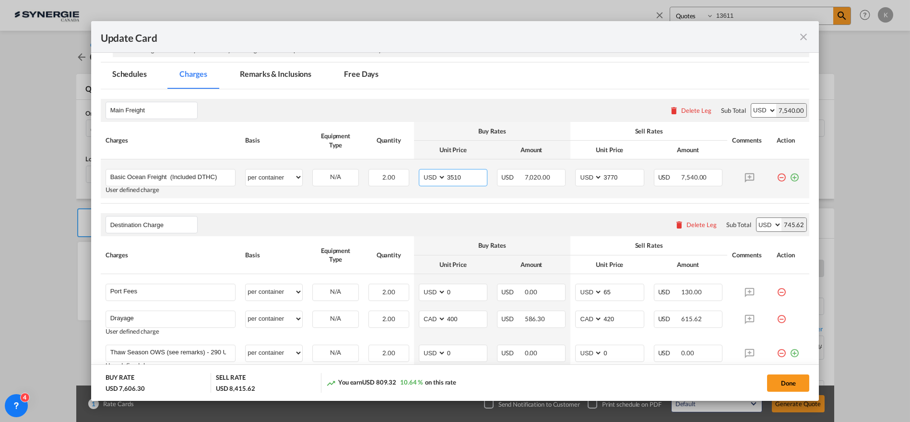
click at [437, 177] on select "AED AFN ALL AMD ANG AOA ARS AUD AWG AZN BAM BBD BDT BGN BHD BIF BMD BND [PERSON…" at bounding box center [433, 177] width 25 height 13
drag, startPoint x: 277, startPoint y: 178, endPoint x: 295, endPoint y: 178, distance: 17.8
click at [277, 178] on select "per equipment per container per B/L per shipping bill per shipment % on freight…" at bounding box center [274, 176] width 57 height 15
click at [274, 178] on select "per equipment per container per B/L per shipping bill per shipment % on freight…" at bounding box center [274, 176] width 57 height 15
click at [296, 175] on select "per equipment per container per B/L per shipping bill per shipment % on freight…" at bounding box center [274, 176] width 57 height 15
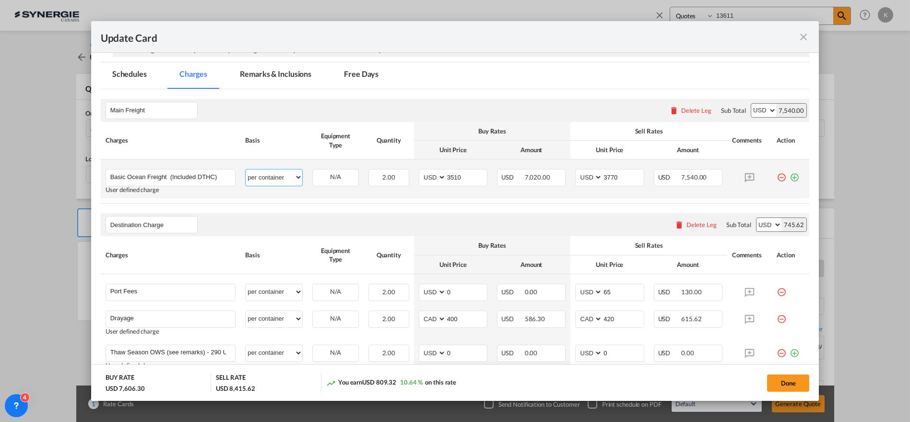
click at [291, 176] on select "per equipment per container per B/L per shipping bill per shipment % on freight…" at bounding box center [274, 176] width 57 height 15
click at [295, 178] on select "per equipment per container per B/L per shipping bill per shipment % on freight…" at bounding box center [274, 176] width 57 height 15
select select "per equipment"
click at [246, 169] on select "per equipment per container per B/L per shipping bill per shipment % on freight…" at bounding box center [274, 176] width 57 height 15
drag, startPoint x: 284, startPoint y: 184, endPoint x: 344, endPoint y: 175, distance: 60.6
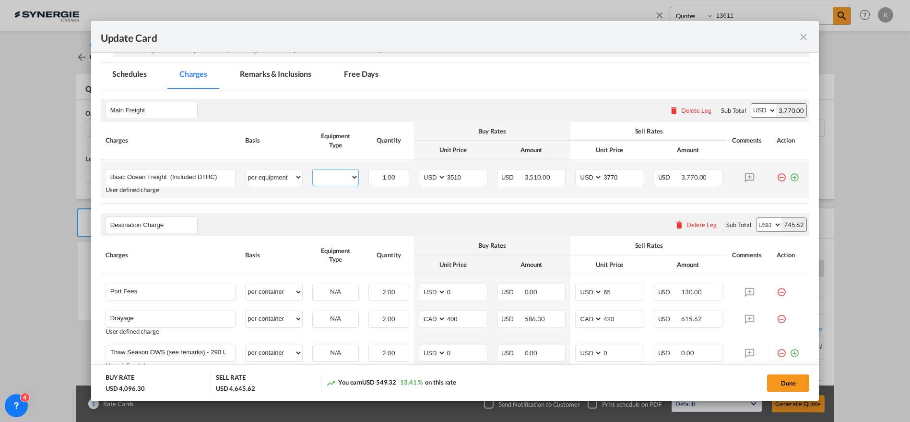
click at [344, 175] on select "40HC 20GP" at bounding box center [336, 177] width 46 height 13
select select "20GP"
click at [313, 171] on select "40HC 20GP" at bounding box center [336, 177] width 46 height 13
click at [452, 176] on input "3510" at bounding box center [466, 176] width 41 height 14
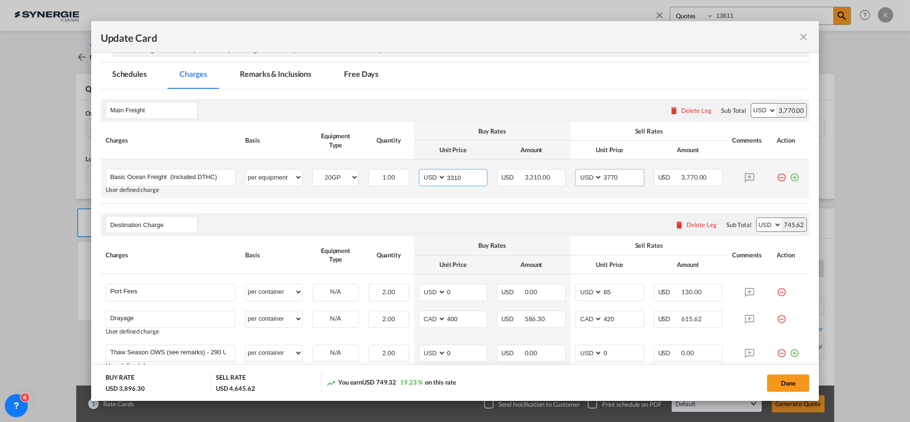
type input "3310"
click at [608, 177] on input "3770" at bounding box center [623, 176] width 41 height 14
type input "3560"
click at [271, 74] on md-tab-item "Remarks & Inclusions" at bounding box center [275, 75] width 95 height 26
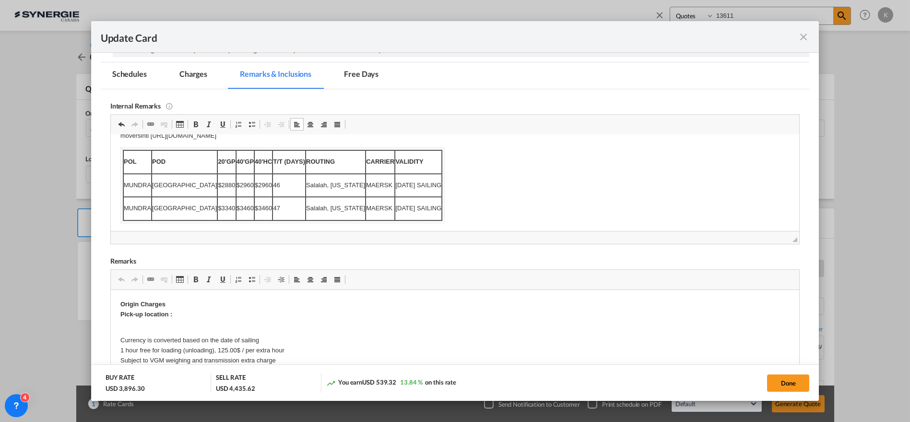
scroll to position [0, 0]
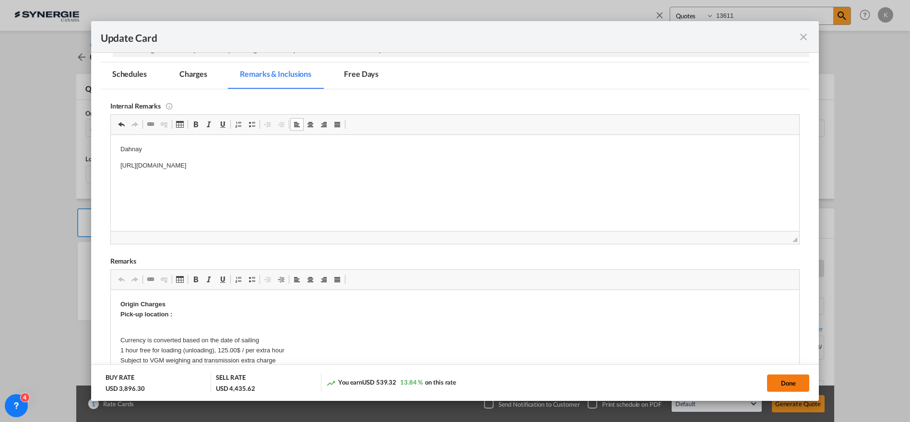
click at [775, 388] on button "Done" at bounding box center [788, 382] width 42 height 17
type input "[DATE]"
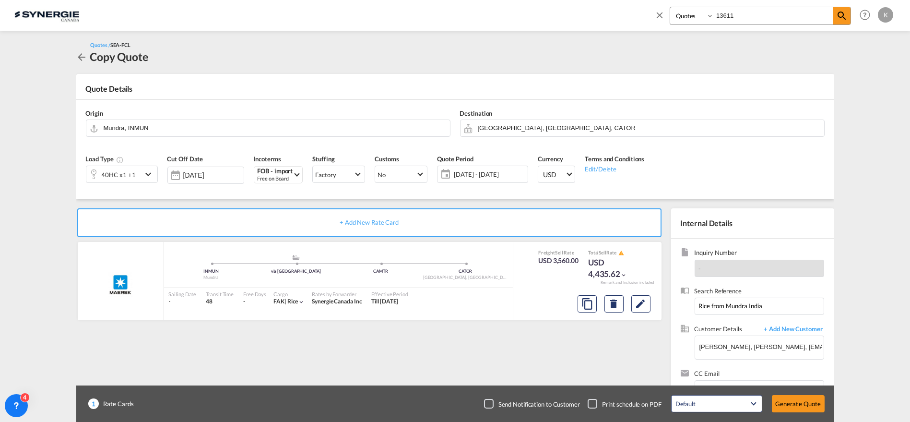
scroll to position [122, 0]
click at [583, 305] on md-icon "assets/icons/custom/copyQuote.svg" at bounding box center [587, 304] width 12 height 12
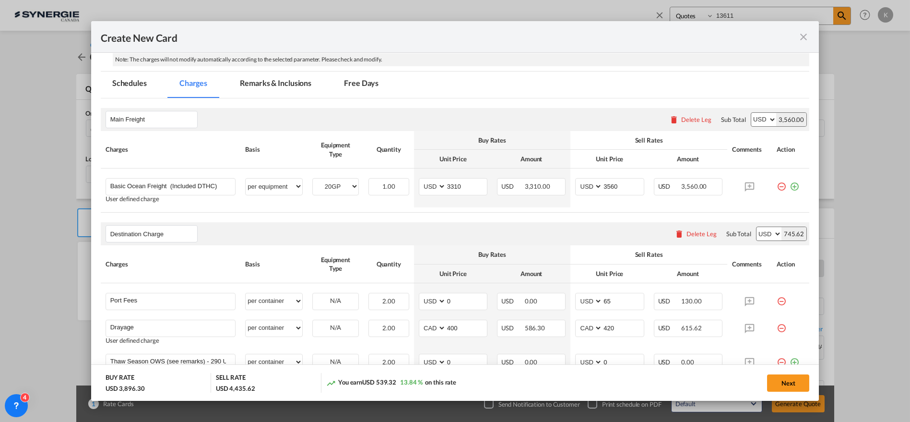
scroll to position [218, 0]
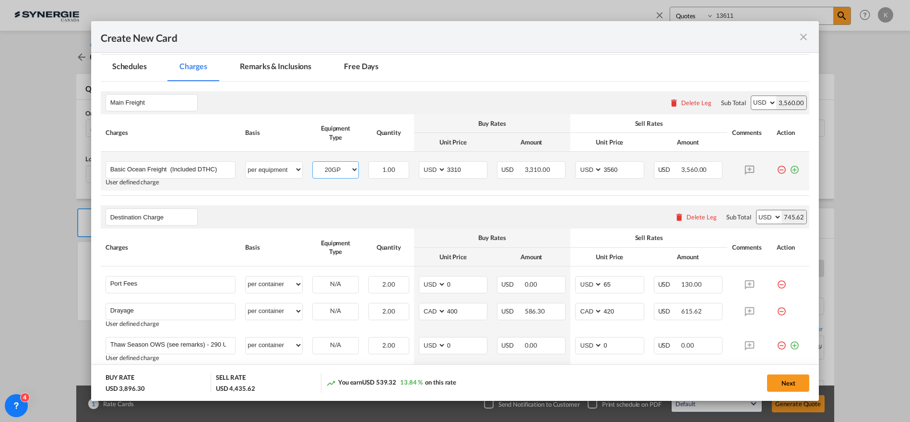
click at [329, 172] on select "40HC 20GP" at bounding box center [336, 169] width 46 height 13
select select "40HC"
click at [313, 163] on select "40HC 20GP" at bounding box center [336, 169] width 46 height 13
click at [446, 168] on input "3310" at bounding box center [466, 169] width 41 height 14
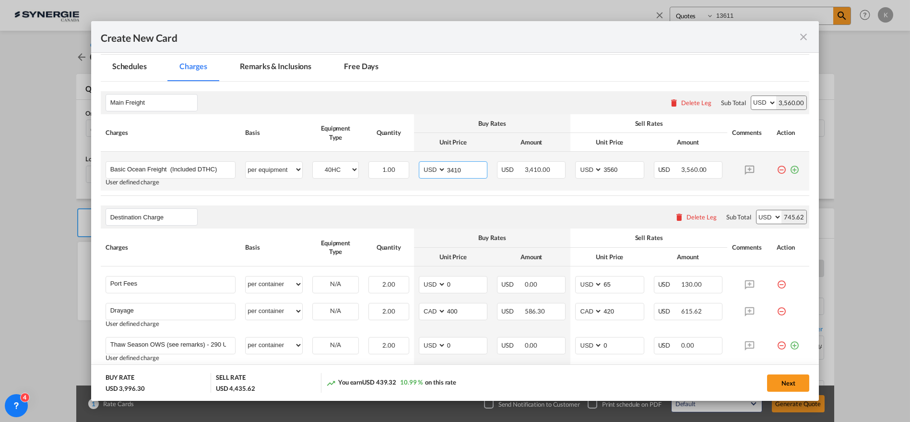
type input "3410"
type input "3660"
click at [785, 381] on button "Next" at bounding box center [788, 382] width 42 height 17
type input "[DATE]"
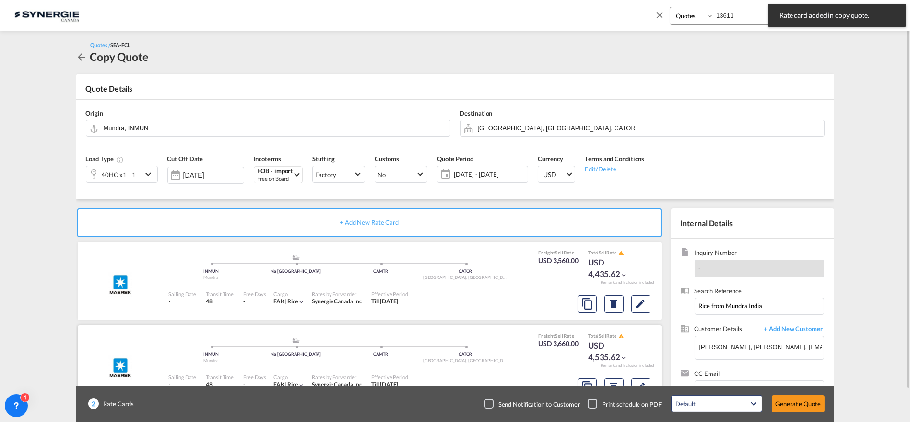
scroll to position [35, 0]
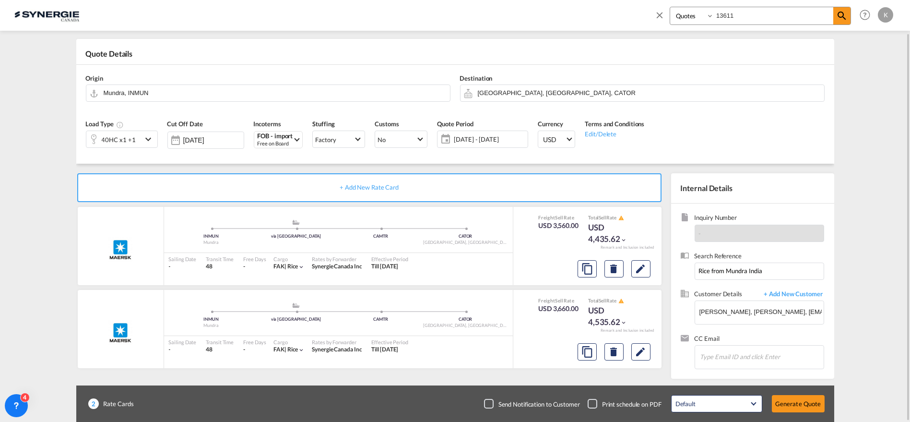
drag, startPoint x: 494, startPoint y: 401, endPoint x: 503, endPoint y: 401, distance: 9.1
click at [493, 401] on div "Checkbox No Ink" at bounding box center [489, 404] width 10 height 10
click at [803, 404] on button "Generate Quote" at bounding box center [798, 403] width 53 height 17
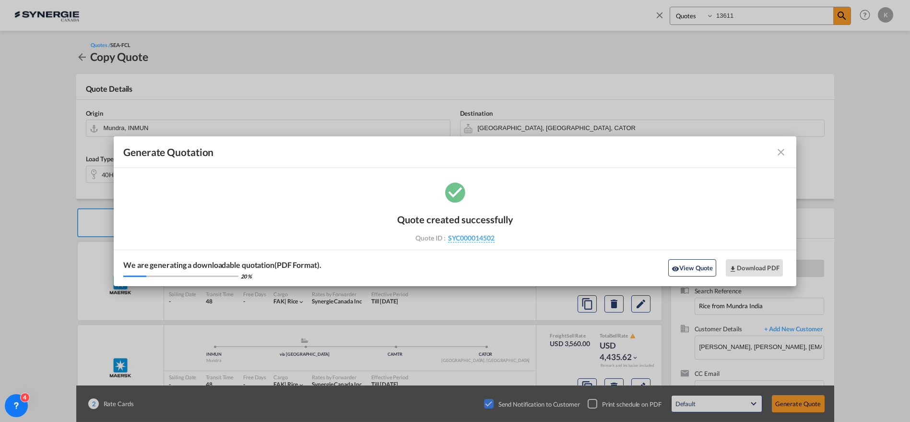
select select "Quotes"
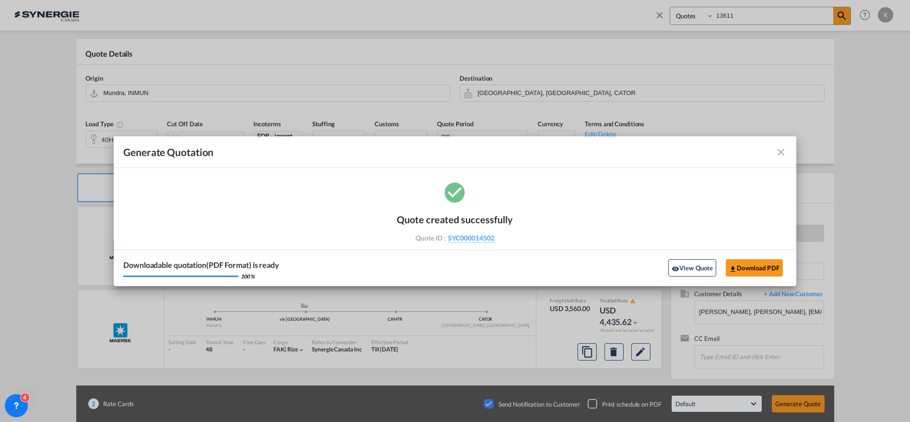
click at [782, 151] on md-icon "icon-close fg-AAA8AD cursor m-0" at bounding box center [781, 152] width 12 height 12
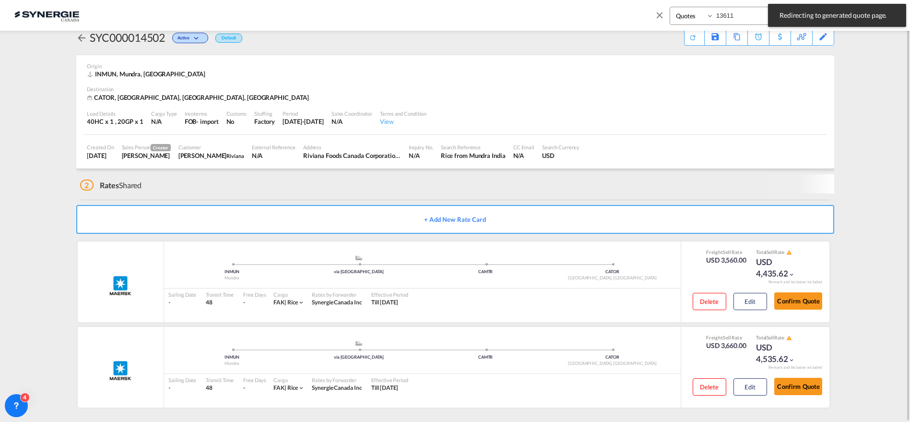
scroll to position [12, 0]
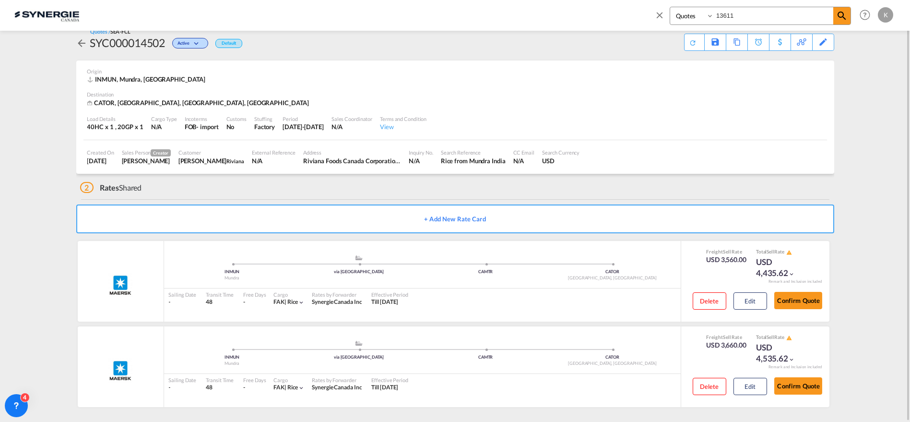
click at [658, 15] on md-icon "icon-close" at bounding box center [659, 15] width 11 height 11
click at [245, 16] on span "Quotes" at bounding box center [250, 14] width 21 height 8
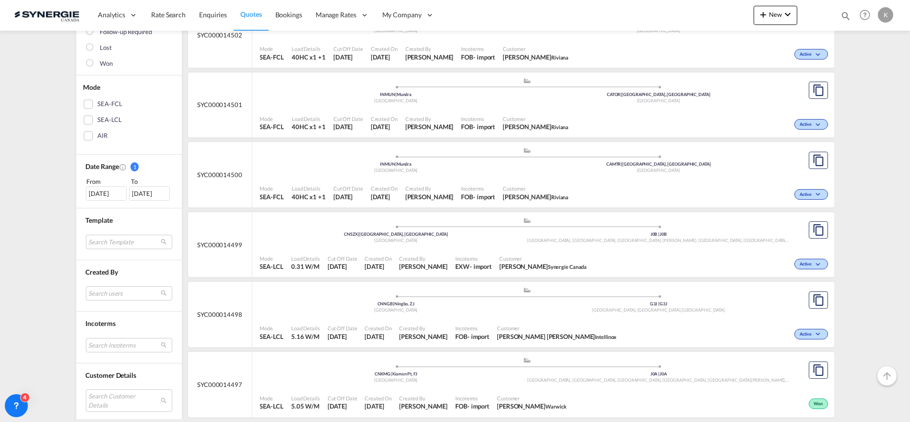
scroll to position [252, 0]
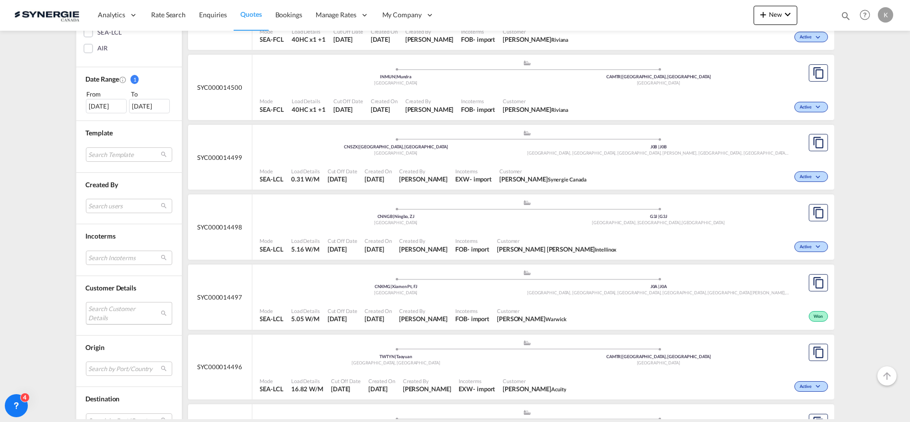
click at [118, 312] on md-select "Search Customer Details user name user [PERSON_NAME] [PERSON_NAME][EMAIL_ADDRES…" at bounding box center [129, 313] width 86 height 22
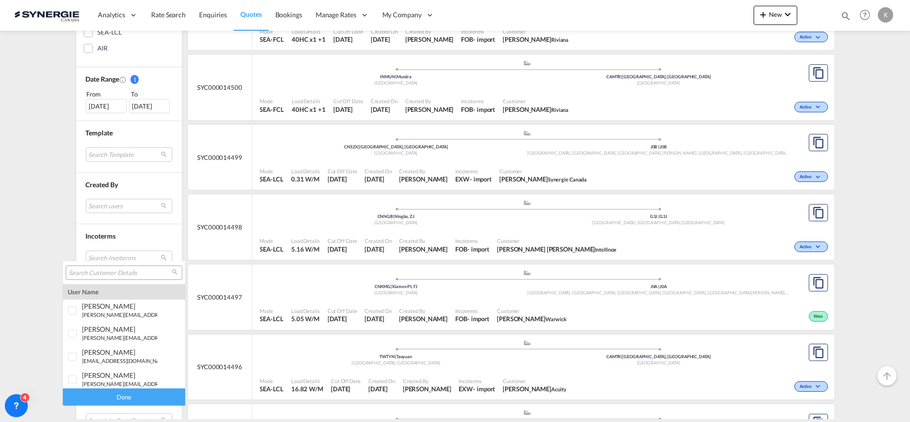
click at [116, 270] on input "search" at bounding box center [120, 273] width 103 height 9
type input "ceratec"
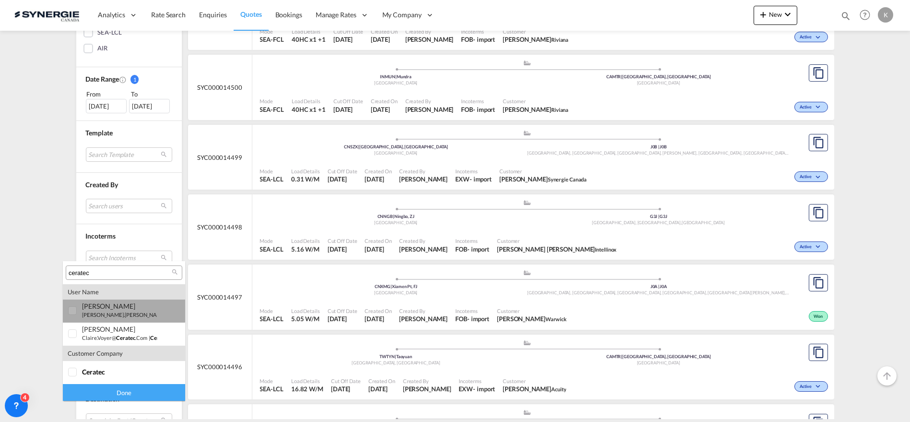
click at [87, 303] on div "viviana Torres" at bounding box center [119, 306] width 75 height 8
click at [123, 392] on div "Done" at bounding box center [124, 392] width 122 height 17
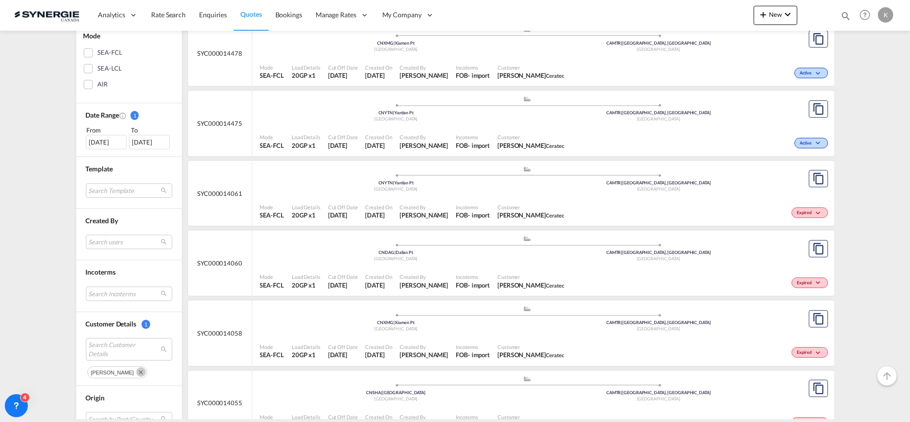
scroll to position [225, 0]
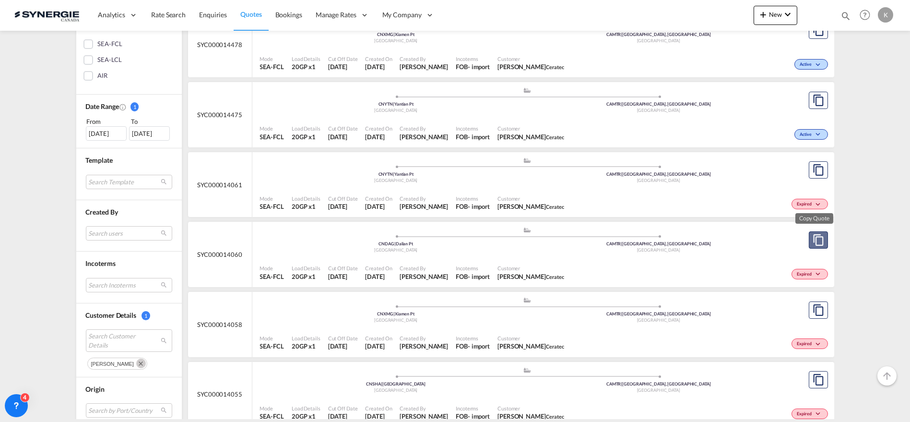
click at [819, 239] on md-icon "assets/icons/custom/copyQuote.svg" at bounding box center [819, 240] width 12 height 12
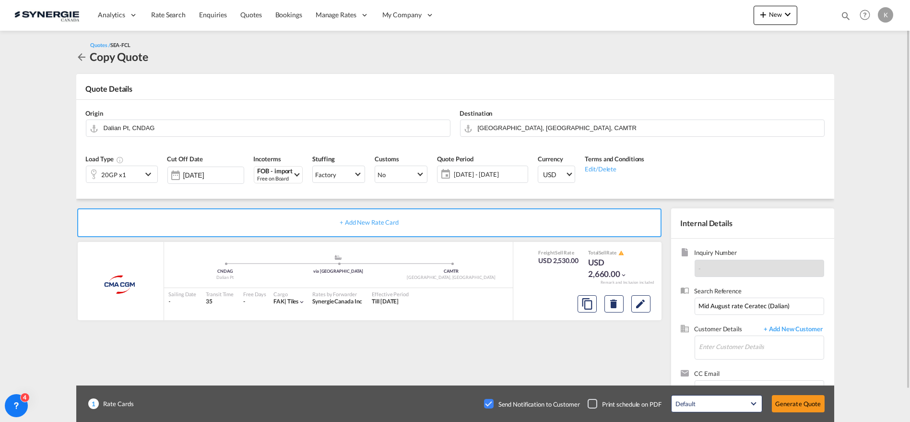
click at [474, 170] on span "[DATE] - [DATE]" at bounding box center [489, 174] width 71 height 9
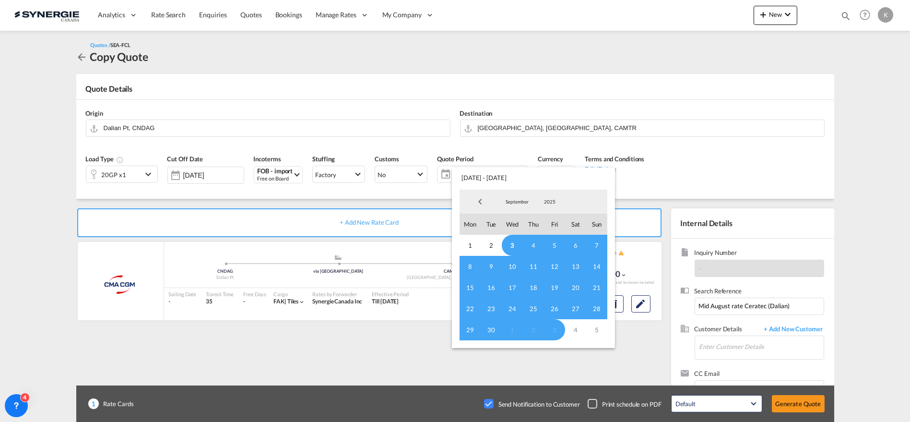
click at [511, 245] on span "3" at bounding box center [512, 245] width 21 height 21
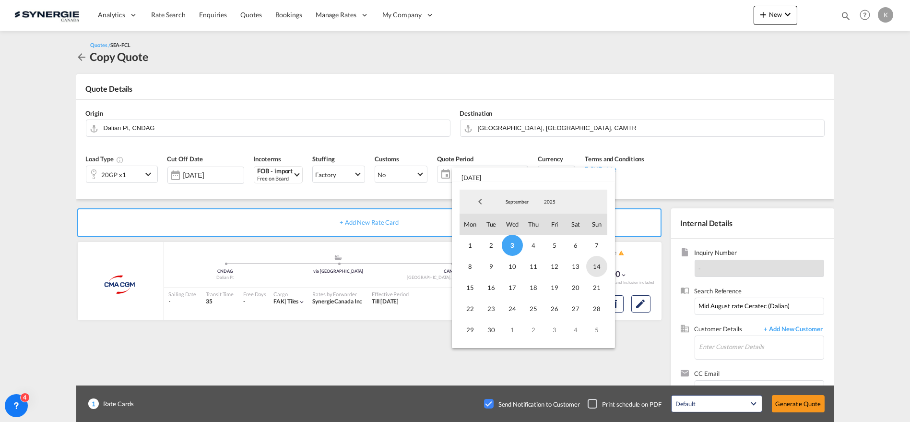
click at [597, 265] on span "14" at bounding box center [596, 266] width 21 height 21
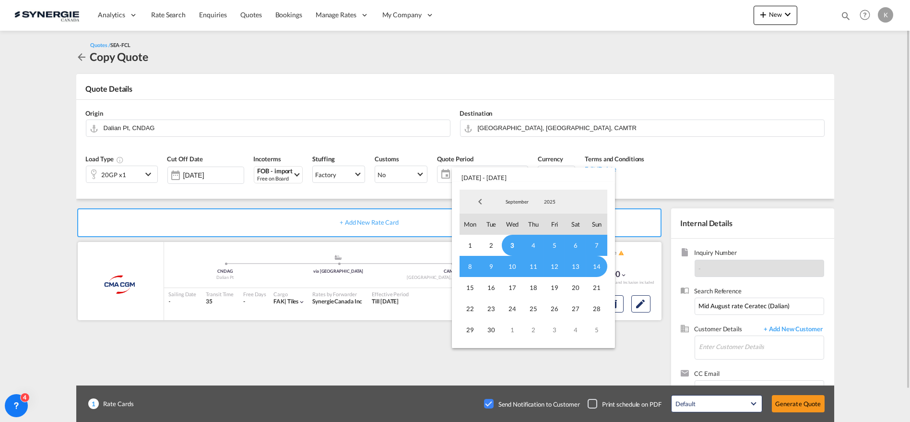
click at [513, 243] on div "Freight Sell Rate USD 2,530.00 Total Sell Rate USD 2,660.00 Remark and Inclusio…" at bounding box center [587, 281] width 149 height 78
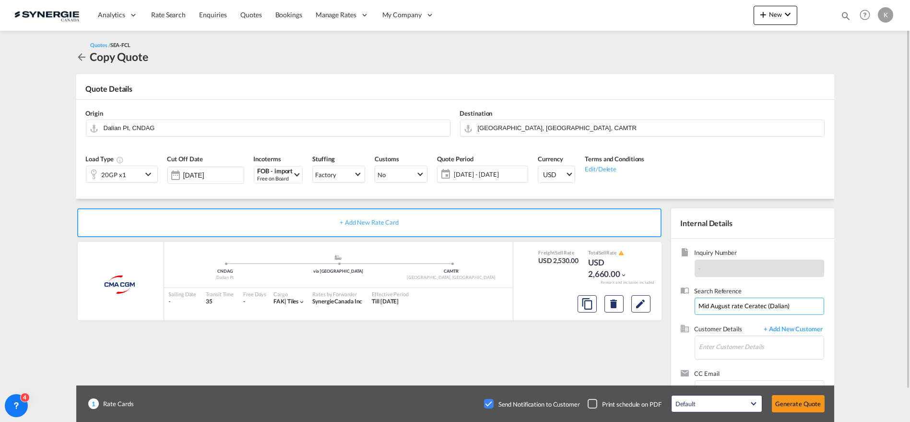
click at [725, 305] on input "Mid August rate Ceratec (Dalian)" at bounding box center [760, 305] width 130 height 17
paste input "RITIME ---ASIA TO CANADA rate by Week 36"
type input "RITIME ---ASIA TO CANADA rate by Week 36"
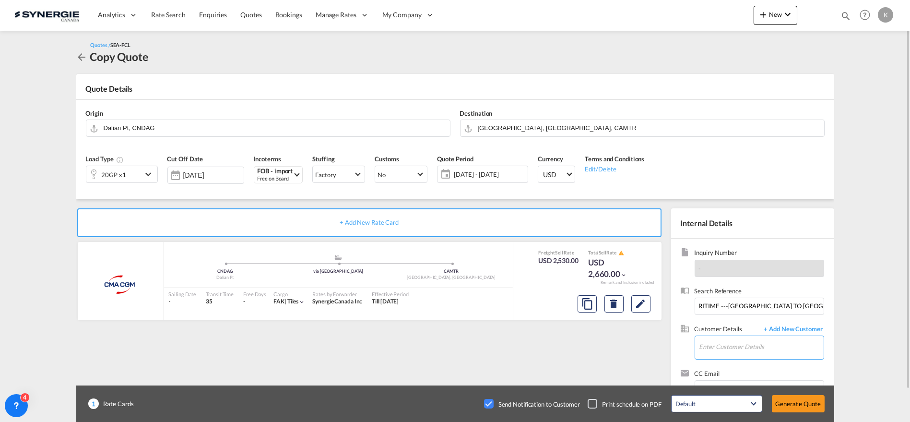
click at [719, 345] on input "Enter Customer Details" at bounding box center [761, 347] width 124 height 22
click at [737, 298] on div "Viviana Torres viviana.torres@ ceratec .com | Ceratec" at bounding box center [760, 297] width 125 height 26
type input "Ceratec, Viviana Torres, viviana.torres@ceratec.com"
click at [643, 301] on md-icon "Edit" at bounding box center [641, 304] width 12 height 12
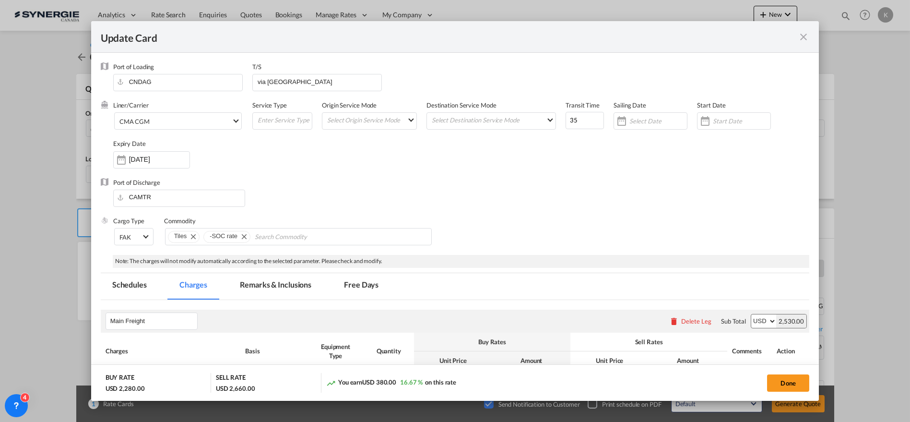
click at [158, 162] on input "[DATE]" at bounding box center [159, 159] width 60 height 8
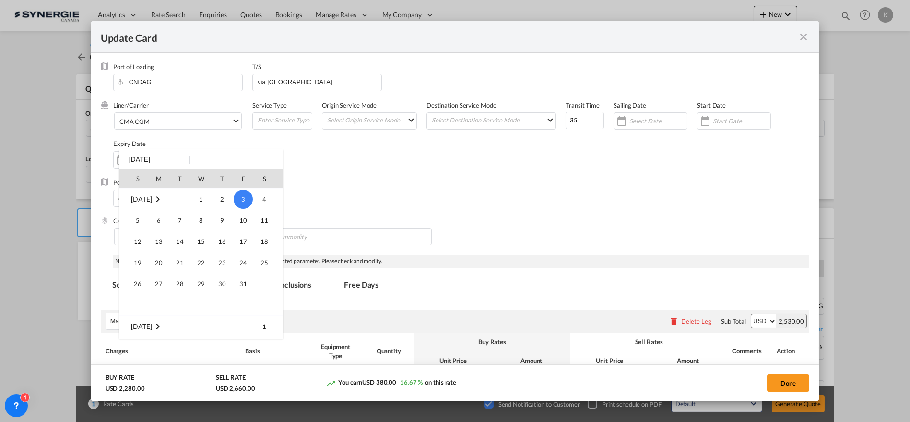
scroll to position [222208, 0]
click at [133, 260] on span "14" at bounding box center [137, 262] width 19 height 19
type input "14 Sep 2025"
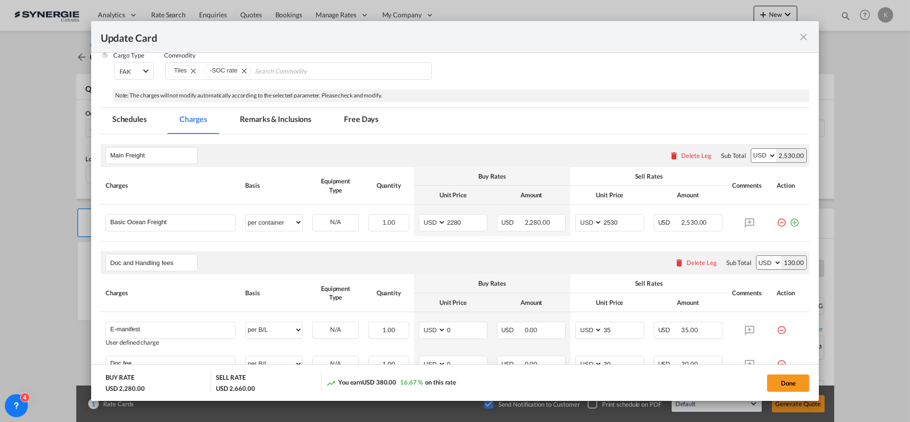
scroll to position [184, 0]
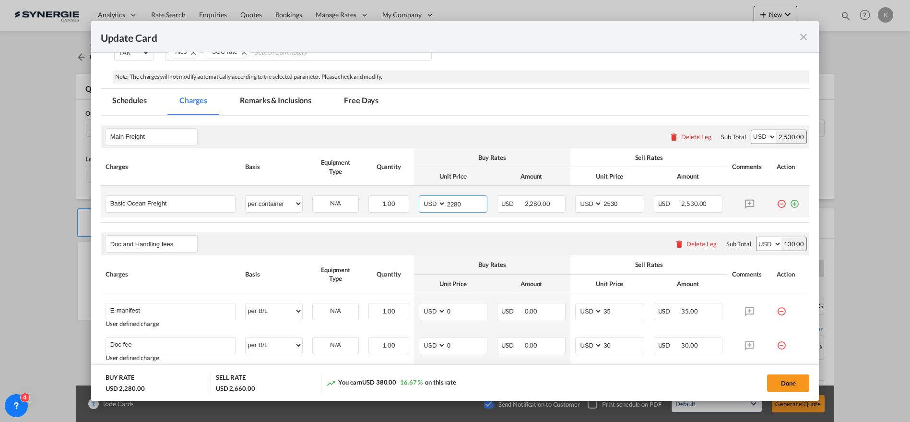
click at [458, 202] on input "2280" at bounding box center [466, 203] width 41 height 14
type input "2505"
type input "2755"
click at [298, 103] on md-tab-item "Remarks & Inclusions" at bounding box center [275, 102] width 95 height 26
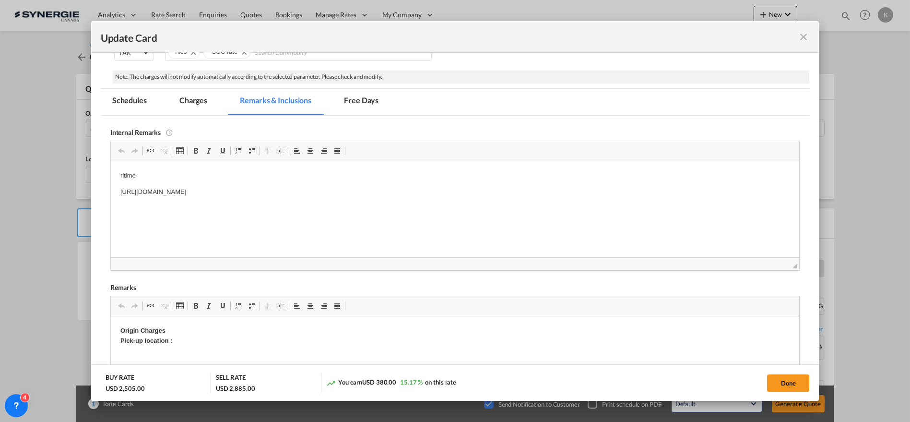
scroll to position [0, 0]
drag, startPoint x: 233, startPoint y: 190, endPoint x: 201, endPoint y: 188, distance: 32.7
click at [188, 188] on strong "https://app.frontapp.com/open/msg_1hdq1xsf?key=HjMsyNGg0iQ3EPkrMe_Ul0zmKSIZuuhi" at bounding box center [154, 191] width 68 height 7
click at [188, 193] on strong "https://app.frontapp.com/open/msg_1hdq1xsf?key=HjMsyNGg0iQ3EPkrMe_Ul0zmKSIZuuhi" at bounding box center [154, 191] width 68 height 7
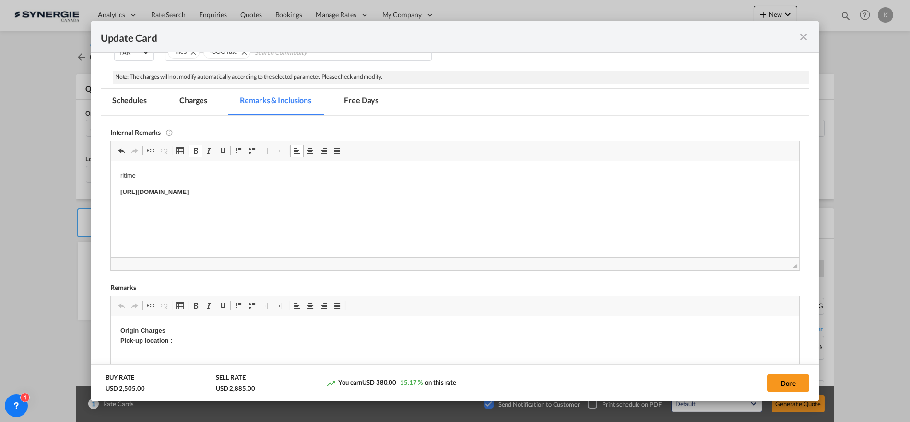
click at [188, 191] on strong "https://app.frontapp.com/open/msg_1hdq1xsf?key=HjMsyNGg0iQ3EPkrMe_Ul0zmKSIZuuhi" at bounding box center [154, 191] width 68 height 7
click at [787, 382] on button "Done" at bounding box center [788, 382] width 42 height 17
type input "13 Sep 2025"
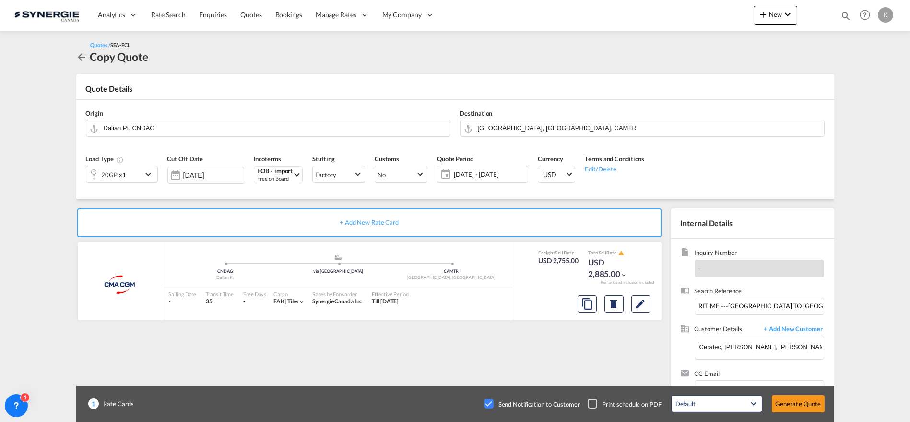
scroll to position [122, 0]
click at [803, 404] on button "Generate Quote" at bounding box center [798, 403] width 53 height 17
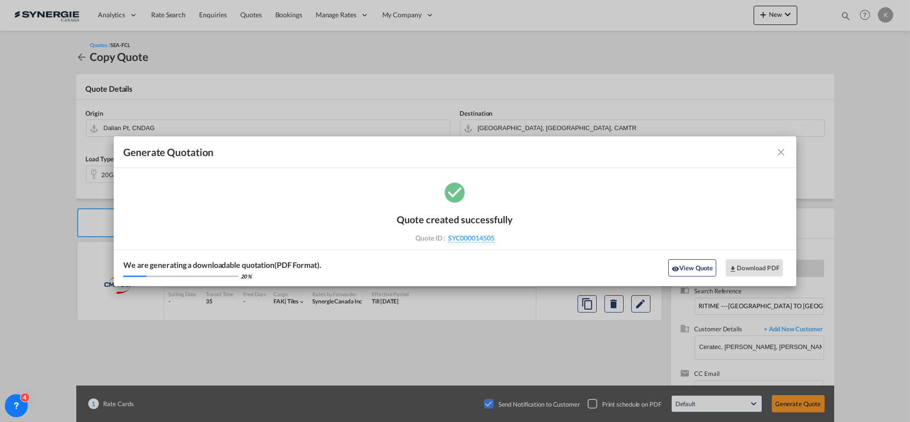
click at [785, 151] on md-icon "icon-close fg-AAA8AD cursor m-0" at bounding box center [781, 152] width 12 height 12
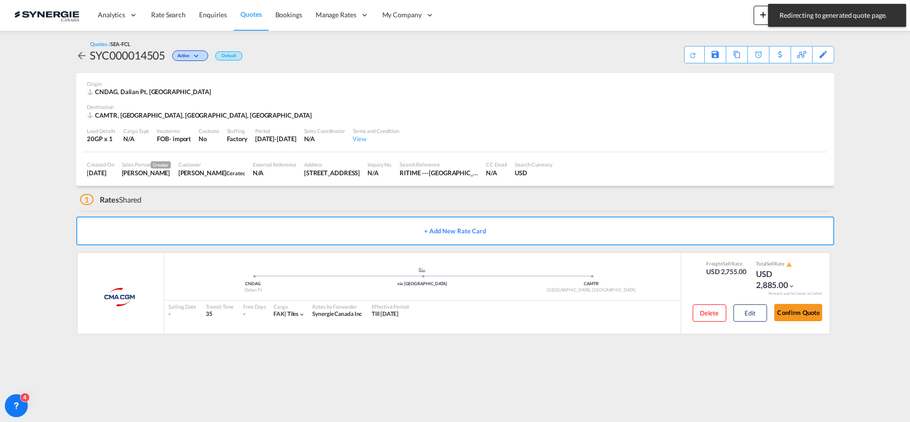
click at [247, 14] on span "Quotes" at bounding box center [250, 14] width 21 height 8
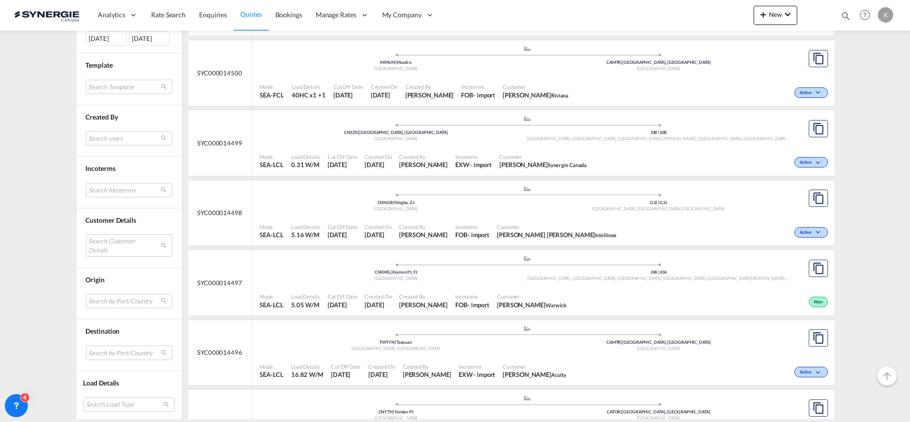
scroll to position [414, 0]
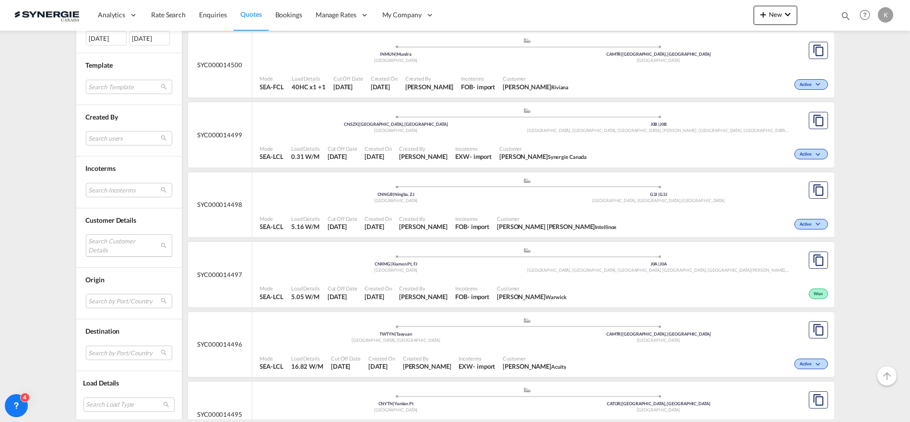
click at [108, 242] on md-select "Search Customer Details user name user [PERSON_NAME] [PERSON_NAME][EMAIL_ADDRES…" at bounding box center [129, 245] width 86 height 22
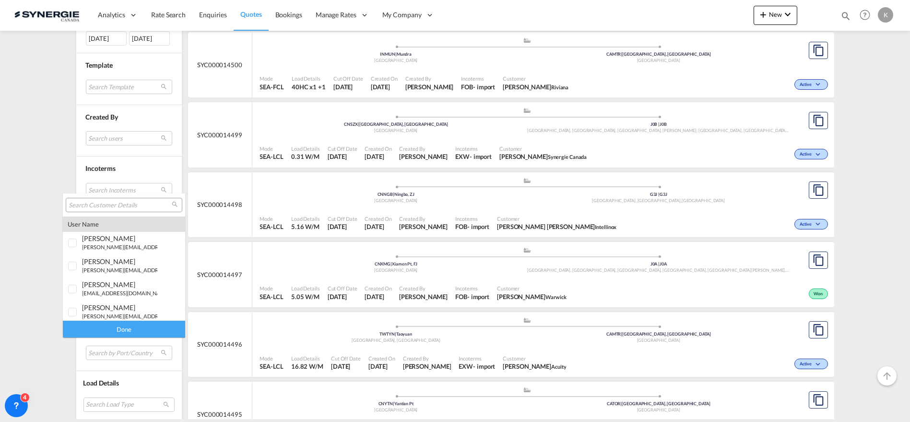
click at [123, 203] on input "search" at bounding box center [120, 205] width 103 height 9
type input "yellow"
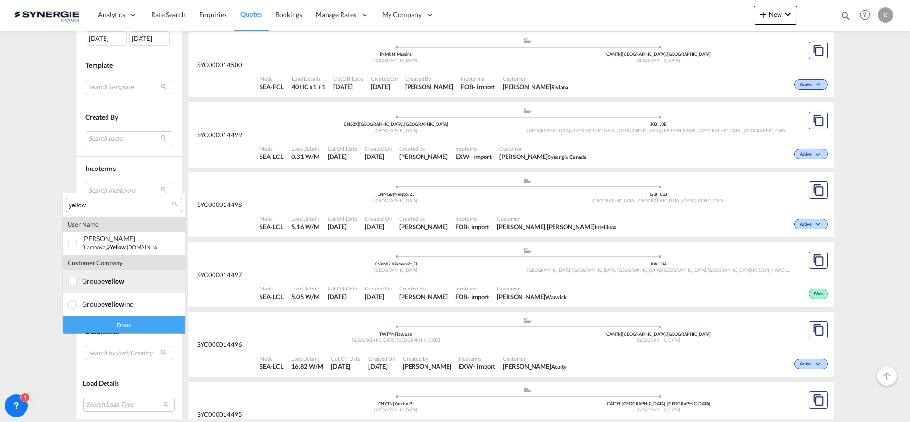
click at [69, 284] on div at bounding box center [73, 282] width 10 height 10
click at [71, 283] on div at bounding box center [73, 282] width 10 height 10
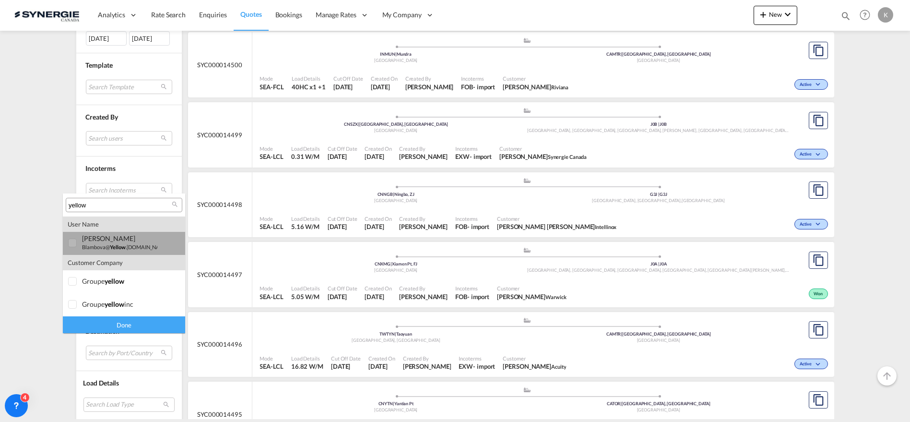
click at [77, 242] on div at bounding box center [73, 243] width 10 height 10
click at [130, 320] on div "Done" at bounding box center [124, 324] width 122 height 17
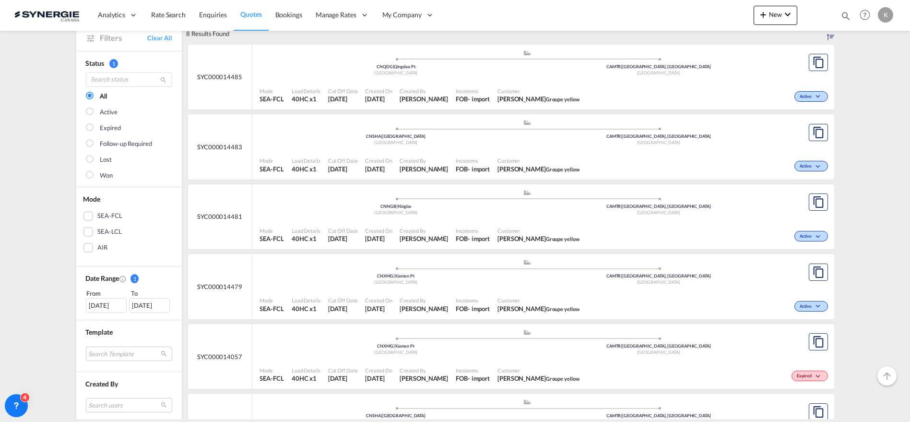
scroll to position [52, 0]
click at [815, 61] on md-icon "assets/icons/custom/copyQuote.svg" at bounding box center [819, 64] width 12 height 12
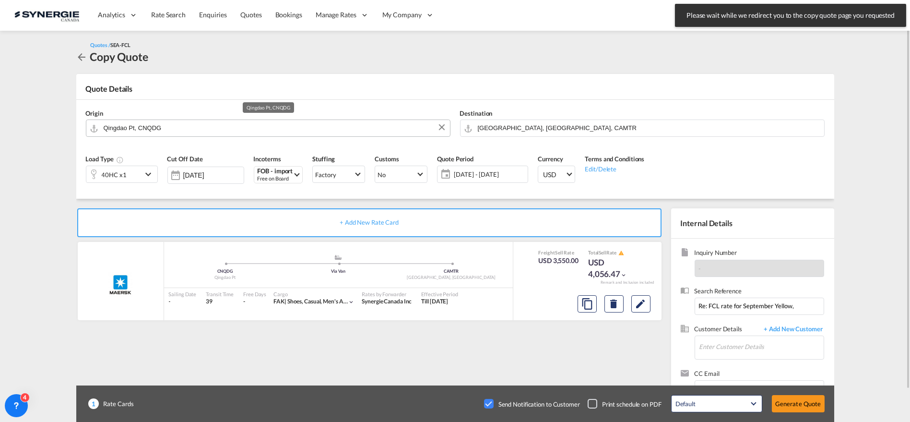
click at [168, 132] on input "Qingdao Pt, CNQDG" at bounding box center [275, 127] width 342 height 17
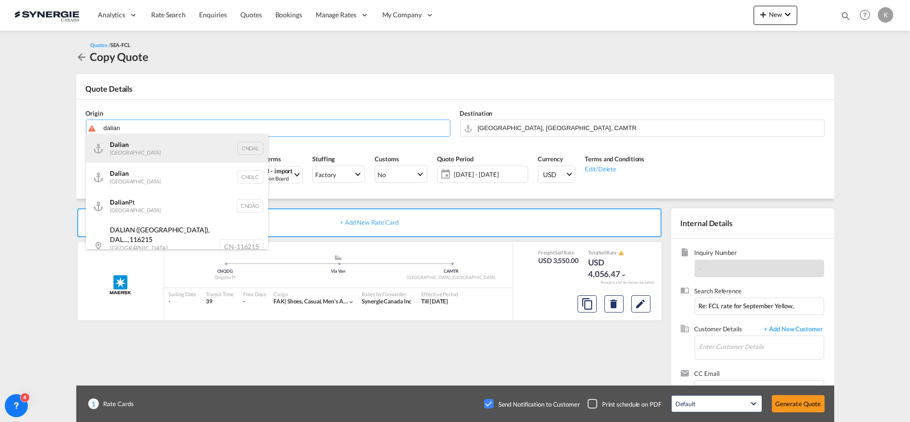
click at [150, 148] on div "Dalian China CNDAL" at bounding box center [177, 148] width 182 height 29
type input "Dalian, CNDAL"
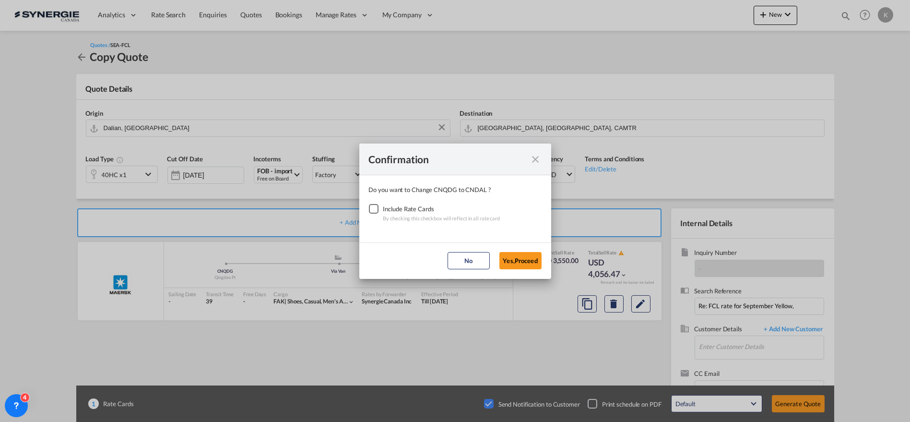
click at [374, 205] on div "Checkbox No Ink" at bounding box center [374, 209] width 10 height 10
click at [514, 261] on button "Yes,Proceed" at bounding box center [520, 260] width 42 height 17
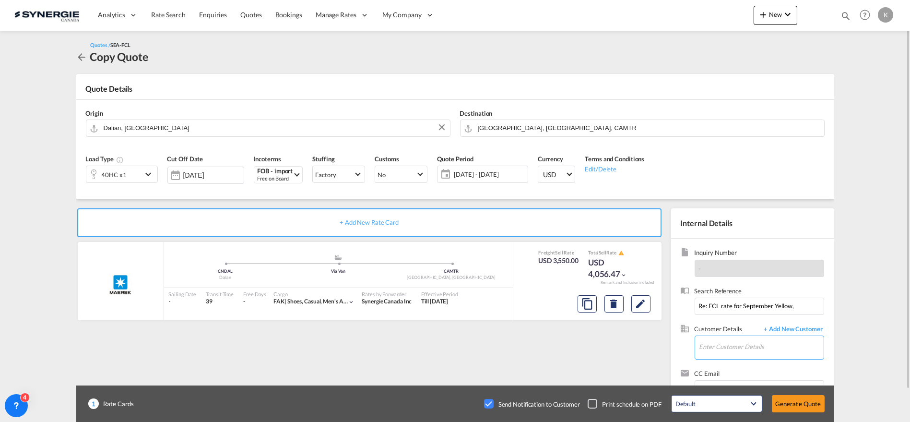
click at [758, 343] on input "Enter Customer Details" at bounding box center [761, 347] width 124 height 22
drag, startPoint x: 737, startPoint y: 328, endPoint x: 729, endPoint y: 326, distance: 9.0
click at [737, 327] on div "Boryana Lambova blambova@ yellow .qc.ca | Groupe yellow" at bounding box center [789, 322] width 182 height 26
type input "Groupe yellow, Boryana Lambova, blambova@yellow.qc.ca"
click at [646, 307] on md-icon "Edit" at bounding box center [641, 304] width 12 height 12
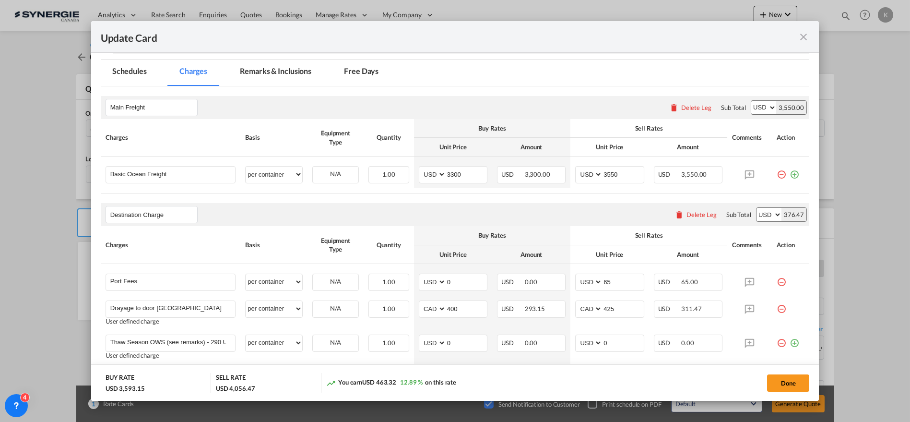
scroll to position [238, 0]
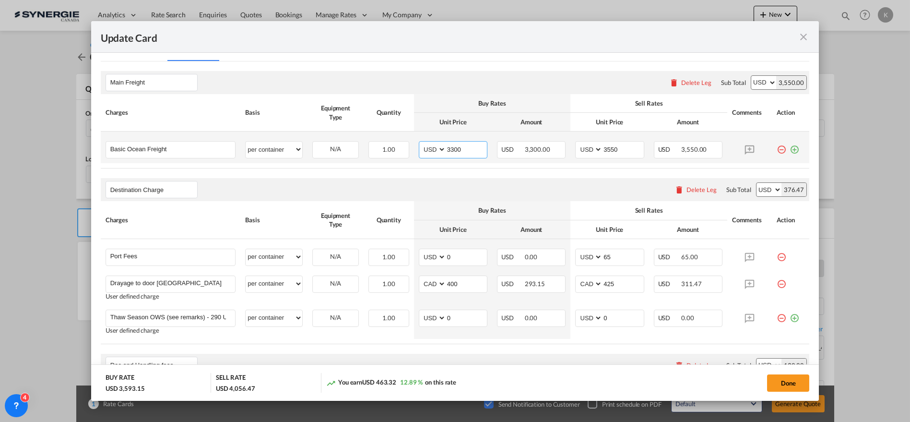
click at [449, 147] on input "3300" at bounding box center [466, 149] width 41 height 14
type input "3846"
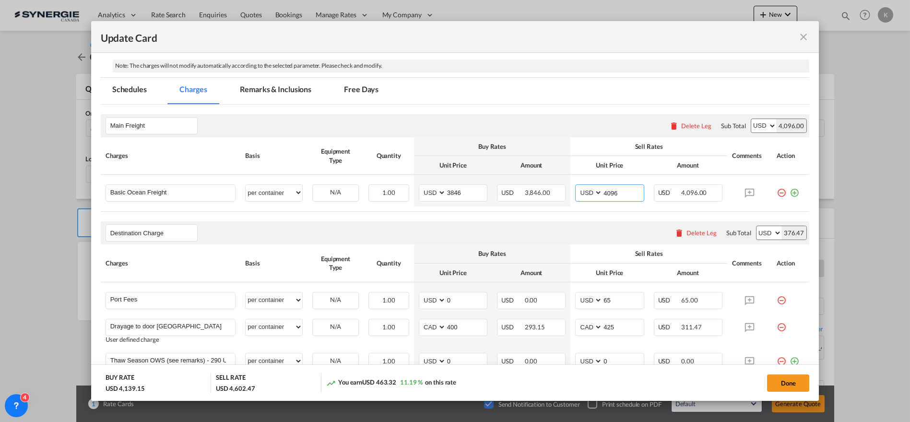
scroll to position [132, 0]
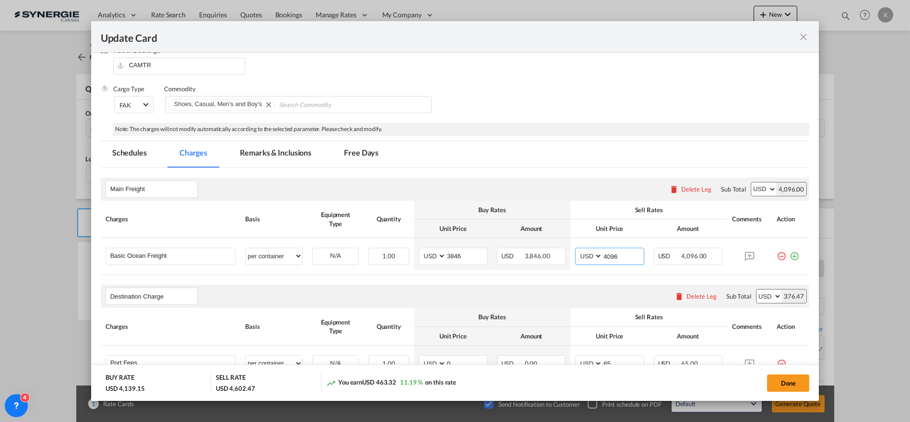
type input "4096"
click at [251, 151] on md-tab-item "Remarks & Inclusions" at bounding box center [275, 154] width 95 height 26
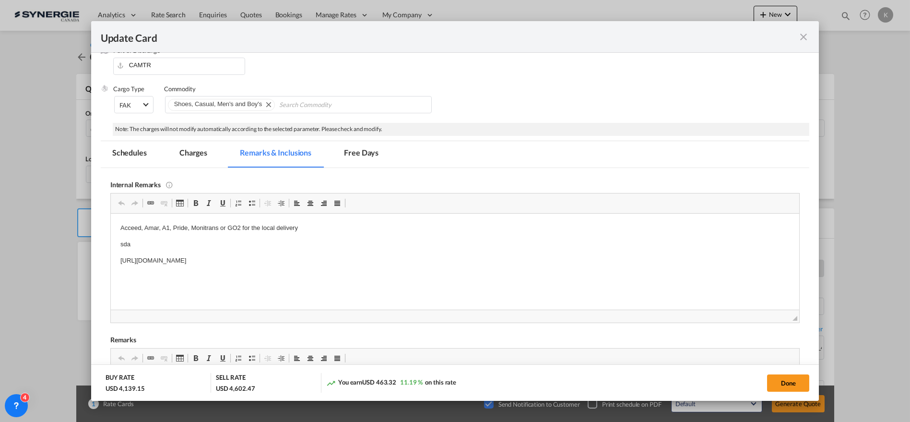
scroll to position [0, 0]
click at [399, 256] on p "https://app.frontapp.com/open/msg_1heo6z7z?key=KH_H5_B0dni0dLwCbB4oLjhTWfl0o37r" at bounding box center [455, 260] width 670 height 10
drag, startPoint x: 386, startPoint y: 260, endPoint x: 212, endPoint y: 449, distance: 257.3
click at [110, 237] on html "Acceed, Amar, A1, Pride, Monitrans or GO2 for the local delivery sda https://ap…" at bounding box center [454, 252] width 689 height 78
click at [797, 384] on button "Done" at bounding box center [788, 382] width 42 height 17
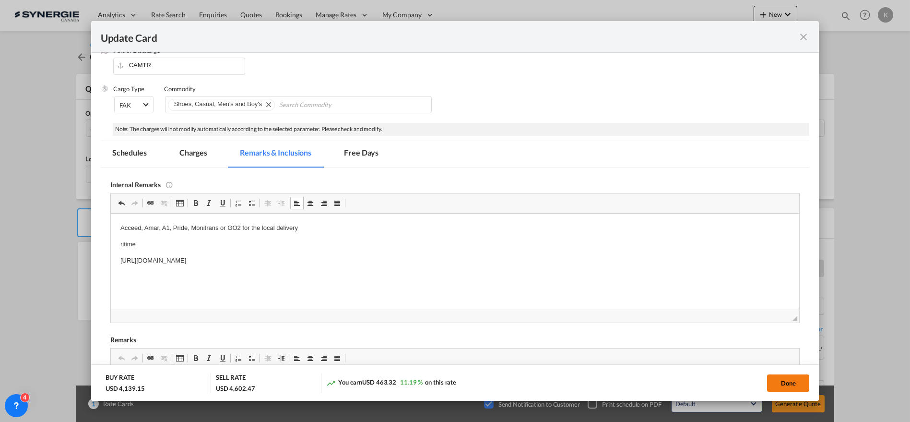
type input "13 Sep 2025"
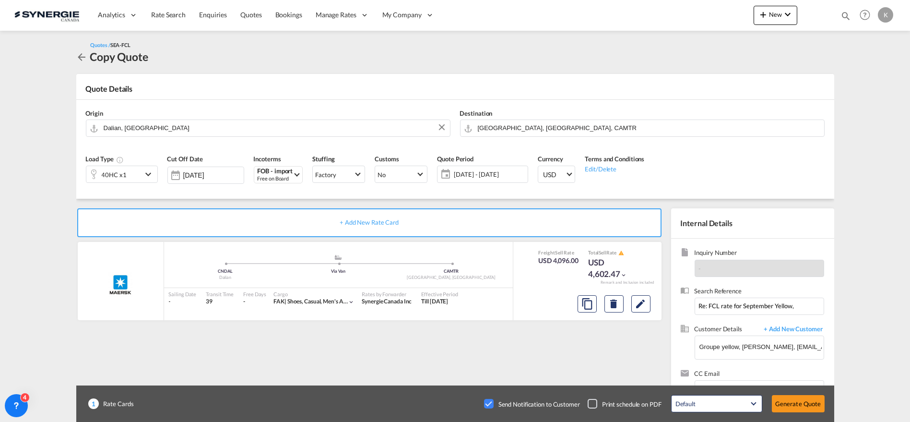
scroll to position [122, 0]
click at [803, 403] on button "Generate Quote" at bounding box center [798, 403] width 53 height 17
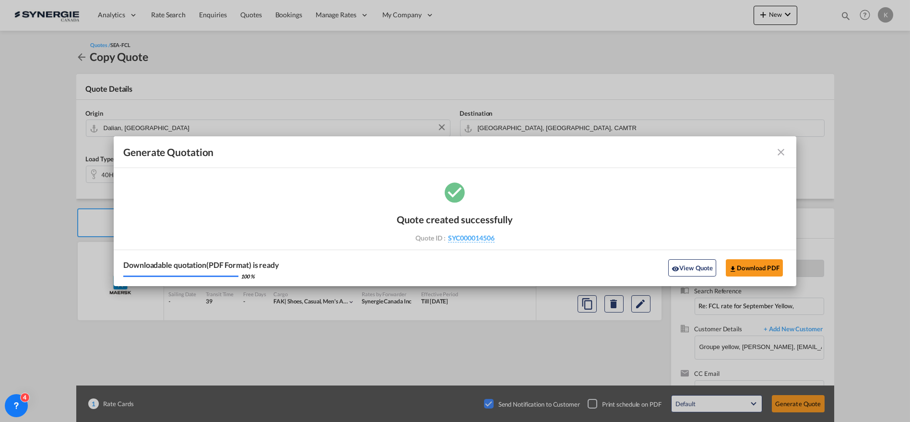
click at [780, 153] on md-icon "icon-close fg-AAA8AD cursor m-0" at bounding box center [781, 152] width 12 height 12
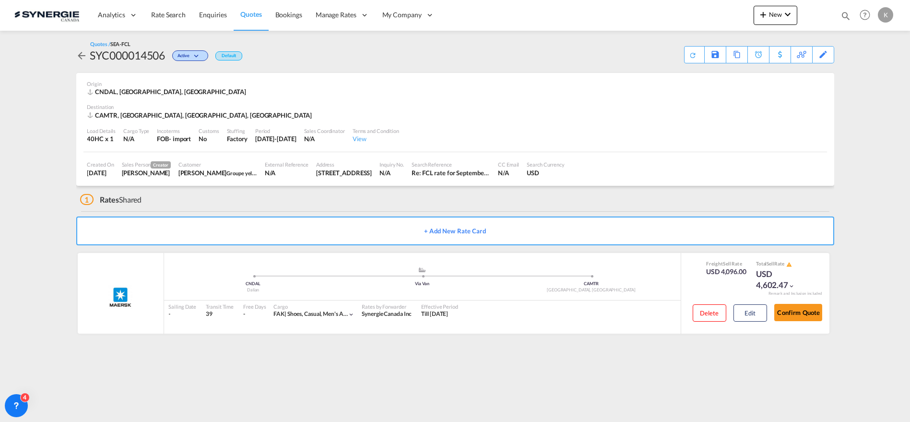
click at [848, 40] on md-content "Analytics Reports Dashboard Rate Search Enquiries Quotes Bookings" at bounding box center [455, 211] width 910 height 422
click at [848, 14] on md-icon "icon-magnify" at bounding box center [845, 16] width 11 height 11
click at [733, 18] on input "13611" at bounding box center [773, 15] width 119 height 17
type input "14303"
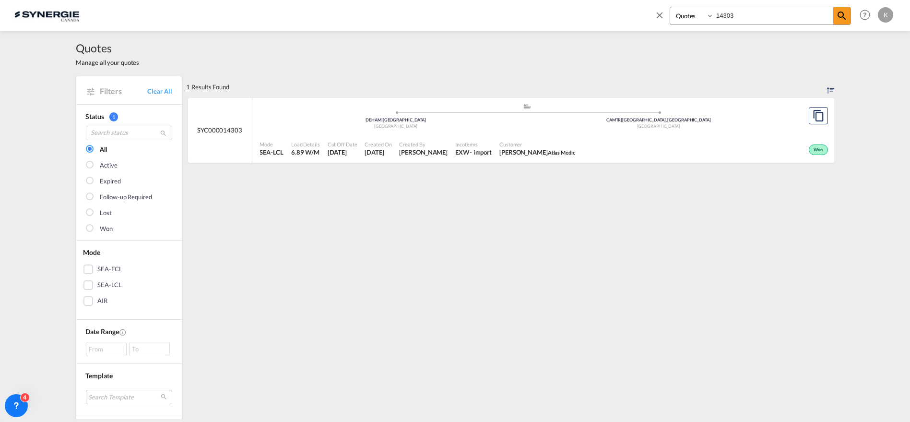
click at [658, 14] on md-icon "icon-close" at bounding box center [659, 15] width 11 height 11
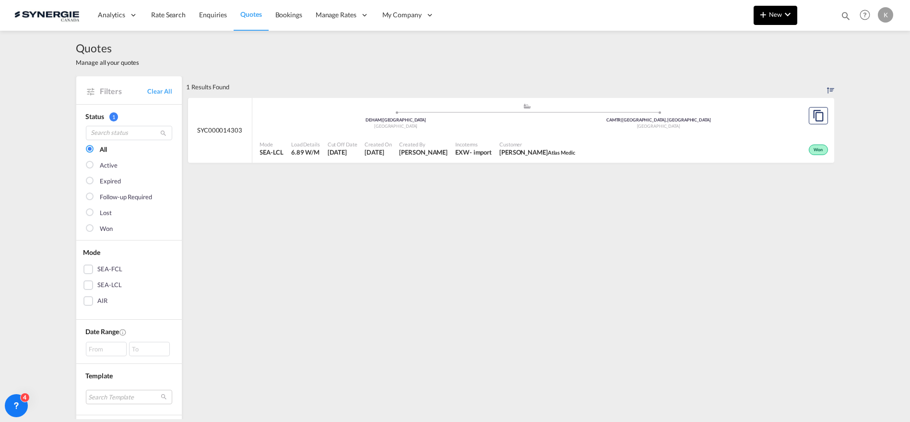
click at [782, 14] on md-icon "icon-chevron-down" at bounding box center [788, 15] width 12 height 12
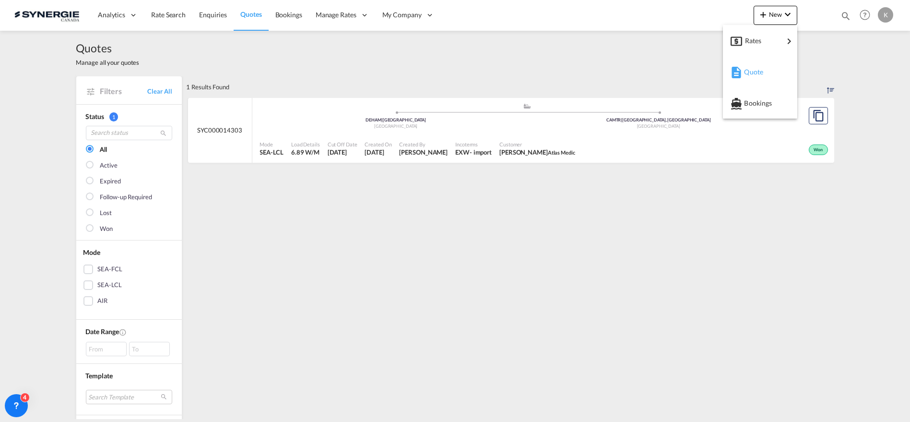
click at [755, 72] on span "Quote" at bounding box center [749, 71] width 11 height 19
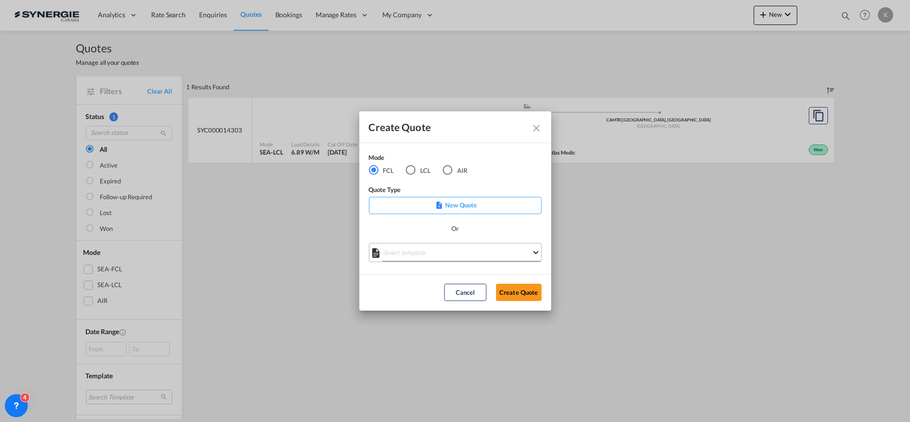
click at [461, 245] on md-select "Select template *NEW* FCL FREEHAND / DAP Pablo Gomez Saldarriaga | 10 Jul 2025 …" at bounding box center [455, 252] width 173 height 19
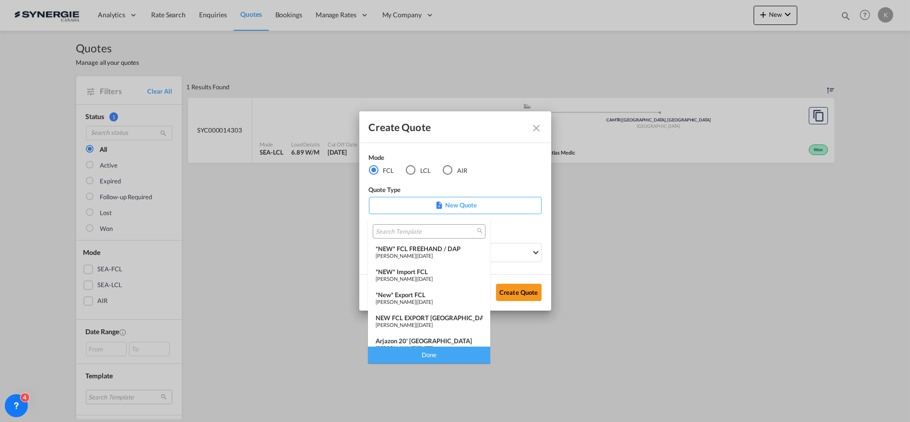
click at [420, 270] on div "*NEW* Import FCL" at bounding box center [429, 272] width 107 height 8
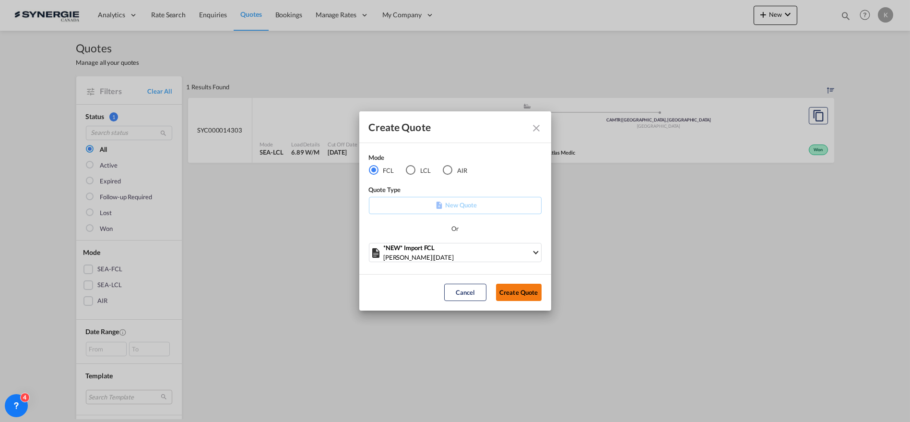
click at [522, 295] on button "Create Quote" at bounding box center [519, 292] width 46 height 17
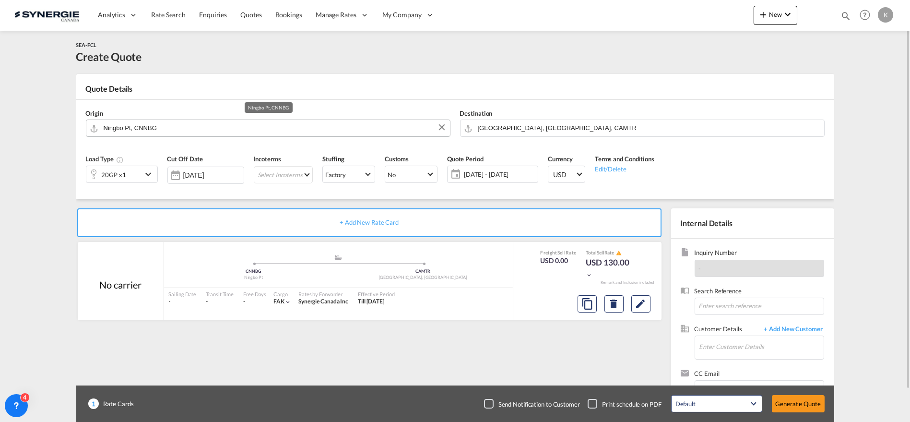
click at [214, 129] on input "Ningbo Pt, CNNBG" at bounding box center [275, 127] width 342 height 17
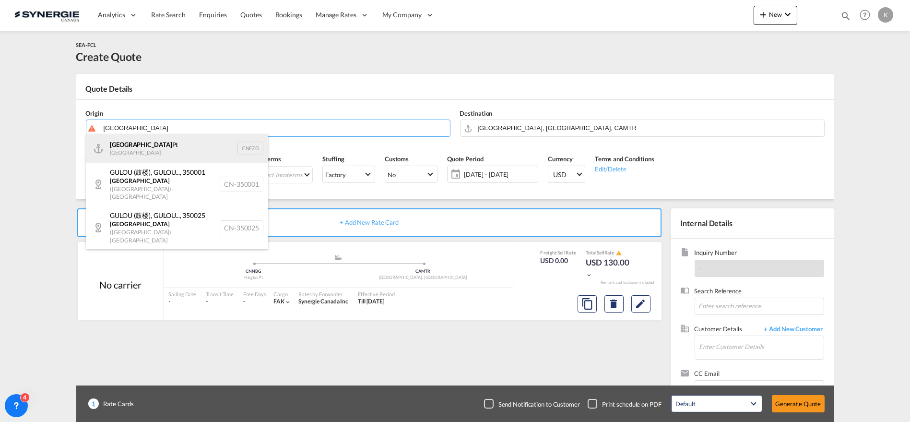
click at [128, 149] on div "Fuzhou Pt China CNFZG" at bounding box center [177, 148] width 182 height 29
type input "Fuzhou Pt, CNFZG"
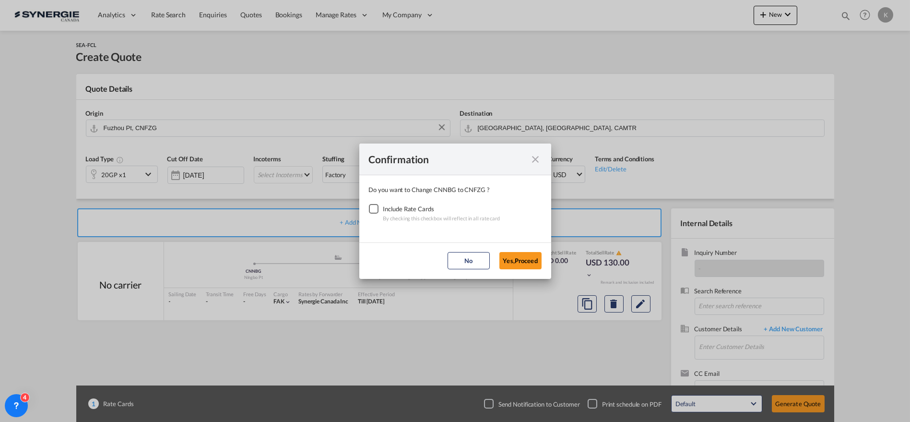
click at [373, 205] on div "Checkbox No Ink" at bounding box center [374, 209] width 10 height 10
click at [510, 265] on button "Yes,Proceed" at bounding box center [520, 260] width 42 height 17
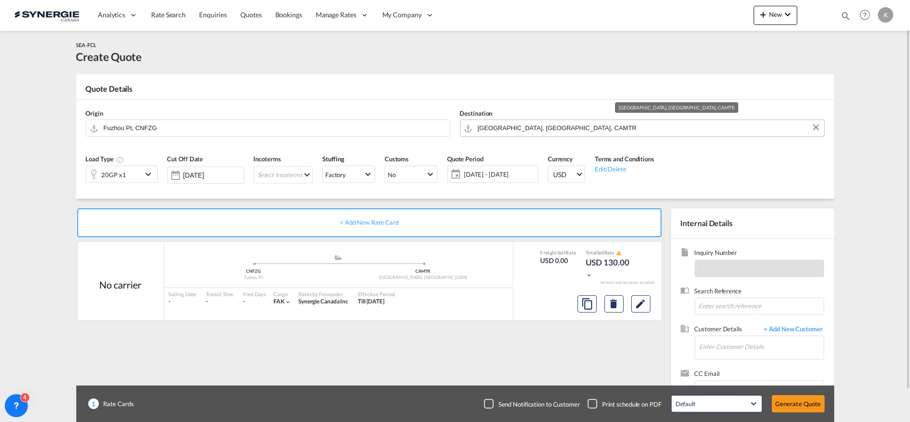
click at [536, 128] on input "[GEOGRAPHIC_DATA], [GEOGRAPHIC_DATA], CAMTR" at bounding box center [649, 127] width 342 height 17
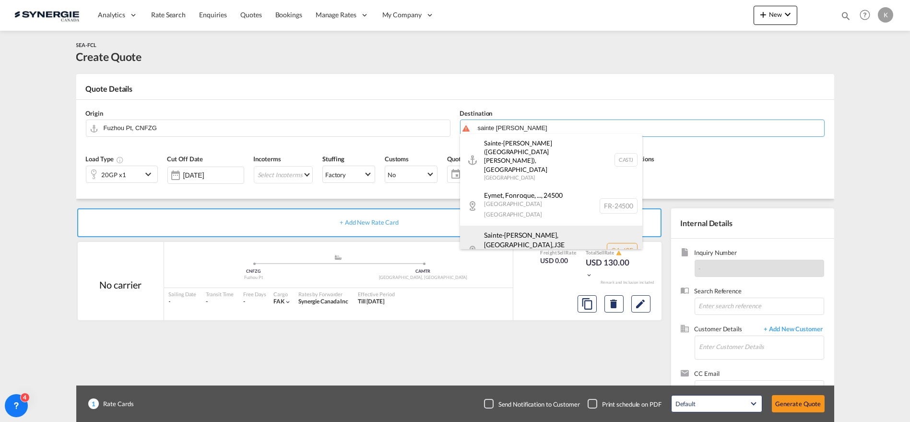
click at [519, 225] on div "Sainte-Julie, QC , J3E Quebec / Québec Canada CA-J3E" at bounding box center [551, 249] width 182 height 49
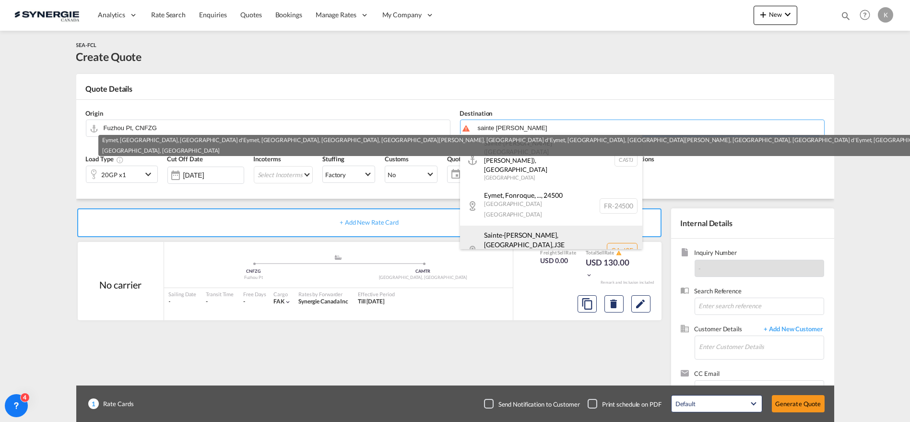
type input "CA-J3E, Sainte-Julie, QC, Quebec / Québec"
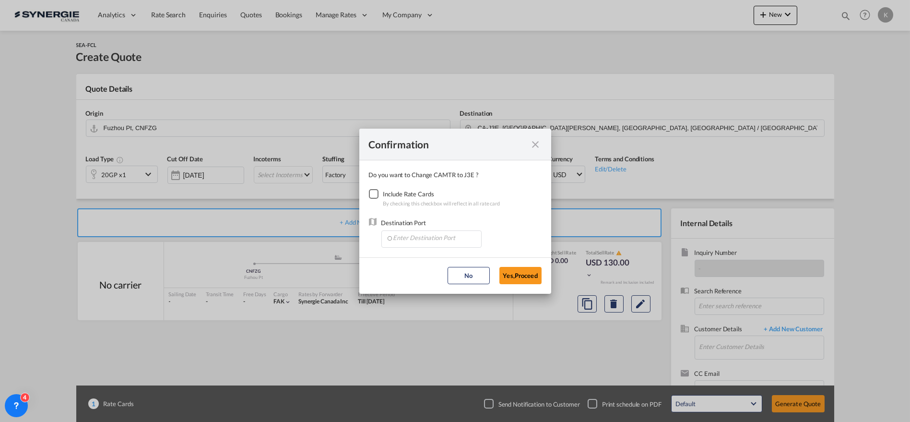
click at [369, 193] on div "Checkbox No Ink" at bounding box center [374, 194] width 10 height 10
click at [410, 235] on input "Enter Destination Port" at bounding box center [433, 238] width 95 height 14
click at [430, 282] on span "CAMTR, Montreal, QC, Canada, North America, Americas" at bounding box center [580, 282] width 377 height 8
type input "CAMTR, Montreal, QC, Canada, North America, Americas"
click at [516, 278] on button "Yes,Proceed" at bounding box center [520, 275] width 42 height 17
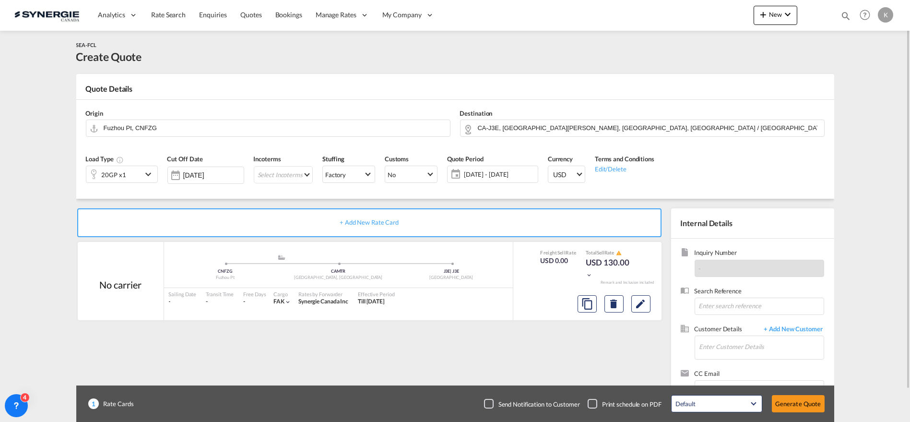
click at [137, 172] on div "20GP x1" at bounding box center [114, 174] width 56 height 16
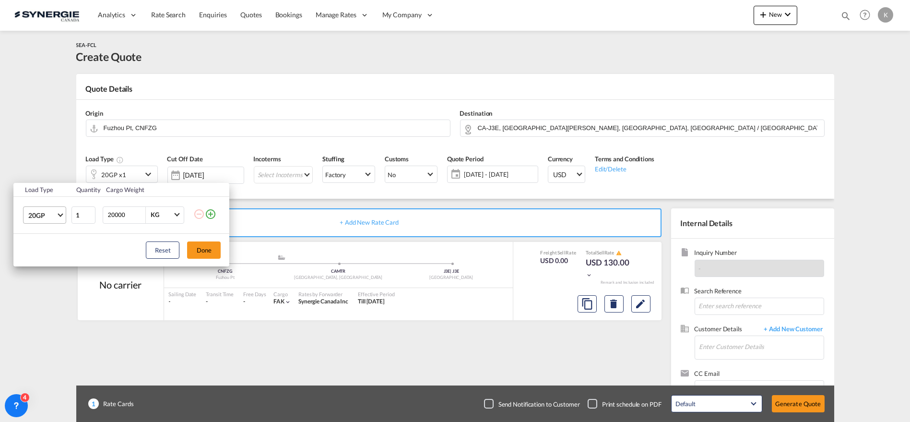
click at [31, 214] on span "20GP" at bounding box center [42, 216] width 28 height 10
click at [46, 260] on md-option "40HC" at bounding box center [53, 260] width 65 height 23
click at [208, 248] on button "Done" at bounding box center [204, 249] width 34 height 17
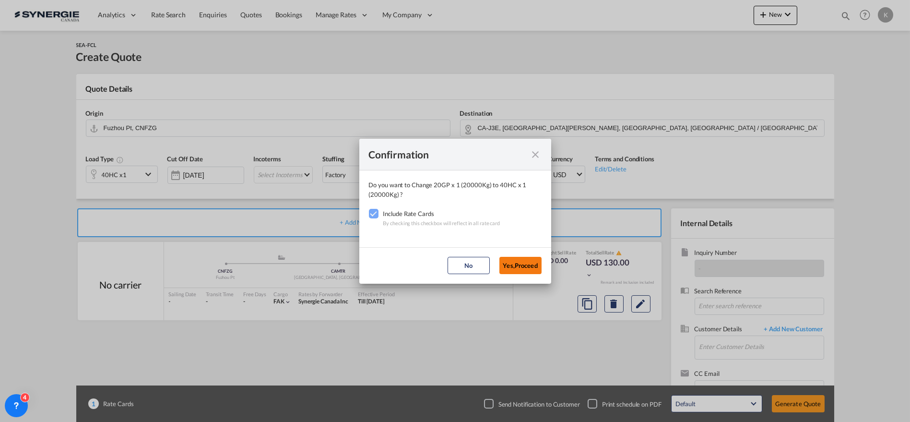
click at [522, 268] on button "Yes,Proceed" at bounding box center [520, 265] width 42 height 17
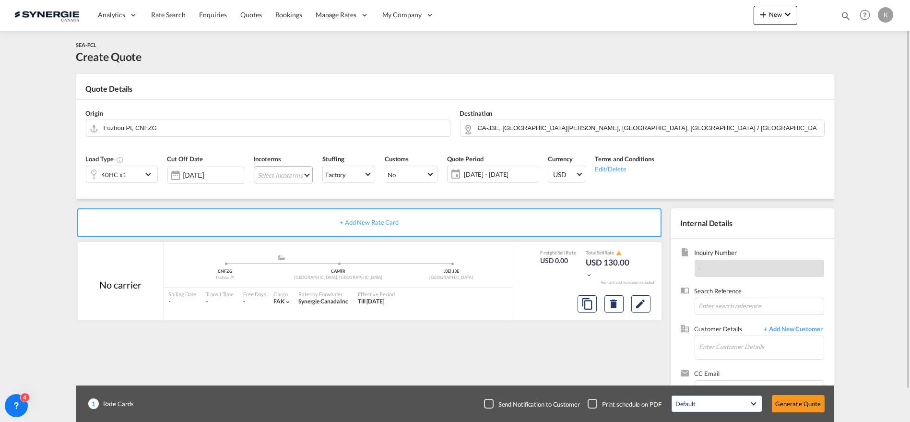
click at [289, 171] on md-select "Select Incoterms CPT - export Carrier Paid to FCA - import Free Carrier FOB - i…" at bounding box center [283, 174] width 59 height 17
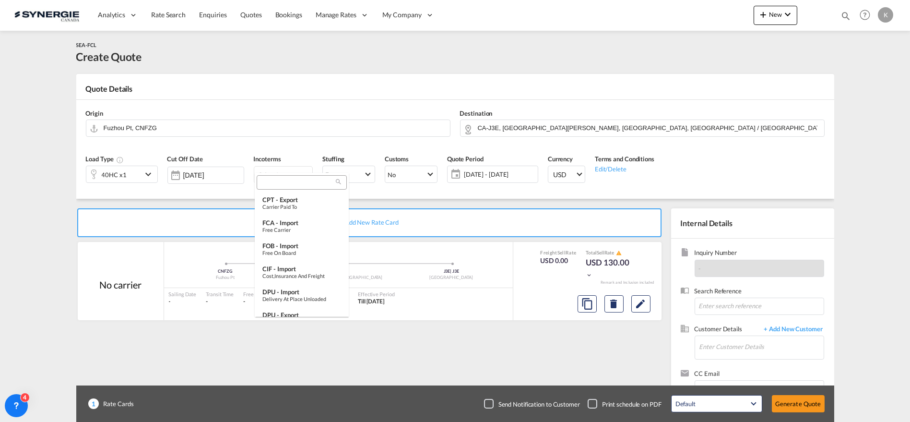
click at [293, 179] on input "search" at bounding box center [298, 182] width 77 height 9
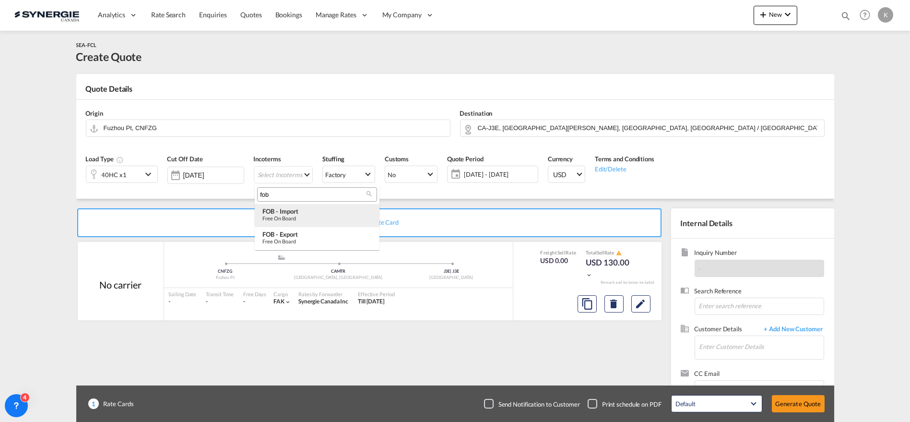
type input "fob"
click at [287, 215] on div "Free on Board" at bounding box center [316, 218] width 109 height 6
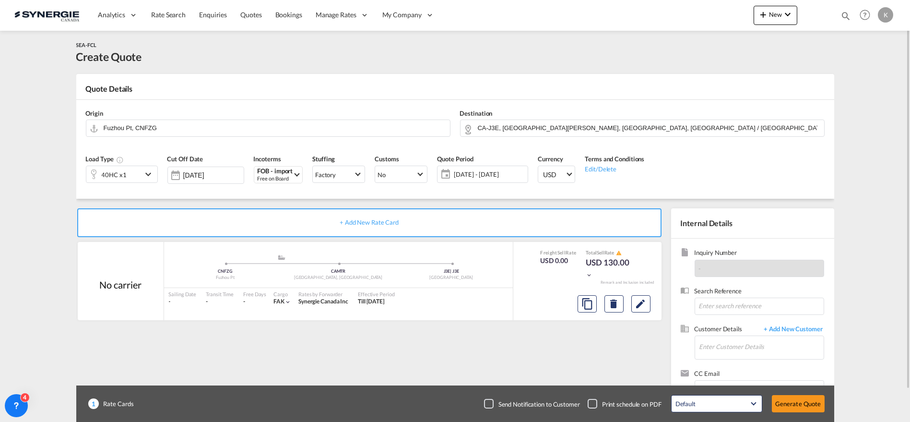
click at [478, 172] on span "[DATE] - [DATE]" at bounding box center [489, 174] width 71 height 9
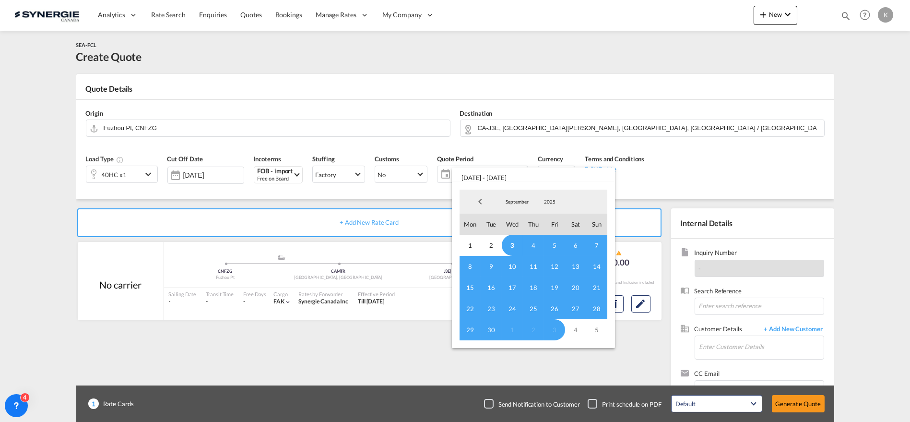
click at [510, 241] on span "3" at bounding box center [512, 245] width 21 height 21
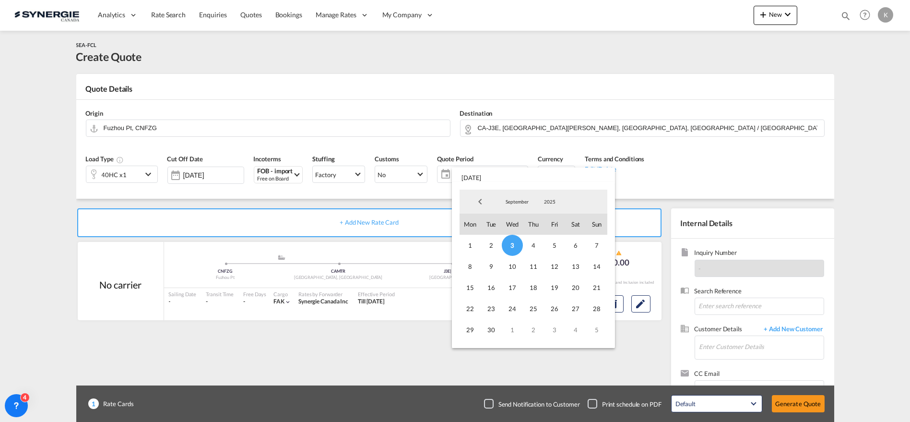
click at [610, 264] on div "September January February March April May June July August September October N…" at bounding box center [533, 265] width 155 height 158
click at [602, 265] on span "14" at bounding box center [596, 266] width 21 height 21
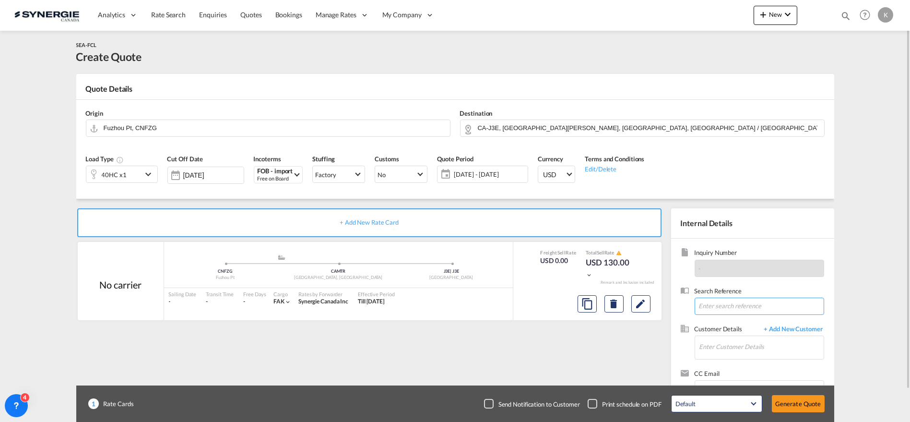
drag, startPoint x: 725, startPoint y: 307, endPoint x: 717, endPoint y: 307, distance: 8.6
click at [721, 307] on input at bounding box center [760, 305] width 130 height 17
paste input "URGENT - Novatech - Ocean Freight Rate Request - China/Canada - 1x40' GP - 1175…"
type input "URGENT - Novatech - Ocean Freight Rate Request - China/Canada - 1x40' GP - 1175…"
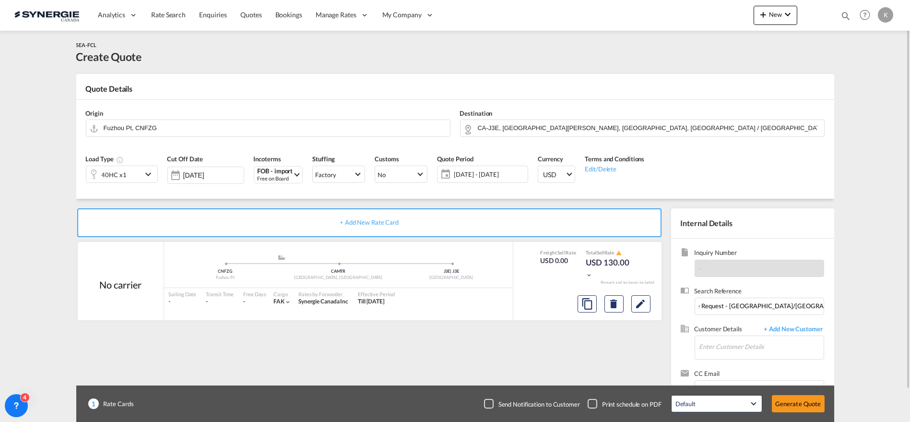
scroll to position [0, 0]
click at [717, 344] on input "Enter Customer Details" at bounding box center [761, 347] width 124 height 22
paste input "adam.petrosh@novatechgroup.com"
click at [745, 339] on body "Analytics Reports Dashboard Rate Search Enquiries Quotes Bookings" at bounding box center [455, 211] width 910 height 422
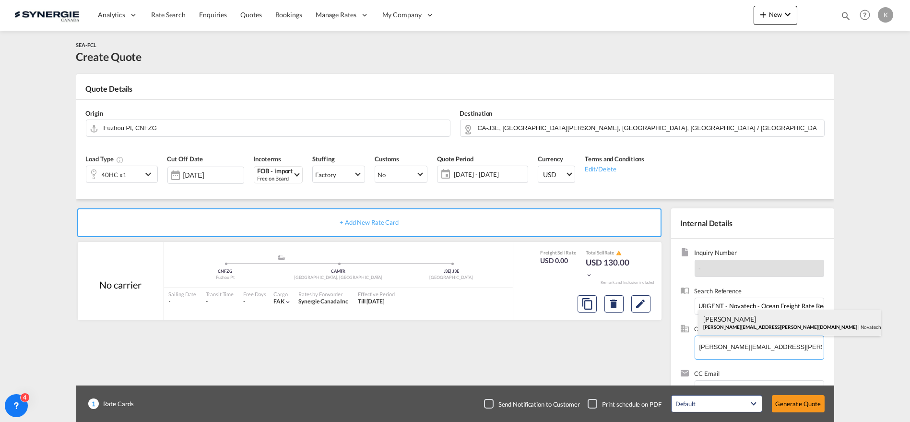
click at [736, 319] on div "Adam Petrosh adam.petrosh@novatechgroup.com | Novatech Entry Doors LLC" at bounding box center [789, 322] width 182 height 26
type input "Novatech Entry Doors LLC, Adam Petrosh, adam.petrosh@novatechgroup.com"
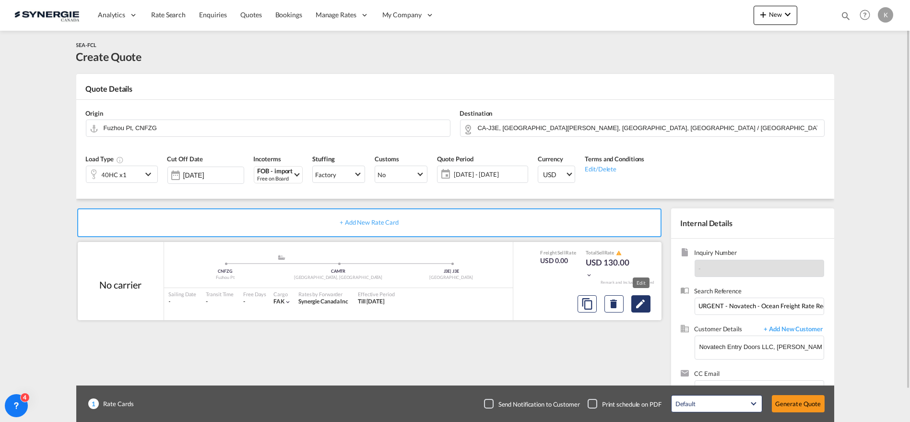
click at [635, 304] on md-icon "Edit" at bounding box center [641, 304] width 12 height 12
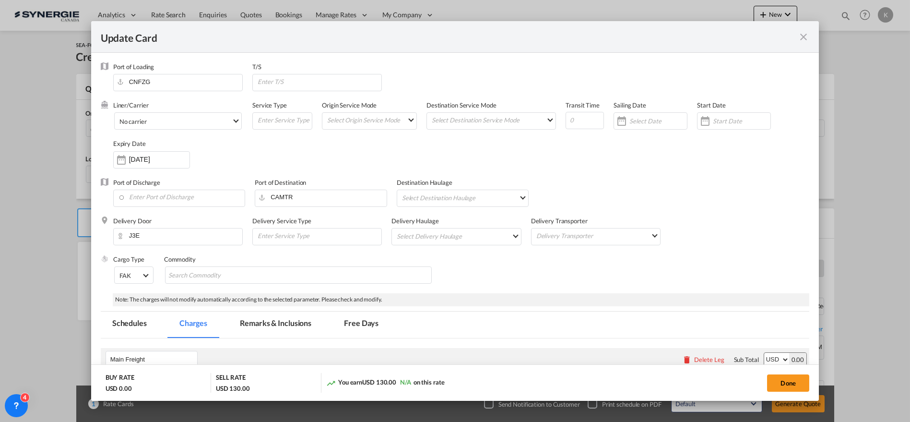
click at [268, 328] on md-tab-item "Remarks & Inclusions" at bounding box center [275, 324] width 95 height 26
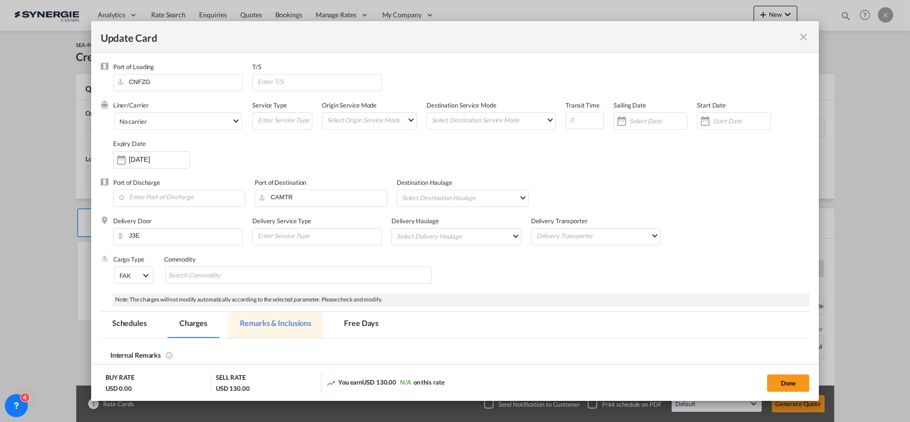
drag, startPoint x: 810, startPoint y: 130, endPoint x: 813, endPoint y: 154, distance: 24.1
click at [813, 154] on md-dialog-content "Port of Loading CNFZG T/S Liner/Carrier No carrier 2HM LOGISTICS D.O.O AAXL GLO…" at bounding box center [455, 227] width 728 height 348
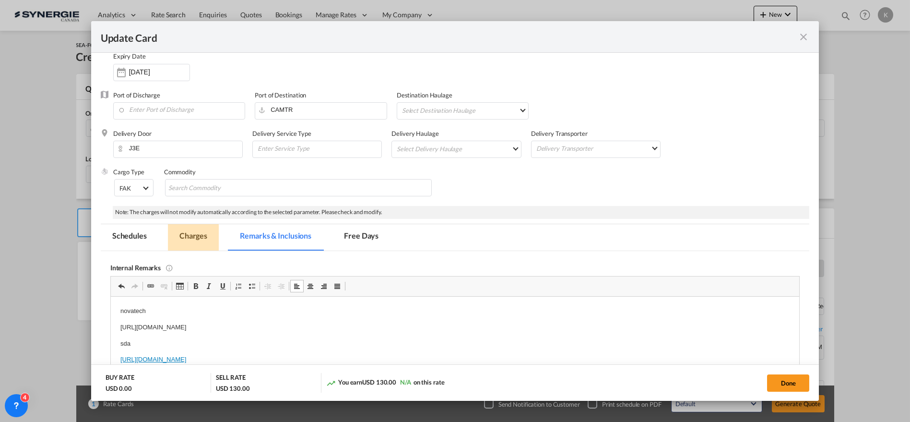
click at [183, 239] on md-tab-item "Charges" at bounding box center [193, 237] width 51 height 26
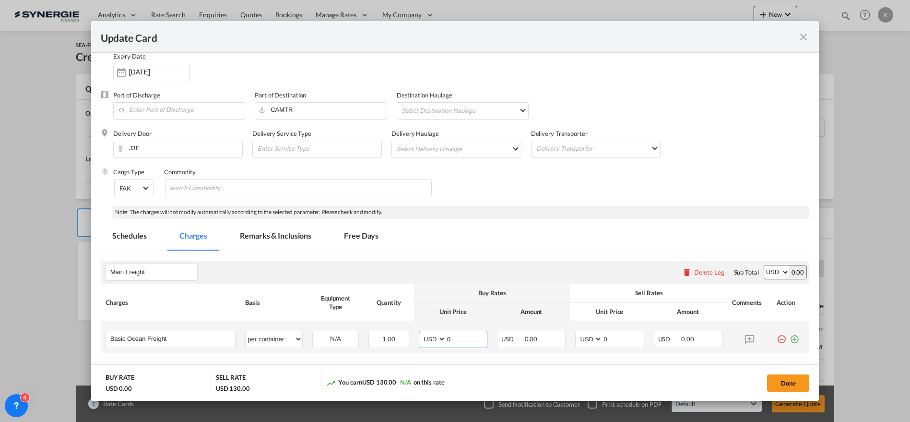
click at [449, 338] on input "0" at bounding box center [466, 338] width 41 height 14
type input "3800"
type input "4050"
click at [261, 236] on md-tab-item "Remarks & Inclusions" at bounding box center [275, 237] width 95 height 26
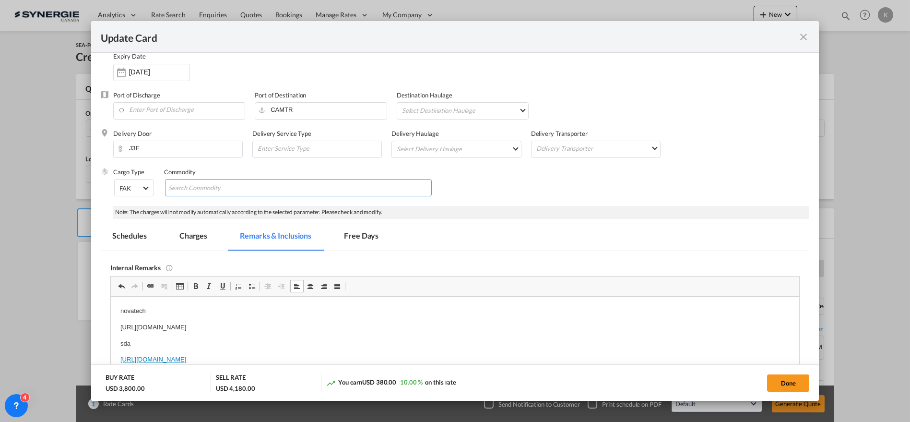
drag, startPoint x: 213, startPoint y: 180, endPoint x: 210, endPoint y: 187, distance: 7.6
click at [213, 180] on input "Search Commodity" at bounding box center [212, 187] width 88 height 15
click at [210, 187] on input "Chips input." at bounding box center [212, 187] width 88 height 15
paste input "Commodity: Wood components"
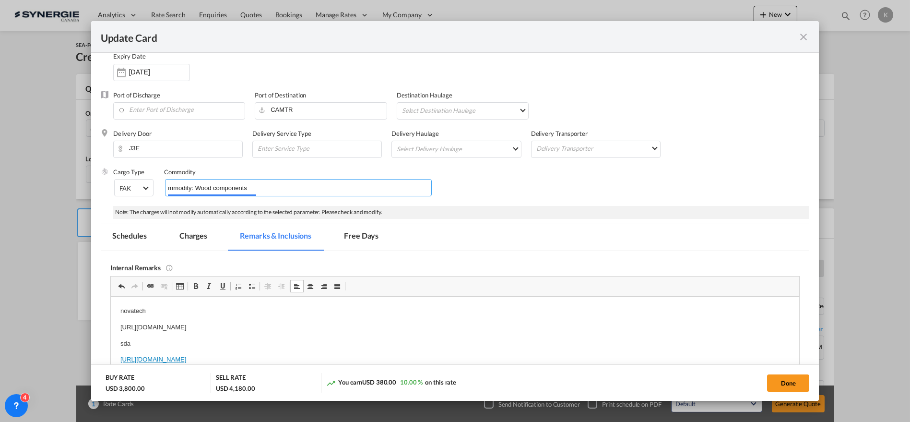
type input "Commodity: Wood components"
click at [194, 234] on md-tab-item "Charges" at bounding box center [193, 237] width 51 height 26
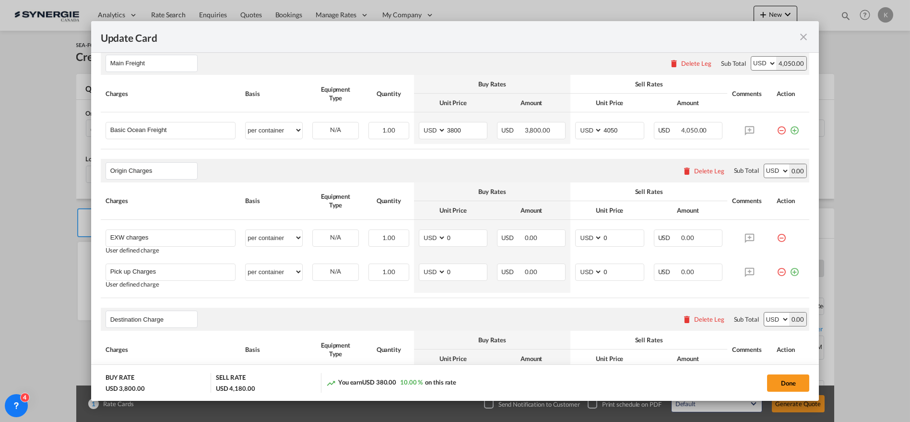
scroll to position [327, 0]
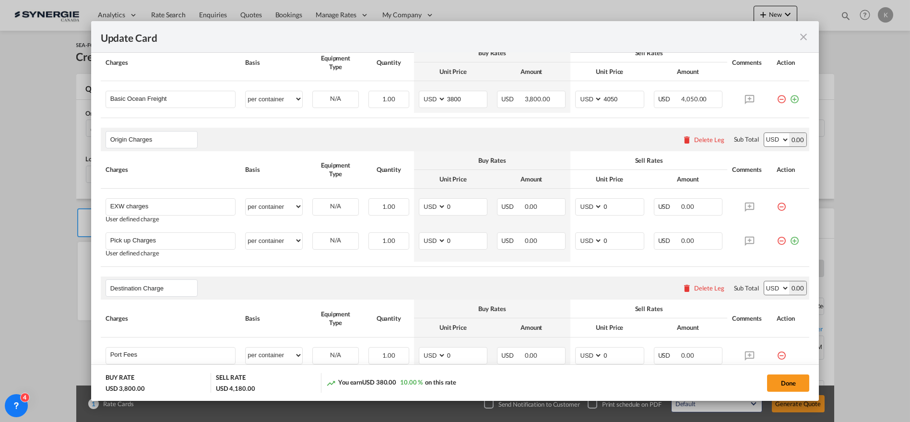
click at [701, 142] on div "Delete Leg" at bounding box center [709, 140] width 30 height 8
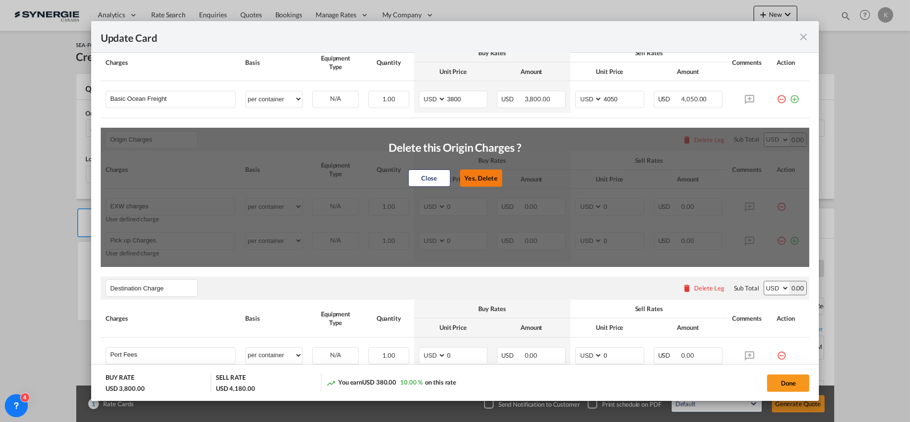
click at [486, 171] on button "Yes, Delete" at bounding box center [481, 177] width 42 height 17
type input "Destination Charge"
type input "Port Fees"
type input "Drayage"
type input "Doc and Handling fees"
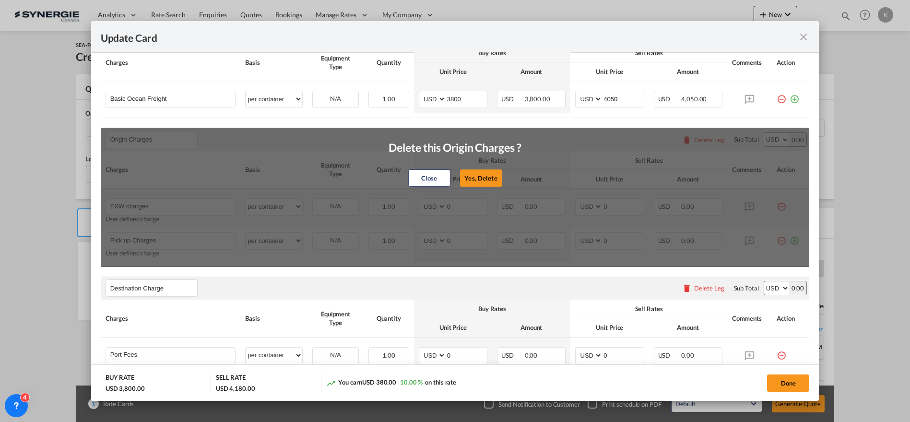
type input "E-manifest"
select select "per B/L"
type input "35"
type input "Doc fee"
select select "per B/L"
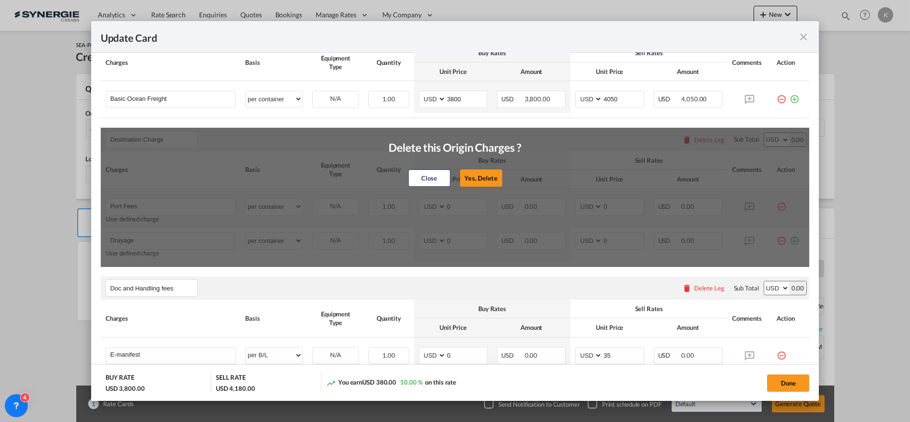
type input "30"
type input "Handling fee"
select select "per B/L"
type input "65"
type input "Cargo Coverage"
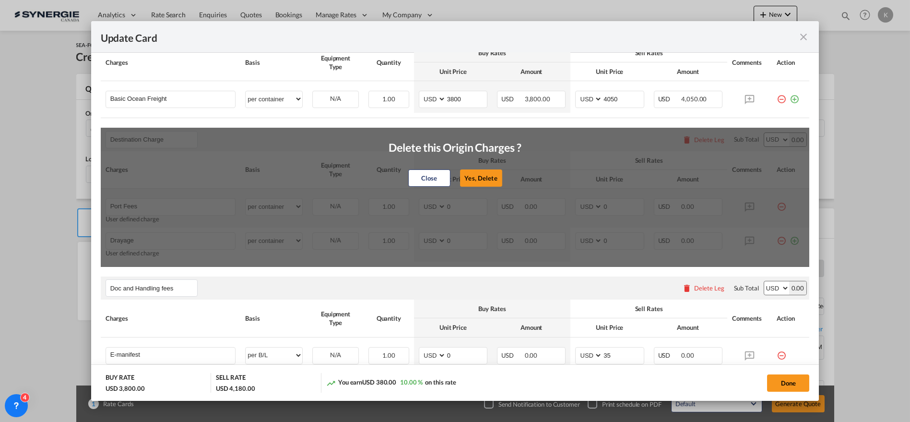
type input "Cargo Coverage - Rate to be confirmed depending on commodity and value Min 50 U…"
select select "per shipment"
type input "0"
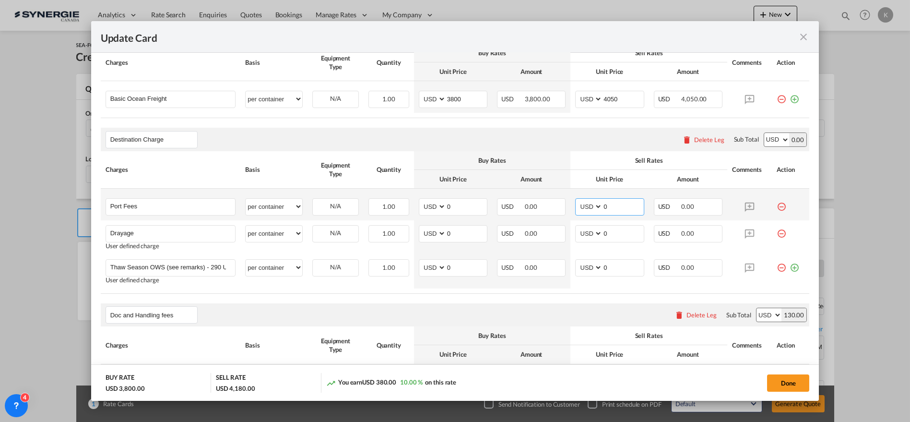
click at [577, 206] on md-input-container "AED AFN ALL AMD ANG AOA ARS AUD AWG AZN BAM BBD BDT BGN BHD BIF BMD BND BOB BRL…" at bounding box center [609, 206] width 69 height 17
type input "65"
click at [423, 231] on select "AED AFN ALL AMD ANG AOA ARS AUD AWG AZN BAM BBD BDT BGN BHD BIF BMD BND [PERSON…" at bounding box center [433, 233] width 25 height 13
select select "string:CAD"
click at [421, 227] on select "AED AFN ALL AMD ANG AOA ARS AUD AWG AZN BAM BBD BDT BGN BHD BIF BMD BND [PERSON…" at bounding box center [433, 233] width 25 height 13
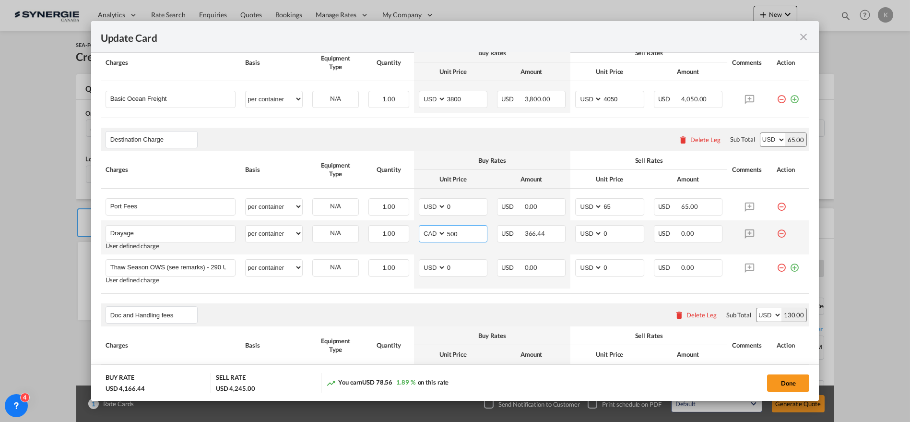
type input "500"
type input "385"
click at [784, 380] on button "Done" at bounding box center [788, 382] width 42 height 17
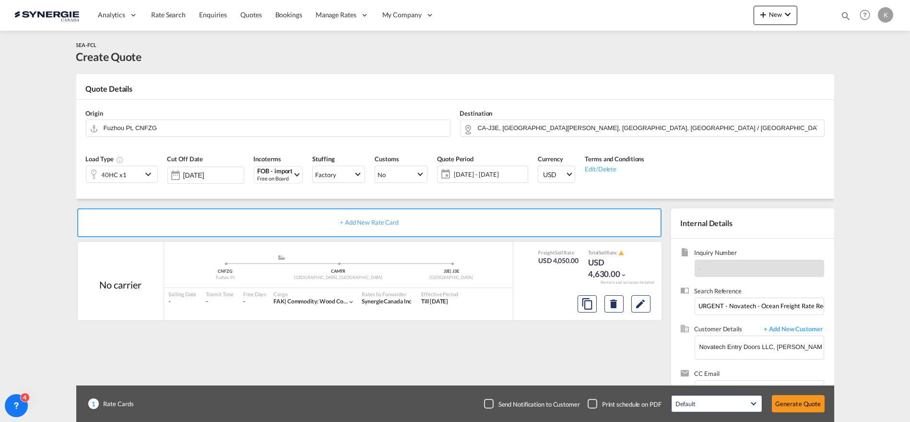
type input "[DATE]"
click at [494, 404] on div "Checkbox No Ink" at bounding box center [489, 404] width 10 height 10
click at [792, 402] on button "Generate Quote" at bounding box center [798, 403] width 53 height 17
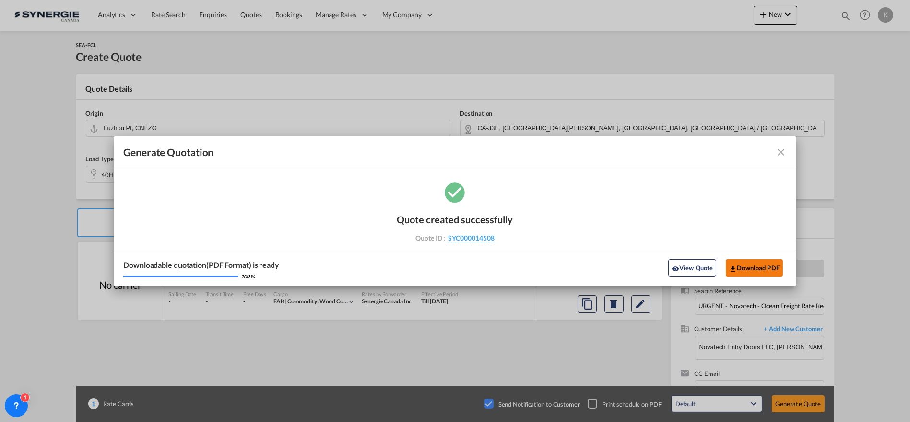
click at [744, 271] on button "Download PDF" at bounding box center [754, 267] width 57 height 17
